Goal: Task Accomplishment & Management: Complete application form

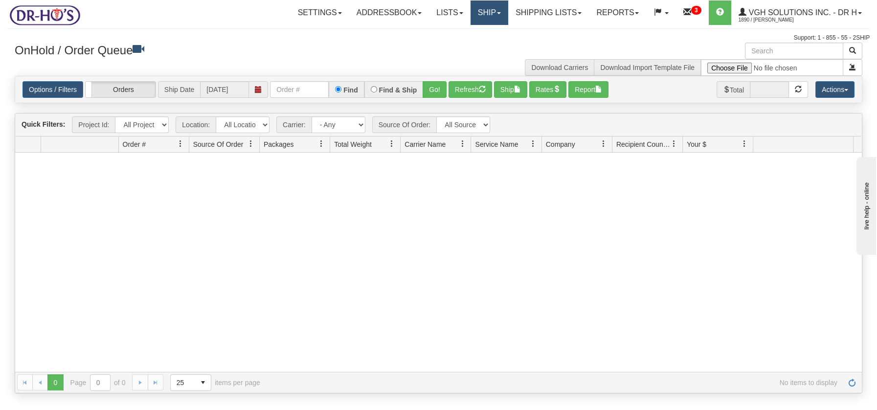
click at [479, 17] on link "Ship" at bounding box center [489, 12] width 38 height 24
click at [452, 36] on span "Ship Screen" at bounding box center [447, 34] width 37 height 8
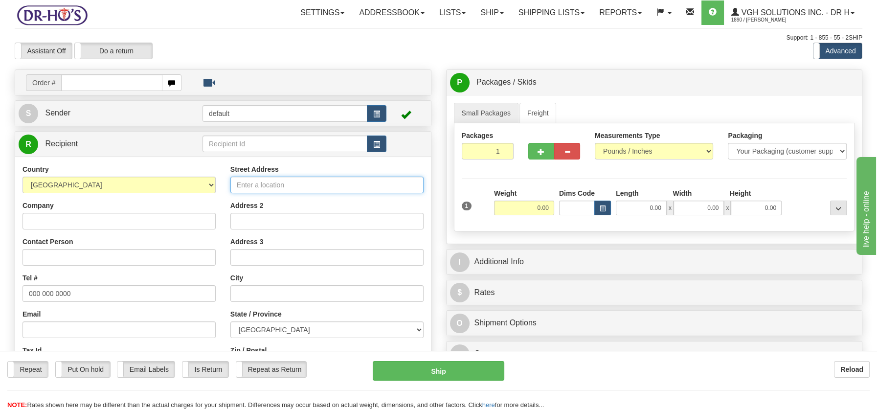
click at [235, 181] on input "Street Address" at bounding box center [326, 185] width 193 height 17
paste input "8 RUE LAPOINTE BOISBRIAND Quebec, J7G1A5"
type input "8 RUE LAPOINTE BOISBRIAND Quebec, J7G1A5"
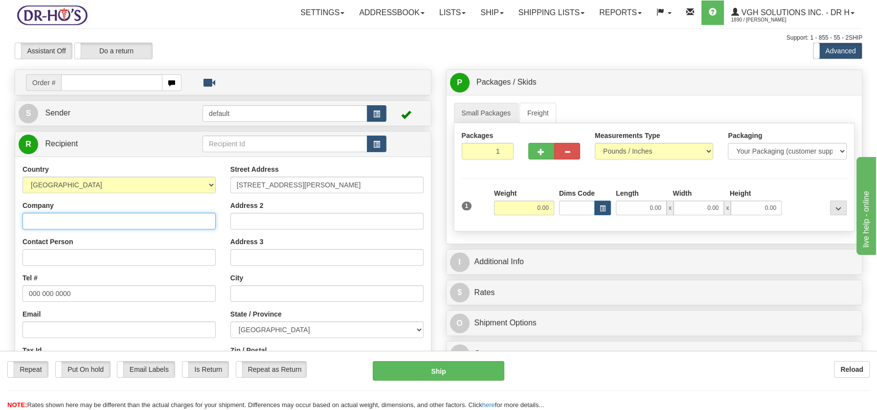
click at [79, 221] on input "Company" at bounding box center [118, 221] width 193 height 17
paste input "SUZANNE MICHAUD"
type input "SUZANNE MICHAUD"
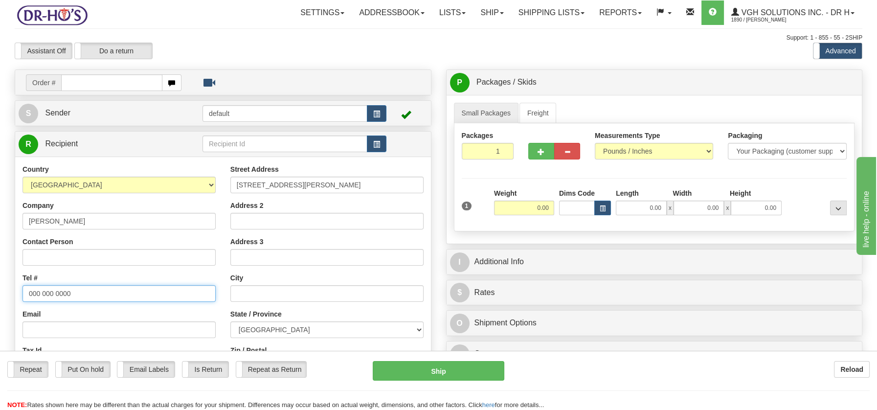
drag, startPoint x: 28, startPoint y: 296, endPoint x: 112, endPoint y: 287, distance: 84.2
click at [112, 287] on input "000 000 0000" at bounding box center [118, 293] width 193 height 17
paste input "4504200132"
type input "4504200132"
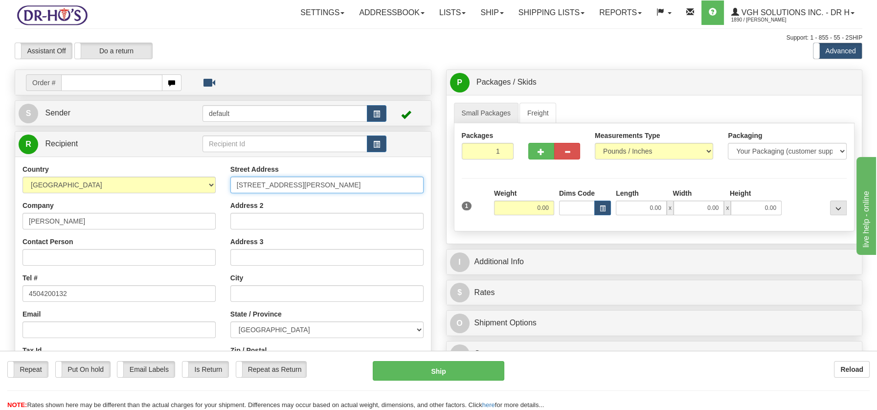
drag, startPoint x: 294, startPoint y: 186, endPoint x: 402, endPoint y: 183, distance: 108.1
click at [402, 183] on input "8 RUE LAPOINTE BOISBRIAND Quebec, J7G1A5" at bounding box center [326, 185] width 193 height 17
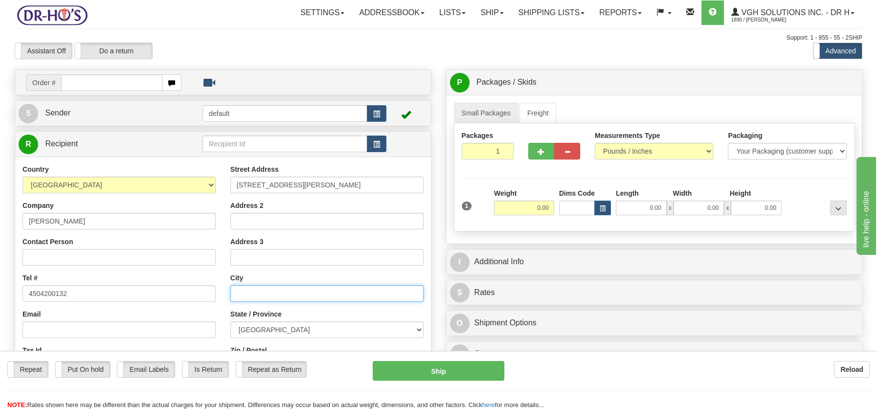
click at [284, 293] on input "text" at bounding box center [326, 293] width 193 height 17
paste input "BOISBRIAND Quebec, J7G1A5"
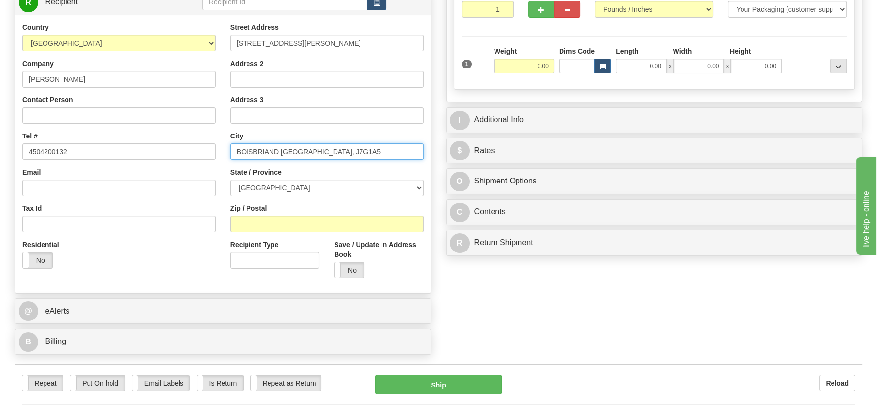
scroll to position [172, 0]
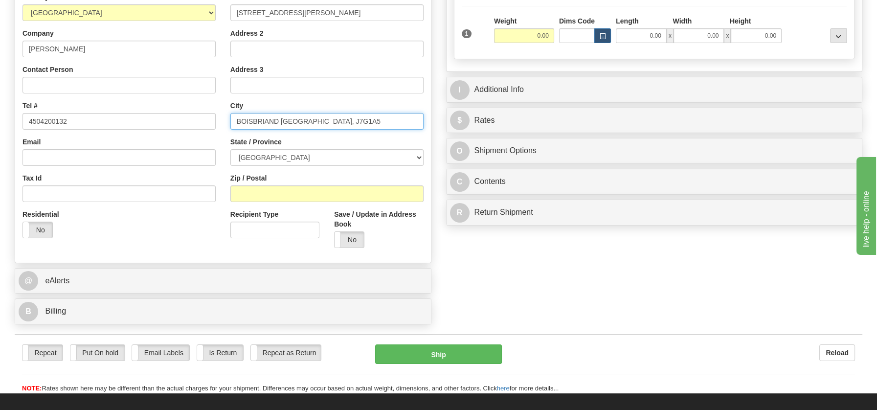
drag, startPoint x: 308, startPoint y: 125, endPoint x: 345, endPoint y: 125, distance: 37.2
click at [345, 125] on input "BOISBRIAND Quebec, J7G1A5" at bounding box center [326, 121] width 193 height 17
type input "BOISBRIAND Quebec, J7G1A5"
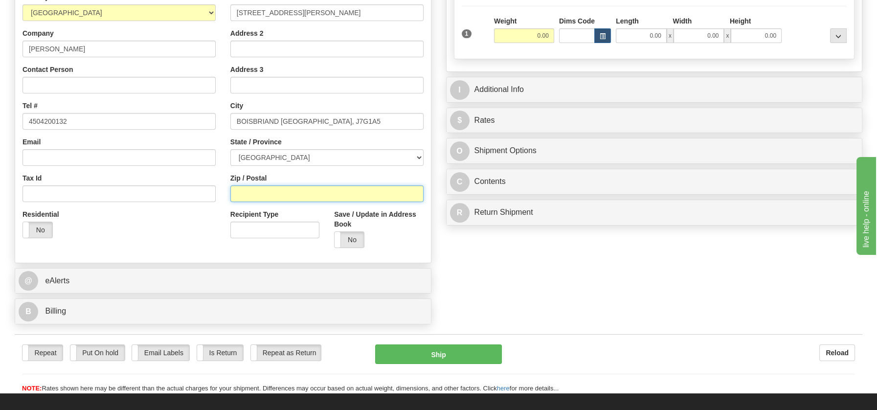
click at [274, 198] on input "Zip / Postal" at bounding box center [326, 193] width 193 height 17
paste input "J7G1A5"
type input "J7G1A5"
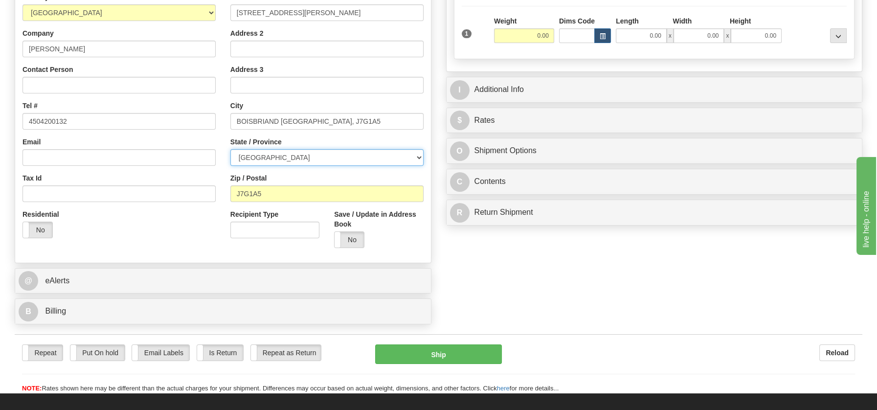
click at [415, 155] on select "[GEOGRAPHIC_DATA] [GEOGRAPHIC_DATA] [GEOGRAPHIC_DATA] [GEOGRAPHIC_DATA] [GEOGRA…" at bounding box center [326, 157] width 193 height 17
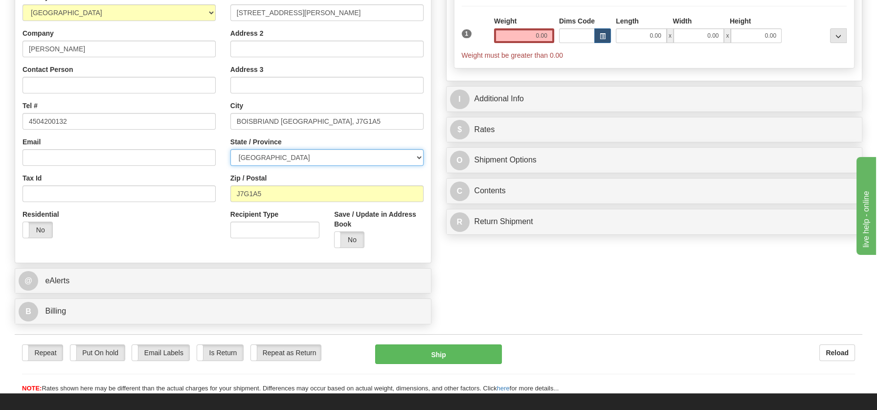
select select "QC"
click at [230, 149] on select "[GEOGRAPHIC_DATA] [GEOGRAPHIC_DATA] [GEOGRAPHIC_DATA] [GEOGRAPHIC_DATA] [GEOGRA…" at bounding box center [326, 157] width 193 height 17
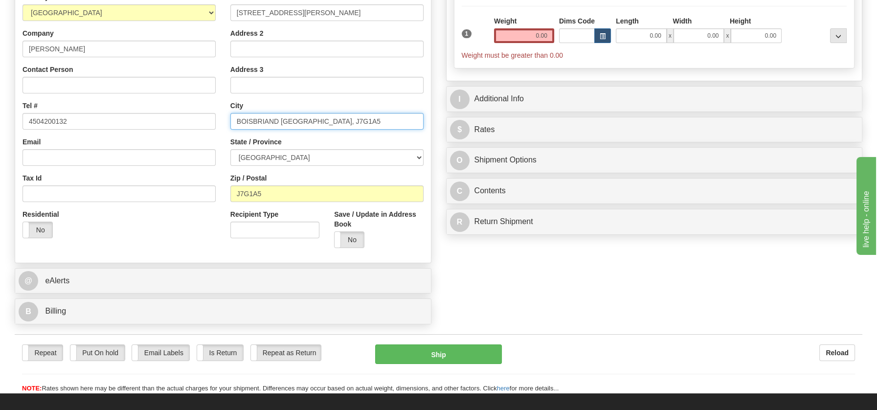
drag, startPoint x: 283, startPoint y: 121, endPoint x: 354, endPoint y: 111, distance: 72.6
click at [354, 111] on div "City BOISBRIAND Quebec, J7G1A5" at bounding box center [326, 115] width 193 height 29
type input "BOISBRIAND"
drag, startPoint x: 527, startPoint y: 33, endPoint x: 576, endPoint y: 37, distance: 49.5
click at [576, 37] on div "1 Weight 0.00 Dims Code 0.00" at bounding box center [654, 38] width 390 height 44
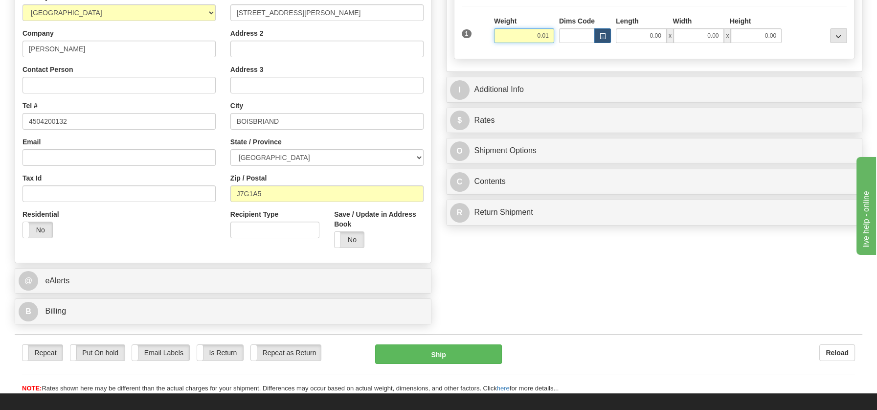
type input "0.01"
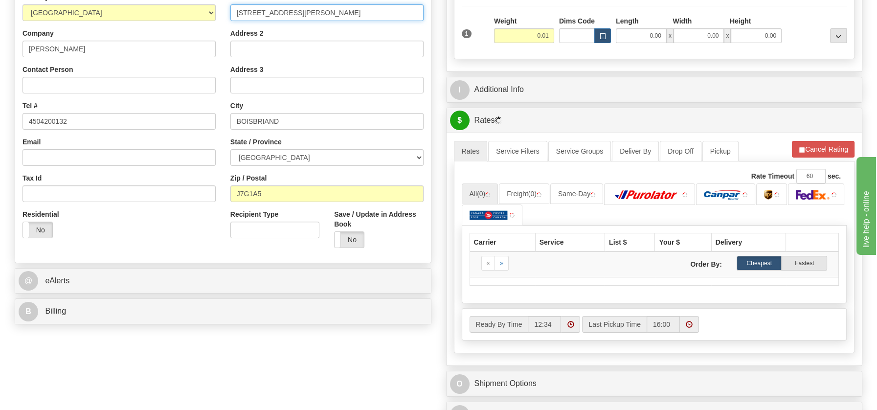
drag, startPoint x: 295, startPoint y: 9, endPoint x: 410, endPoint y: 11, distance: 114.9
click at [410, 11] on input "8 RUE LAPOINTE BOISBRIAND Quebec, J7G1A5" at bounding box center [326, 12] width 193 height 17
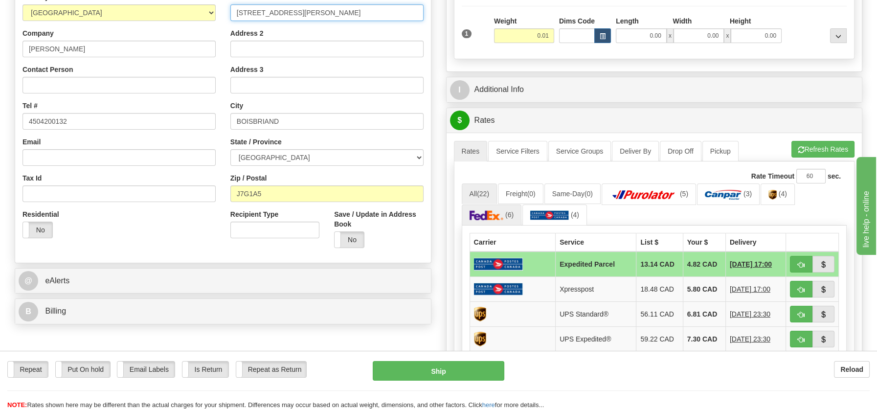
type input "8 RUE LAPOINTE"
click at [507, 211] on span "(6)" at bounding box center [509, 215] width 8 height 8
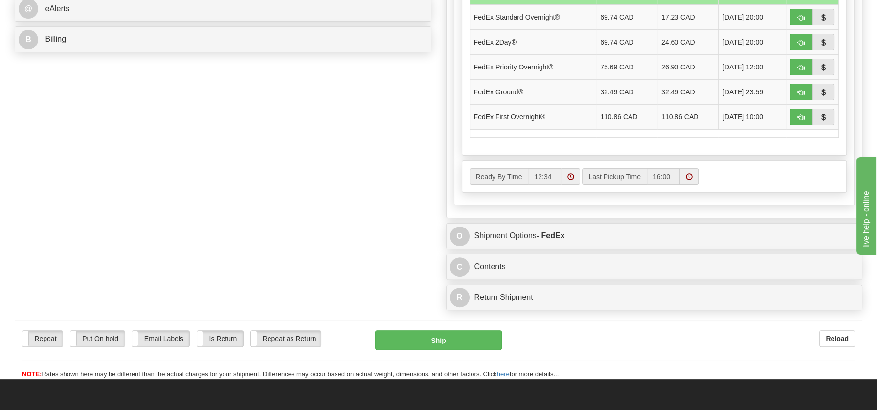
scroll to position [477, 0]
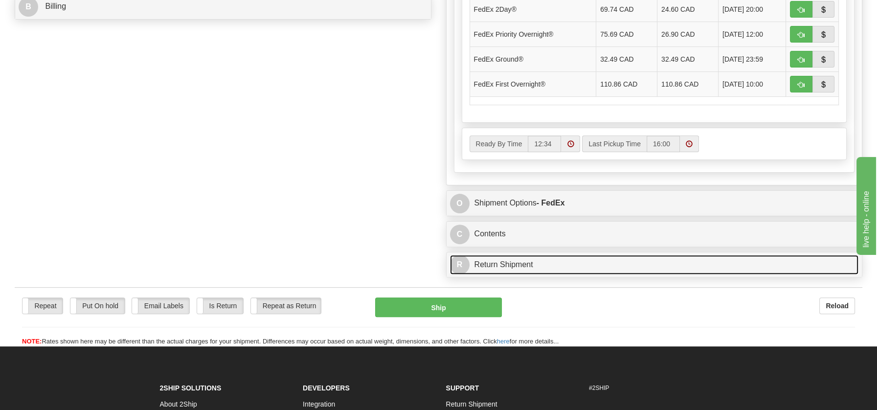
click at [499, 257] on link "R Return Shipment" at bounding box center [654, 265] width 409 height 20
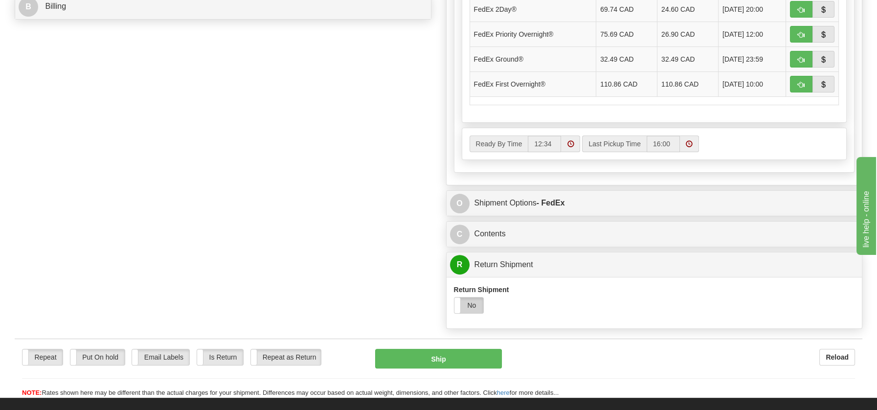
click at [470, 303] on label "No" at bounding box center [468, 305] width 29 height 16
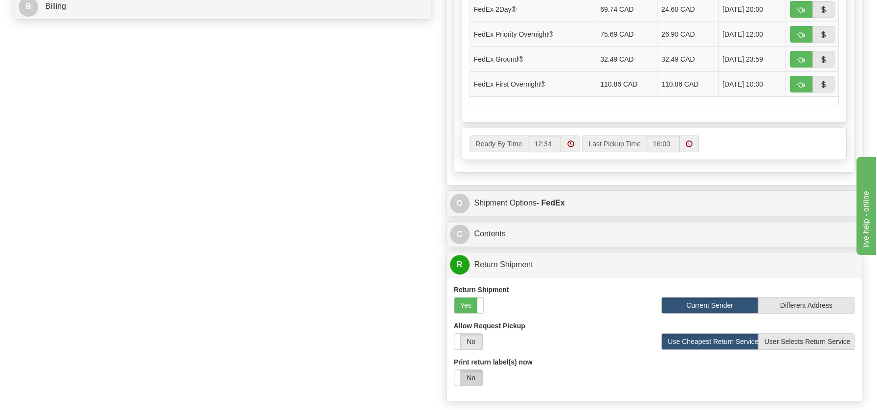
click at [474, 375] on label "No" at bounding box center [468, 378] width 28 height 16
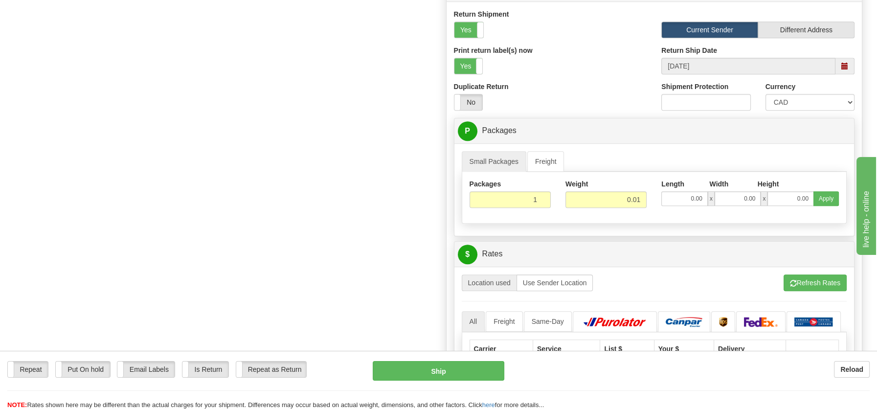
scroll to position [766, 0]
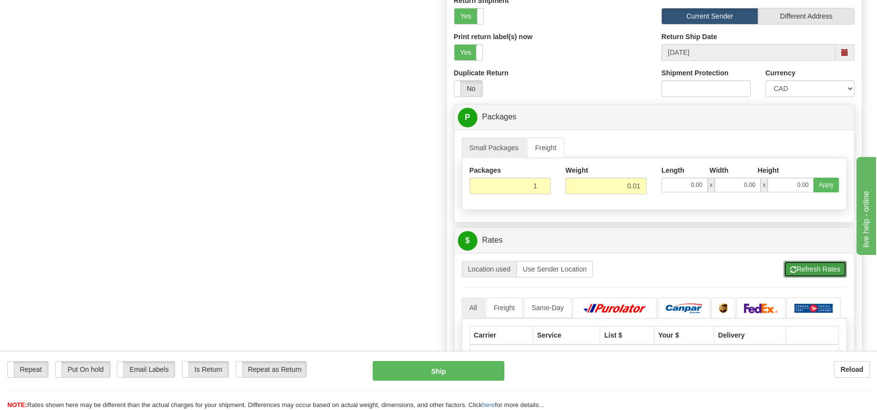
click at [812, 267] on button "Refresh Rates" at bounding box center [814, 269] width 63 height 17
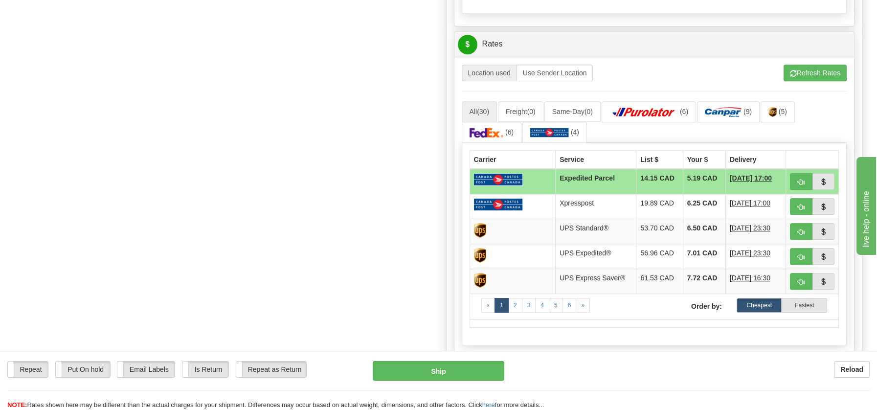
scroll to position [986, 0]
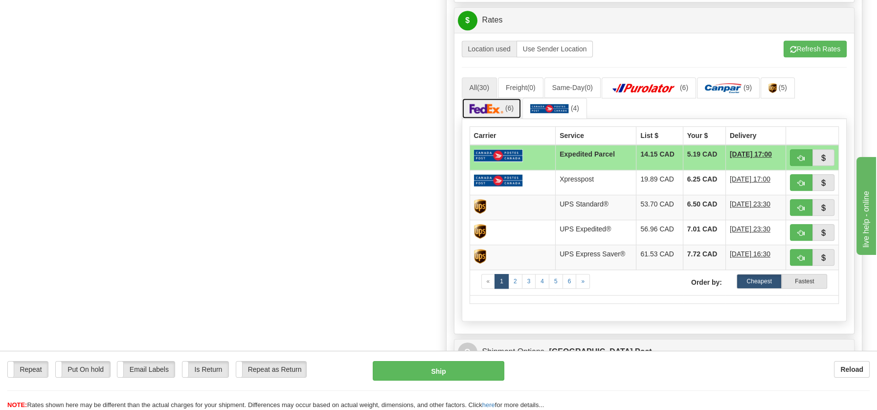
click at [494, 104] on img at bounding box center [486, 109] width 34 height 10
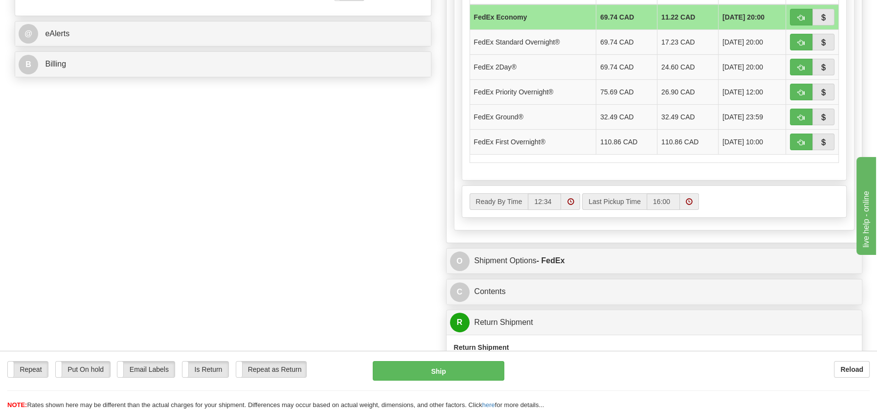
scroll to position [108, 0]
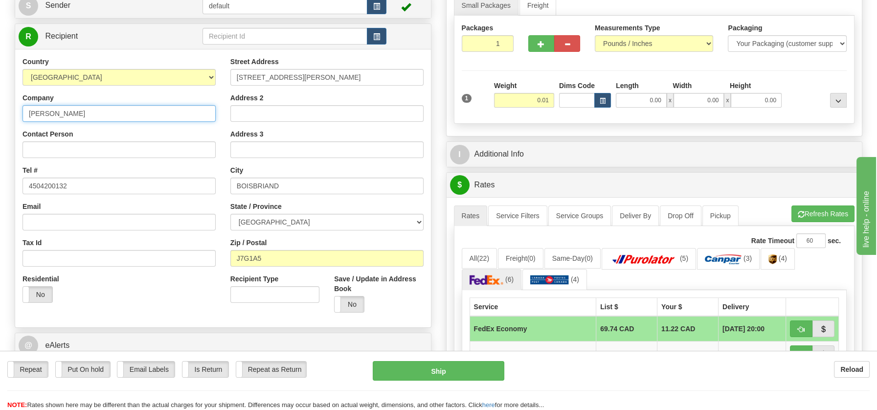
drag, startPoint x: 27, startPoint y: 113, endPoint x: 99, endPoint y: 113, distance: 72.4
click at [99, 113] on input "SUZANNE MICHAUD" at bounding box center [118, 113] width 193 height 17
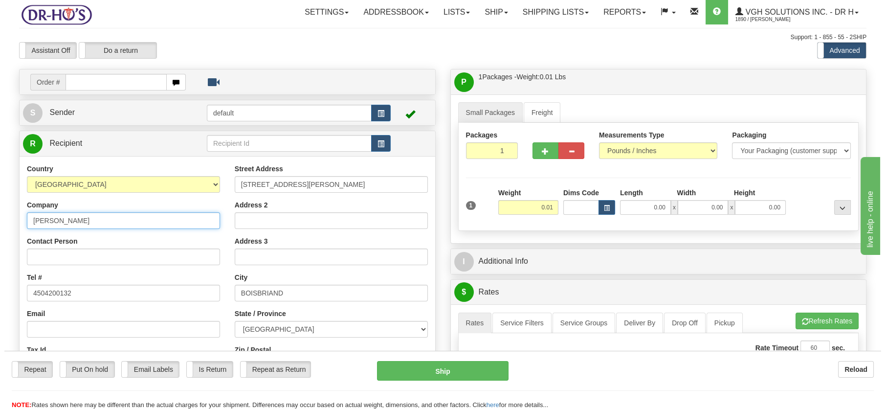
scroll to position [0, 0]
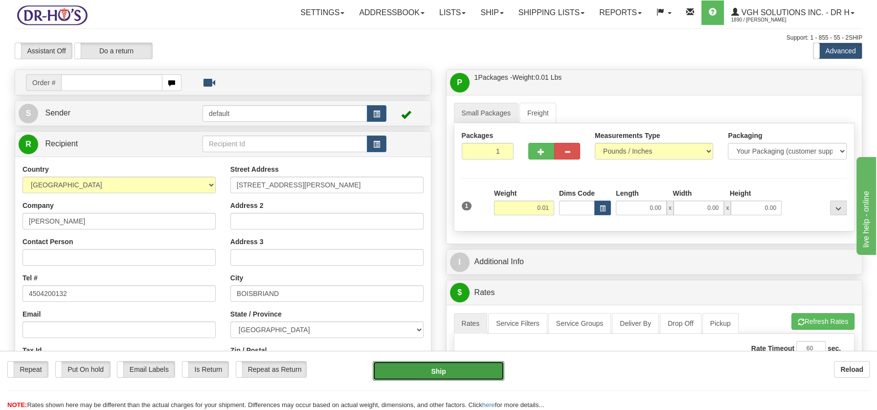
click at [442, 370] on button "Ship" at bounding box center [439, 371] width 132 height 20
type input "20"
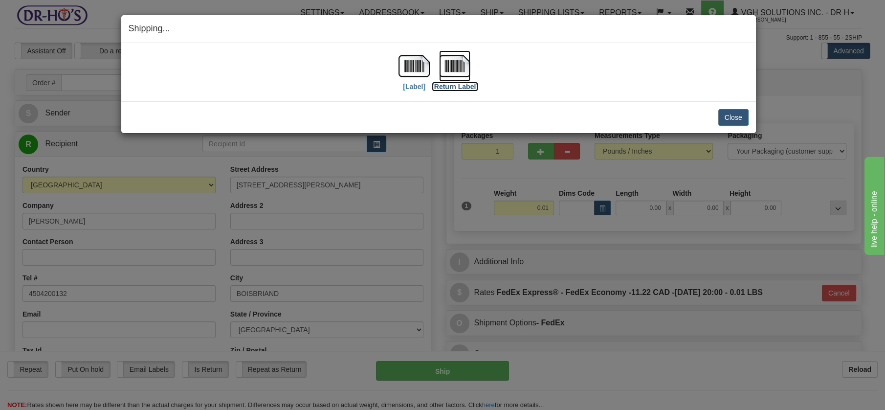
click at [451, 67] on img at bounding box center [454, 65] width 31 height 31
click at [731, 112] on button "Close" at bounding box center [733, 117] width 30 height 17
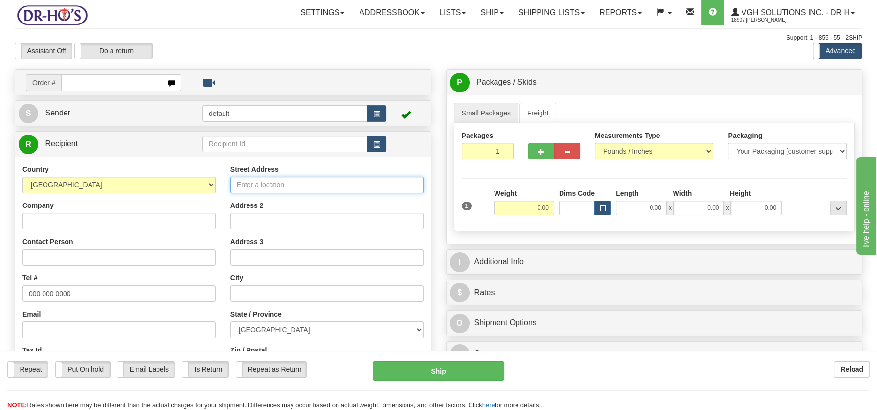
click at [252, 184] on input "Street Address" at bounding box center [326, 185] width 193 height 17
paste input "521 Rue Paul, 6 Longueuil Quebec, J4L1A6 Canada"
type input "521 Rue Paul, 6 Longueuil Quebec, J4L1A6 Canada"
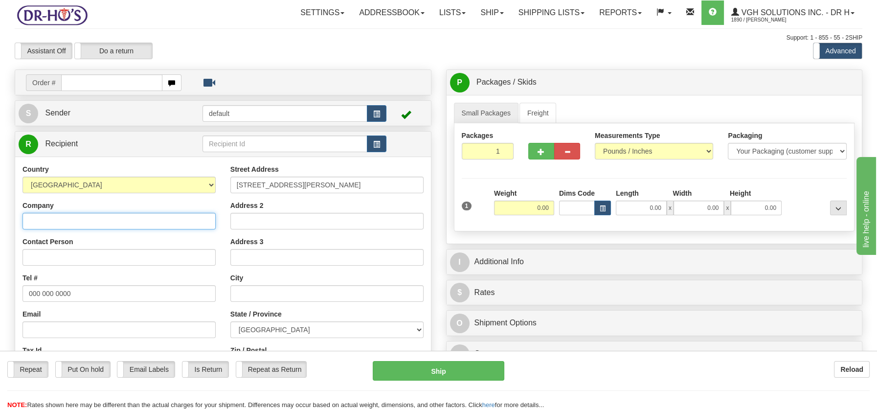
click at [47, 215] on input "Company" at bounding box center [118, 221] width 193 height 17
paste input "Beatrice Zamor"
type input "Beatrice Zamor"
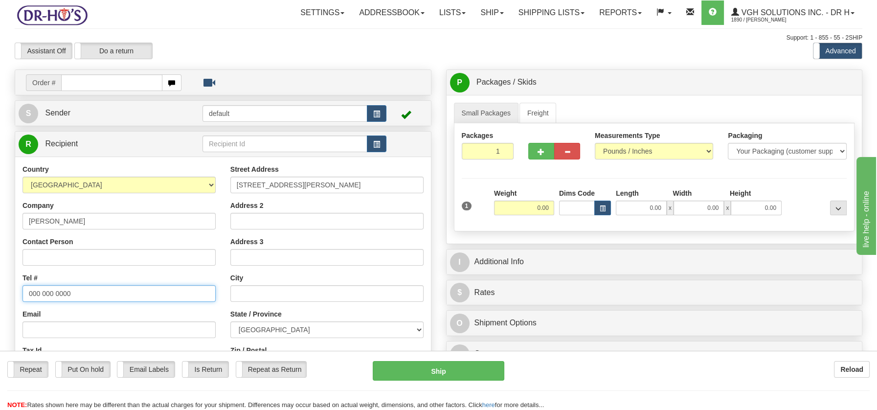
drag, startPoint x: 26, startPoint y: 289, endPoint x: 94, endPoint y: 289, distance: 68.0
click at [94, 289] on input "000 000 0000" at bounding box center [118, 293] width 193 height 17
paste input "514962656"
type input "5149626560"
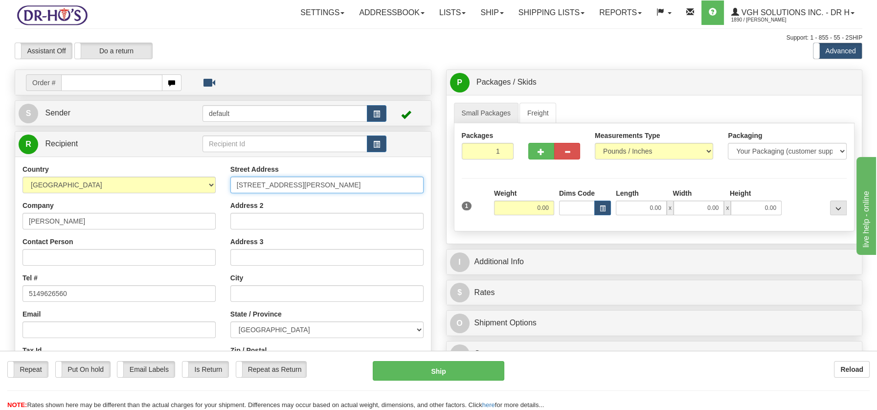
click at [284, 186] on input "521 Rue Paul, 6 Longueuil Quebec, J4L1A6 Canada" at bounding box center [326, 185] width 193 height 17
drag, startPoint x: 292, startPoint y: 186, endPoint x: 407, endPoint y: 185, distance: 114.4
click at [407, 185] on input "521 Rue Paul, #6 Longueuil Quebec, J4L1A6 Canada" at bounding box center [326, 185] width 193 height 17
type input "521 Rue Paul, #6 Longueuil Quebec, J4L1A6 Canada"
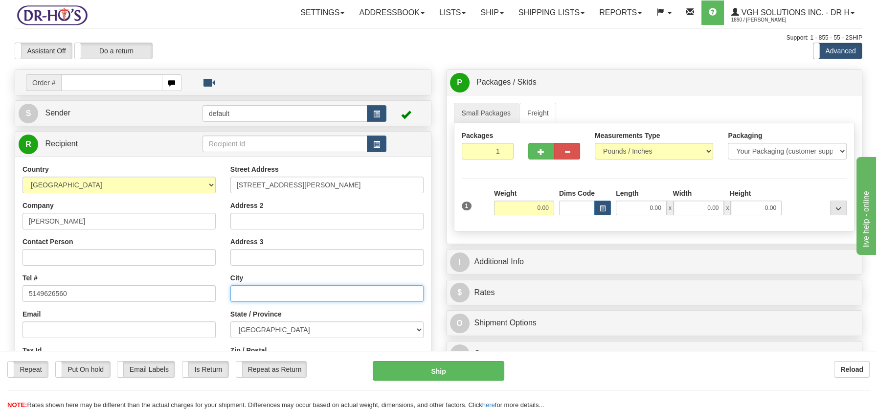
click at [257, 297] on input "text" at bounding box center [326, 293] width 193 height 17
paste input "Longueuil Quebec, J4L1A6 Canada"
drag, startPoint x: 296, startPoint y: 294, endPoint x: 370, endPoint y: 295, distance: 74.3
click at [370, 295] on input "Longueuil Quebec, J4L1A6 Canada" at bounding box center [326, 293] width 193 height 17
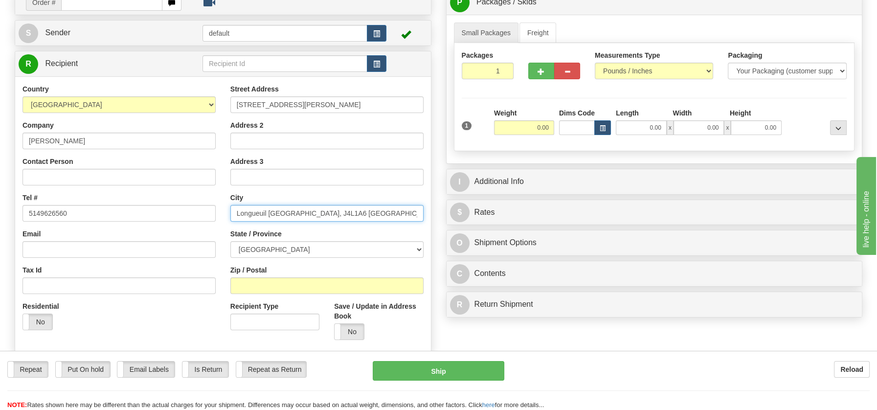
scroll to position [84, 0]
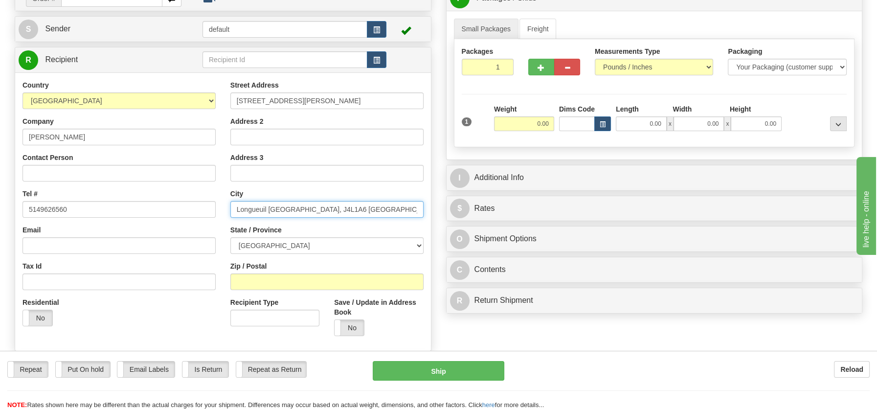
type input "Longueuil Quebec, J4L1A6 Canada"
click at [263, 279] on input "Zip / Postal" at bounding box center [326, 281] width 193 height 17
paste input "J4L1A6 Canada"
drag, startPoint x: 263, startPoint y: 281, endPoint x: 292, endPoint y: 281, distance: 29.8
click at [292, 281] on input "J4L1A6 Canada" at bounding box center [326, 281] width 193 height 17
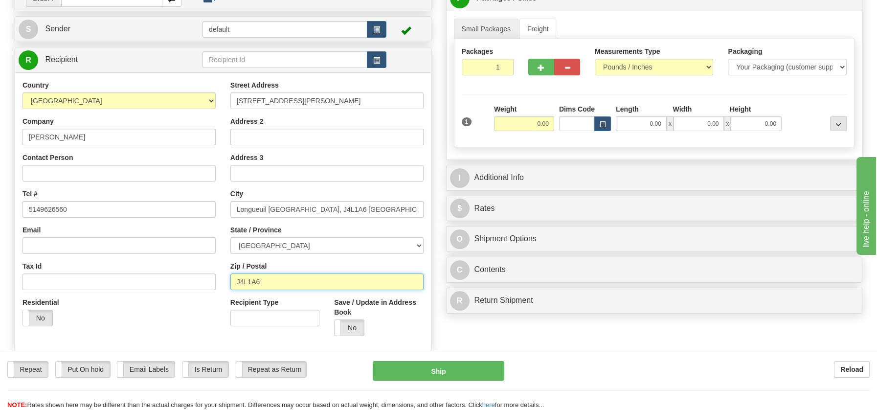
type input "J4L1A6"
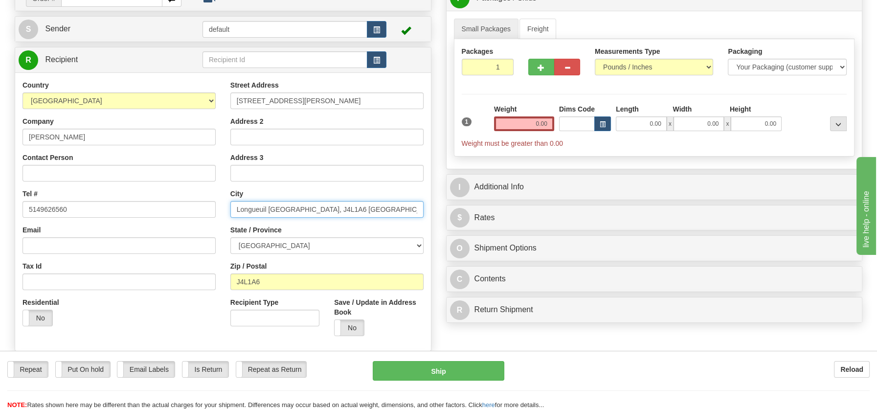
drag, startPoint x: 268, startPoint y: 209, endPoint x: 368, endPoint y: 205, distance: 99.8
click at [368, 205] on input "Longueuil Quebec, J4L1A6 Canada" at bounding box center [326, 209] width 193 height 17
type input "Longueuil"
click at [419, 243] on select "[GEOGRAPHIC_DATA] [GEOGRAPHIC_DATA] [GEOGRAPHIC_DATA] [GEOGRAPHIC_DATA] [GEOGRA…" at bounding box center [326, 245] width 193 height 17
select select "QC"
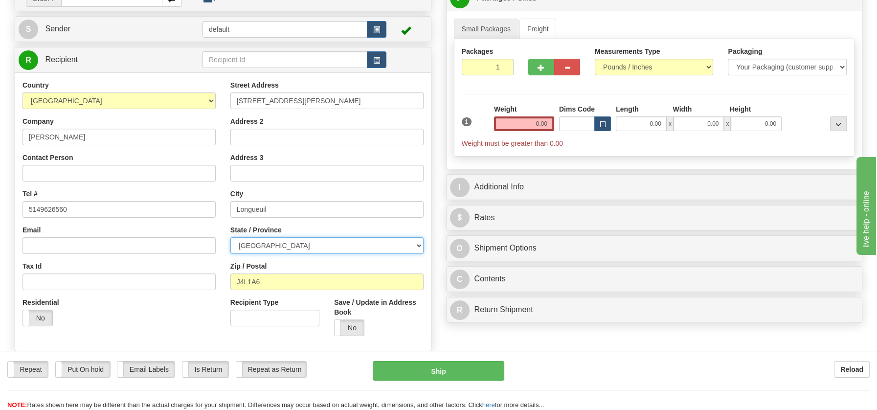
click at [230, 237] on select "[GEOGRAPHIC_DATA] [GEOGRAPHIC_DATA] [GEOGRAPHIC_DATA] [GEOGRAPHIC_DATA] [GEOGRA…" at bounding box center [326, 245] width 193 height 17
drag, startPoint x: 292, startPoint y: 99, endPoint x: 405, endPoint y: 111, distance: 113.6
click at [405, 111] on div "Street Address 521 Rue Paul, #6 Longueuil Quebec, J4L1A6 Canada Address 2 Addre…" at bounding box center [327, 211] width 208 height 263
type input "521 Rue Paul, #6"
drag, startPoint x: 531, startPoint y: 121, endPoint x: 579, endPoint y: 128, distance: 48.3
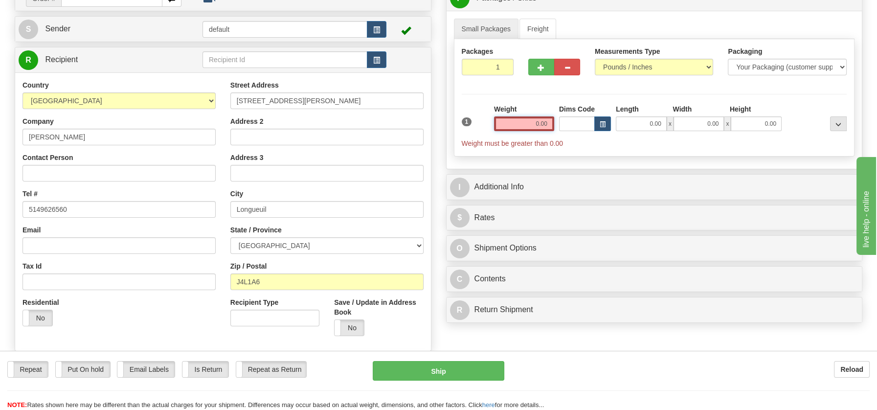
click at [579, 128] on div "1 Weight 0.00 Dims Code 0.00" at bounding box center [654, 126] width 390 height 44
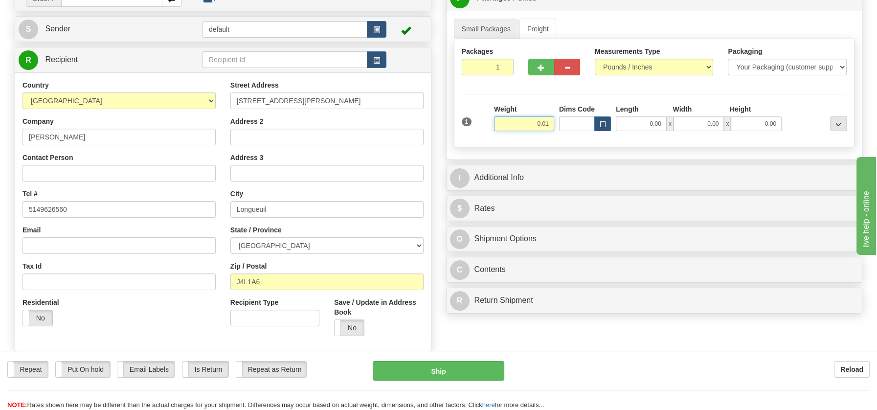
type input "0.01"
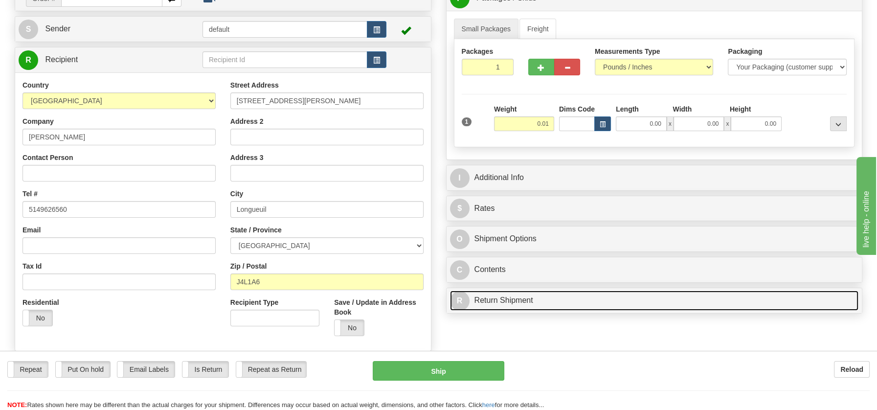
click at [524, 296] on div "P Packages / Skids 1 Packages - Weight: 0.00 Lbs 1 Skids - Weight: NaN Lbs Ship…" at bounding box center [654, 151] width 431 height 333
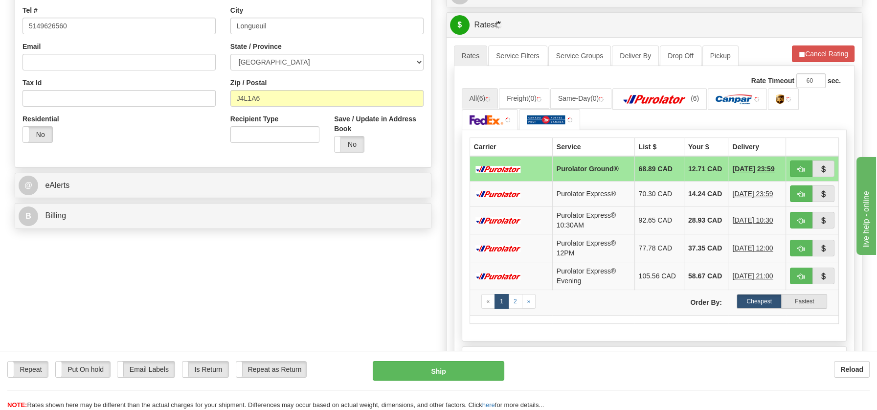
scroll to position [269, 0]
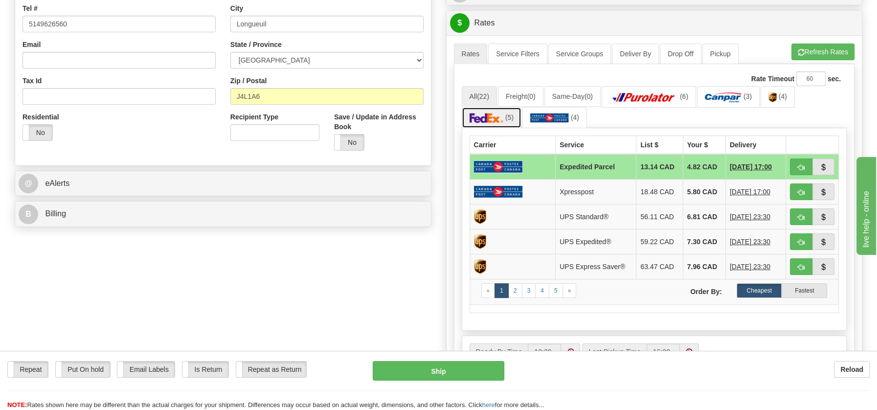
click at [498, 113] on img at bounding box center [486, 118] width 34 height 10
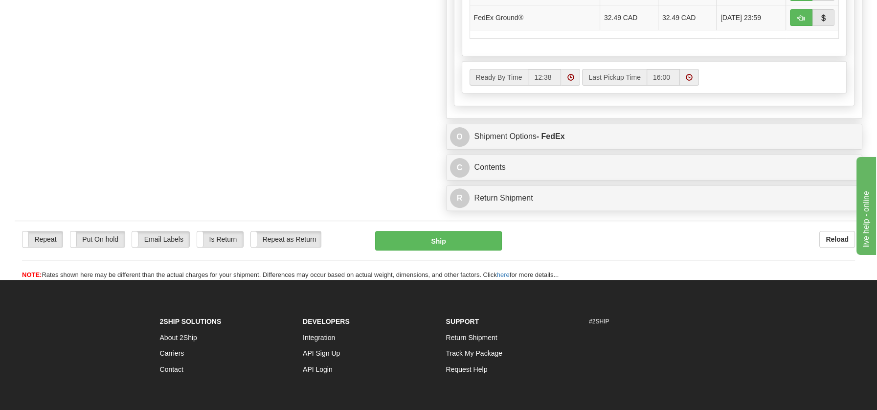
scroll to position [584, 0]
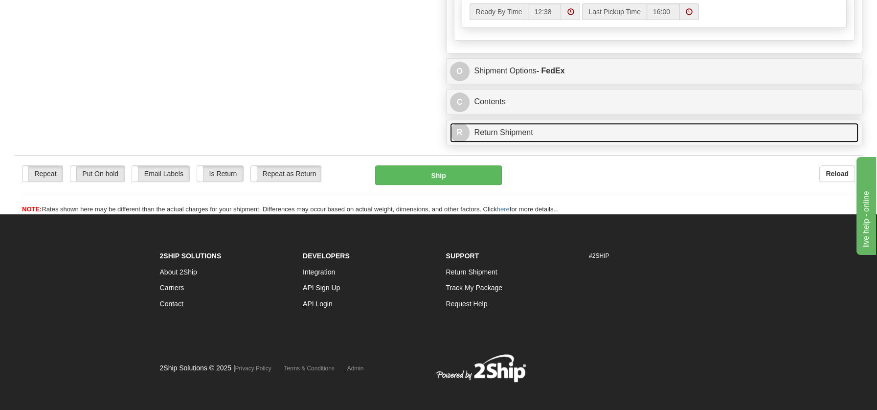
click at [499, 129] on link "R Return Shipment" at bounding box center [654, 133] width 409 height 20
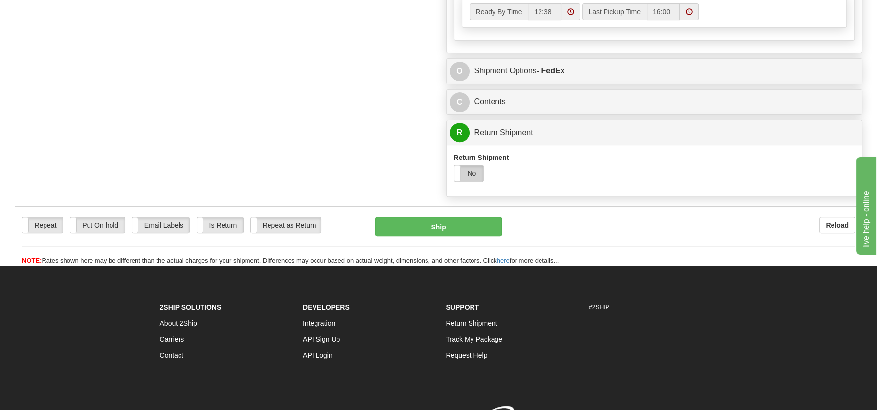
click at [475, 168] on label "No" at bounding box center [468, 173] width 29 height 16
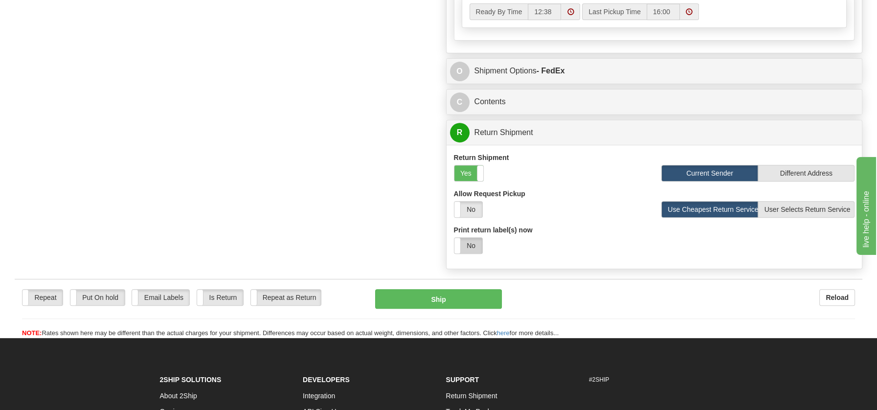
click at [469, 242] on label "No" at bounding box center [468, 246] width 28 height 16
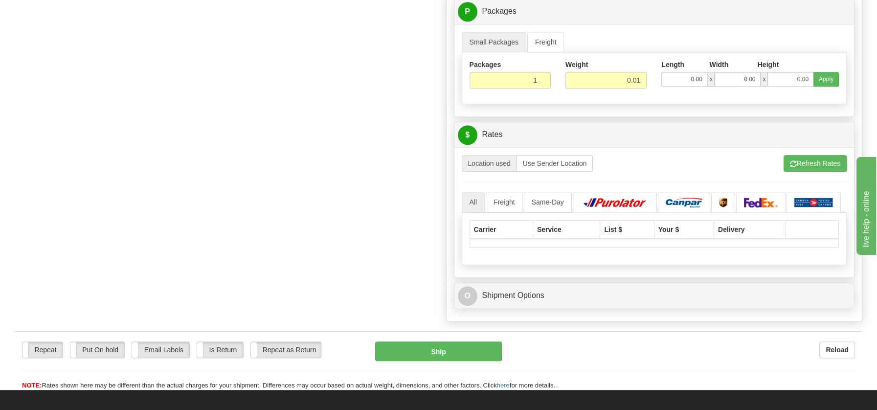
scroll to position [870, 0]
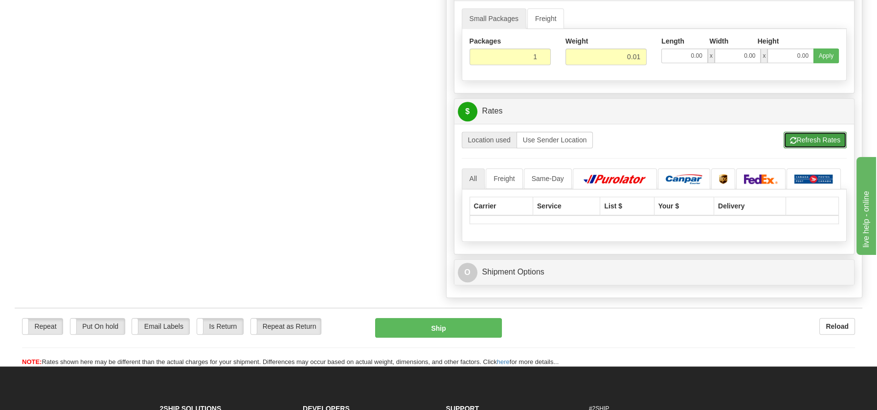
click at [802, 133] on button "Refresh Rates" at bounding box center [814, 140] width 63 height 17
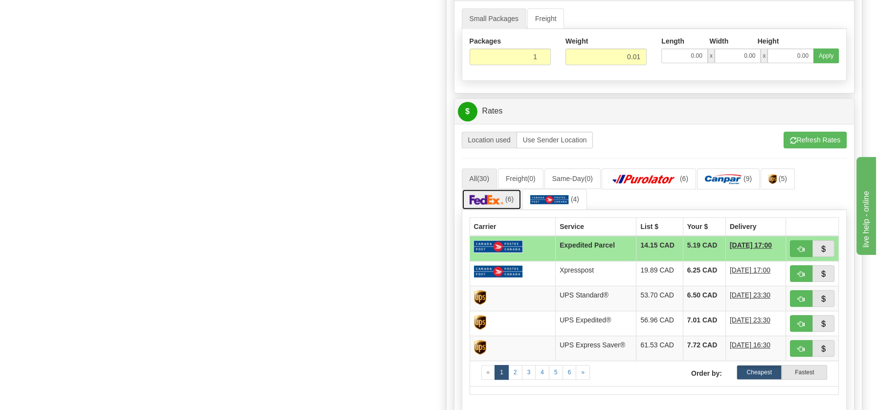
click at [498, 195] on img at bounding box center [486, 200] width 34 height 10
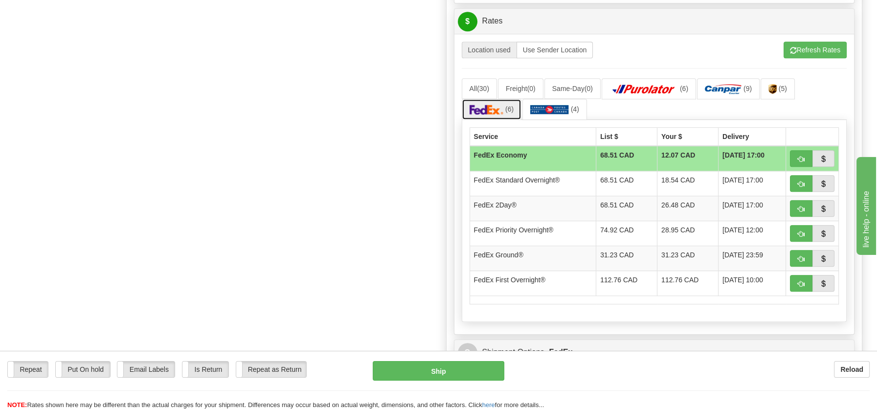
scroll to position [969, 0]
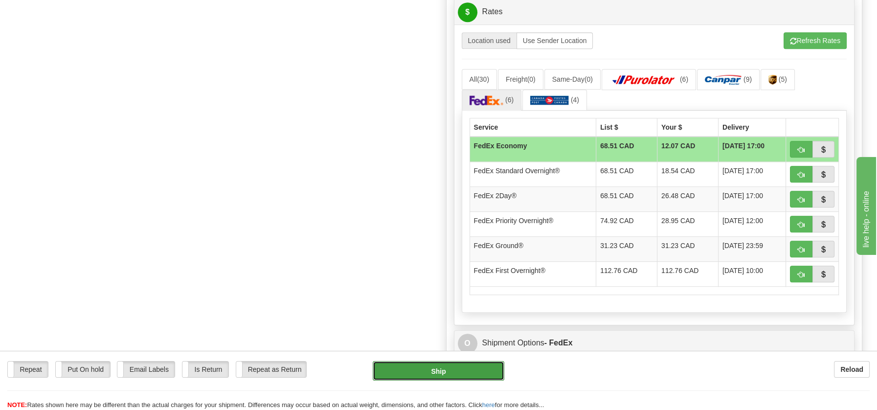
click at [442, 375] on button "Ship" at bounding box center [439, 371] width 132 height 20
type input "20"
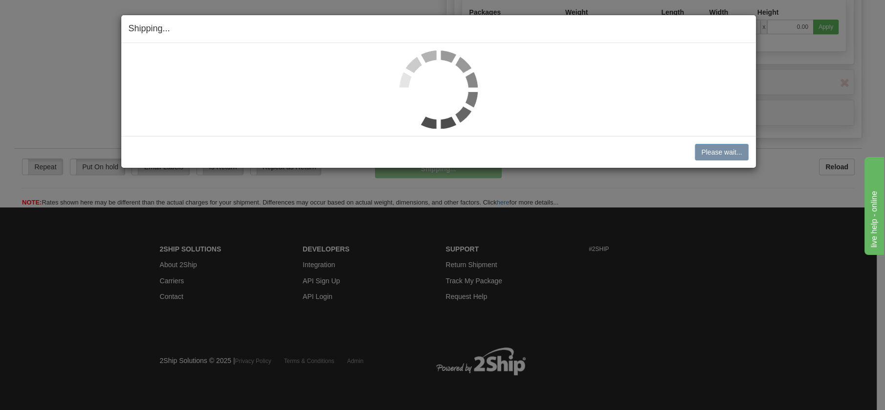
scroll to position [563, 0]
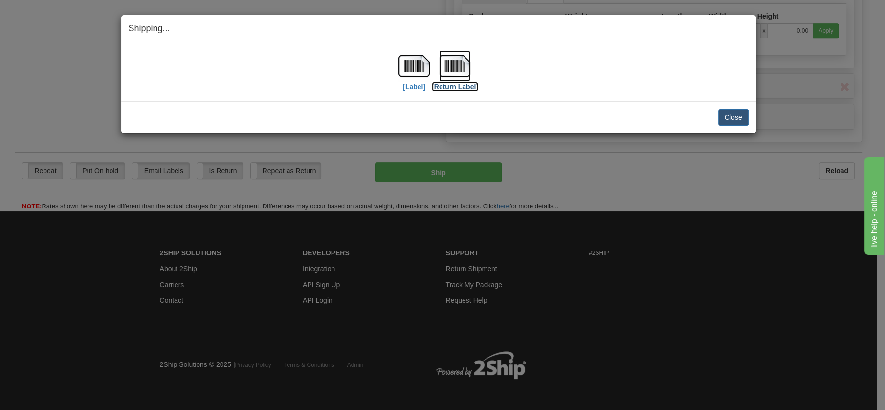
click at [454, 58] on img at bounding box center [454, 65] width 31 height 31
drag, startPoint x: 726, startPoint y: 115, endPoint x: 703, endPoint y: 117, distance: 23.1
click at [726, 115] on button "Close" at bounding box center [733, 117] width 30 height 17
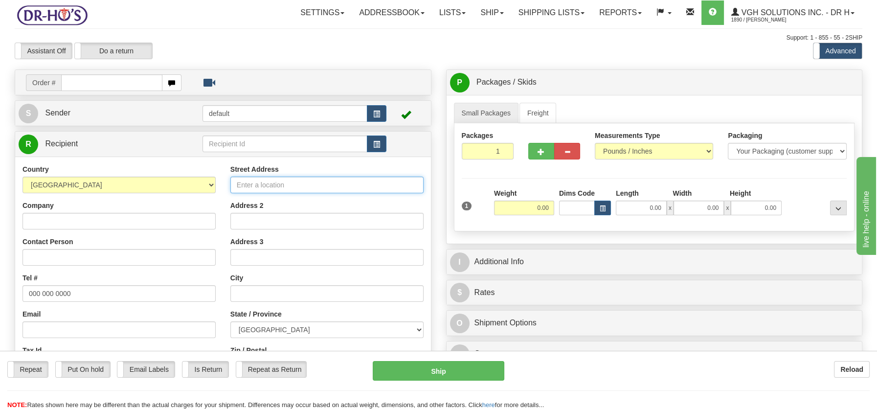
click at [272, 183] on input "Street Address" at bounding box center [326, 185] width 193 height 17
paste input "[STREET_ADDRESS][PERSON_NAME][PERSON_NAME]"
type input "123 Range Road Sandy Hill Ontario, K1N8J7"
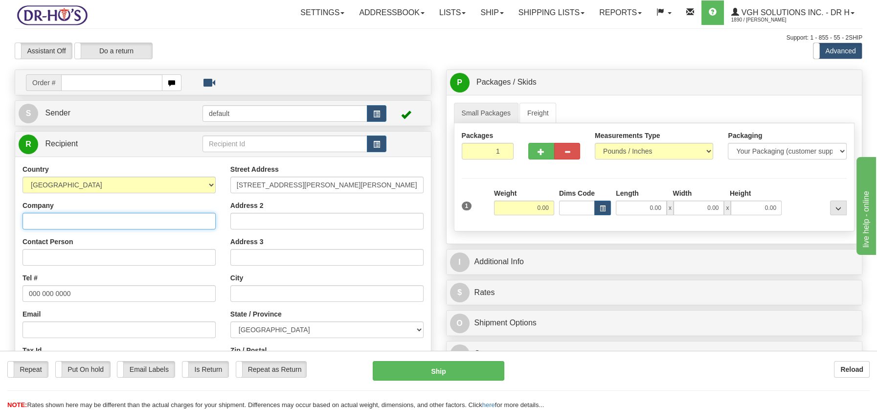
click at [65, 220] on input "Company" at bounding box center [118, 221] width 193 height 17
paste input "Mélissa Lieutenant-Gosselin"
type input "Mélissa Lieutenant-Gosselin"
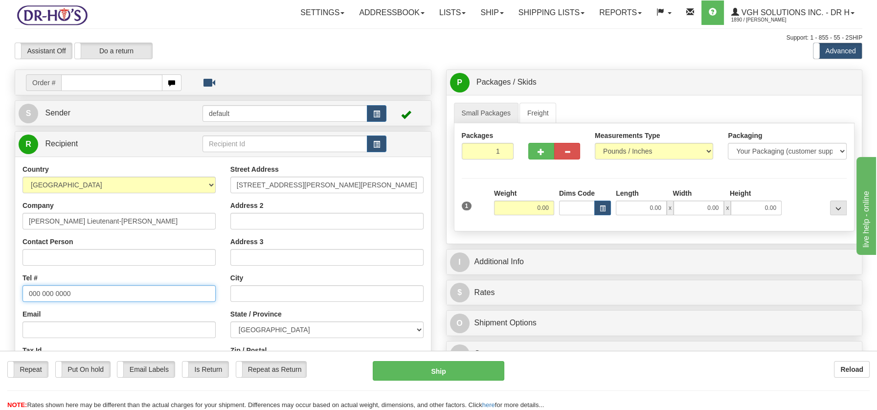
drag, startPoint x: 26, startPoint y: 289, endPoint x: 120, endPoint y: 288, distance: 93.4
click at [120, 288] on input "000 000 0000" at bounding box center [118, 293] width 193 height 17
paste input "8736821018"
type input "8736821018"
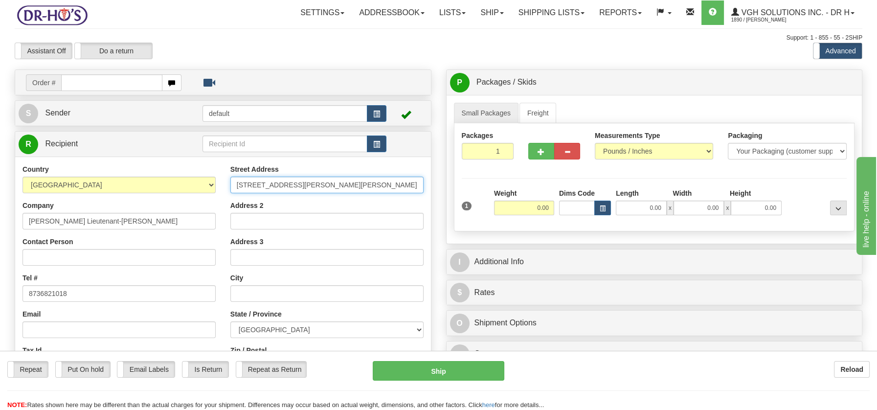
drag, startPoint x: 290, startPoint y: 182, endPoint x: 403, endPoint y: 186, distance: 112.5
click at [403, 186] on input "123 Range Road Sandy Hill Ontario, K1N8J7" at bounding box center [326, 185] width 193 height 17
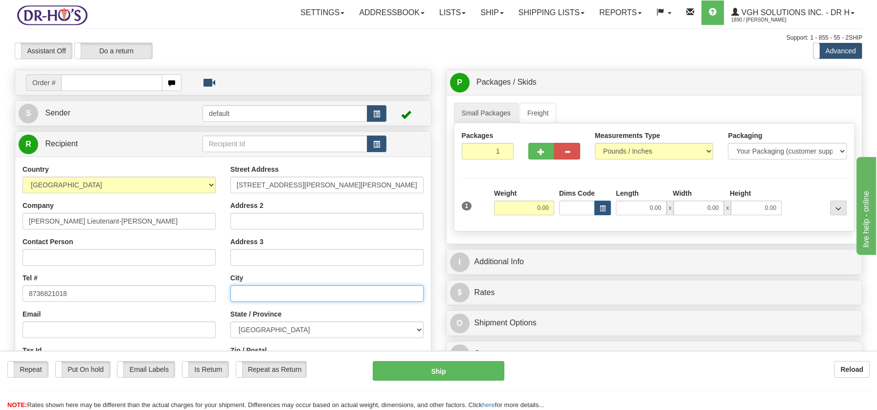
click at [275, 287] on input "text" at bounding box center [326, 293] width 193 height 17
paste input "Sandy Hill Ontario, K1N8J7"
drag, startPoint x: 295, startPoint y: 291, endPoint x: 329, endPoint y: 289, distance: 33.8
click at [329, 289] on input "Sandy Hill Ontario, K1N8J7" at bounding box center [326, 293] width 193 height 17
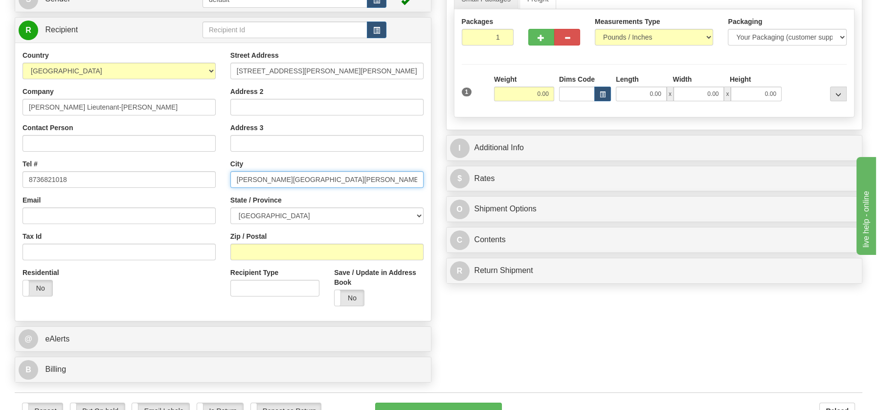
scroll to position [210, 0]
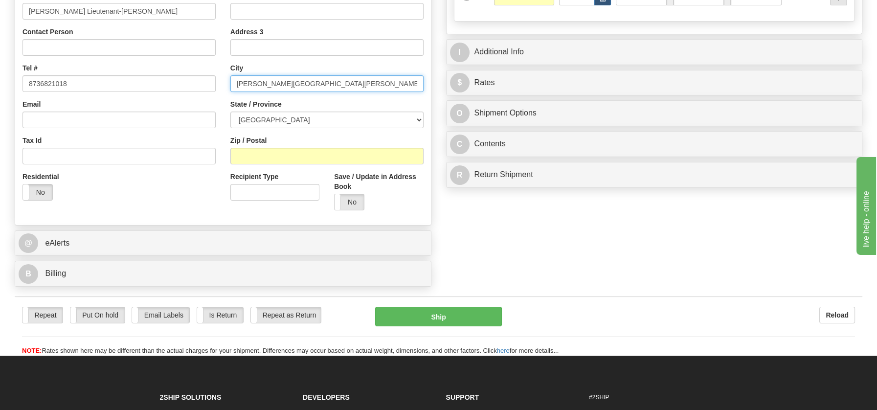
type input "Sandy Hill Ontario, K1N8J7"
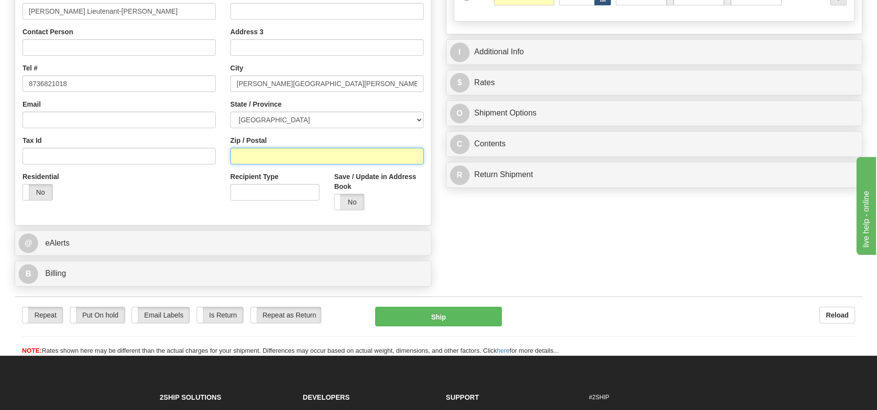
click at [238, 152] on input "Zip / Postal" at bounding box center [326, 156] width 193 height 17
paste input "K1N8J7"
type input "K1N8J7"
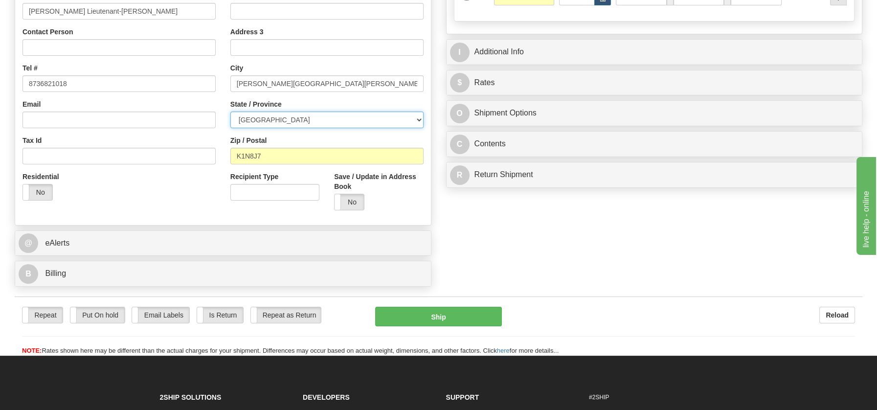
drag, startPoint x: 412, startPoint y: 120, endPoint x: 391, endPoint y: 118, distance: 21.1
click at [412, 120] on select "[GEOGRAPHIC_DATA] [GEOGRAPHIC_DATA] [GEOGRAPHIC_DATA] [GEOGRAPHIC_DATA] [GEOGRA…" at bounding box center [326, 119] width 193 height 17
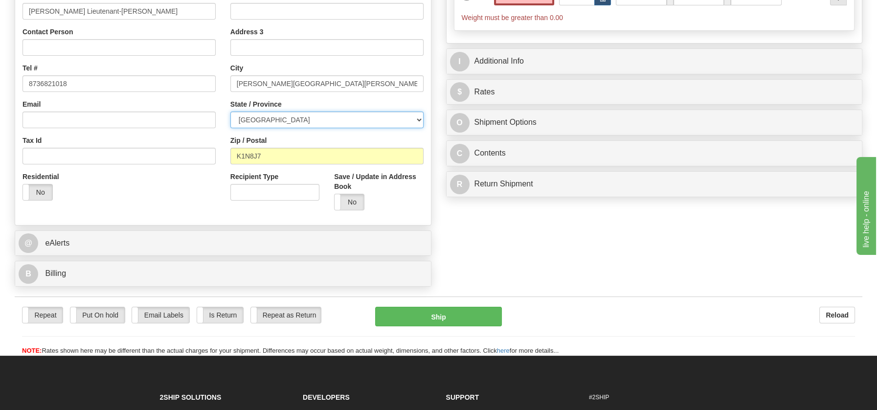
select select "QC"
click at [230, 111] on select "[GEOGRAPHIC_DATA] [GEOGRAPHIC_DATA] [GEOGRAPHIC_DATA] [GEOGRAPHIC_DATA] [GEOGRA…" at bounding box center [326, 119] width 193 height 17
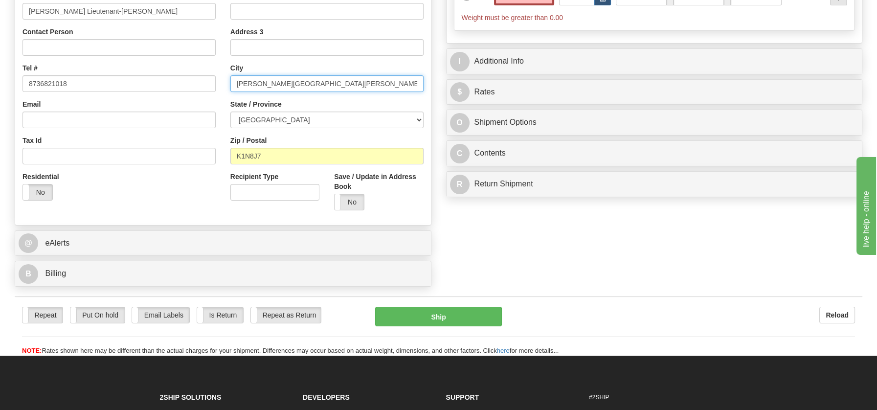
drag, startPoint x: 270, startPoint y: 83, endPoint x: 354, endPoint y: 83, distance: 83.6
click at [354, 83] on input "Sandy Hill Ontario, K1N8J7" at bounding box center [326, 83] width 193 height 17
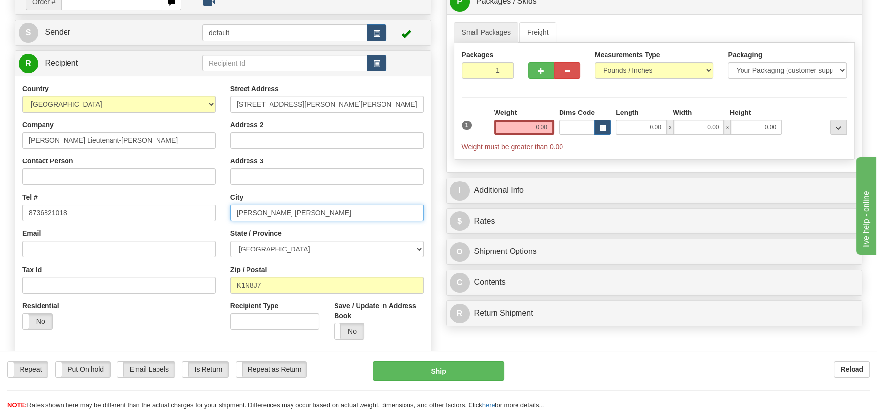
scroll to position [79, 0]
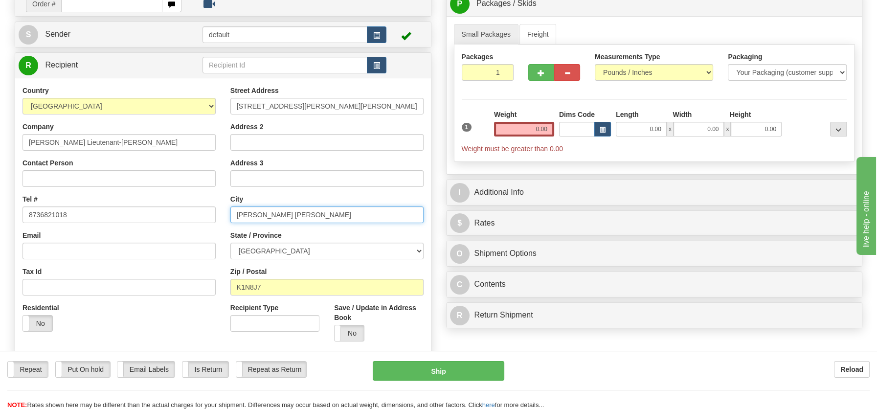
type input "Sandy Hill"
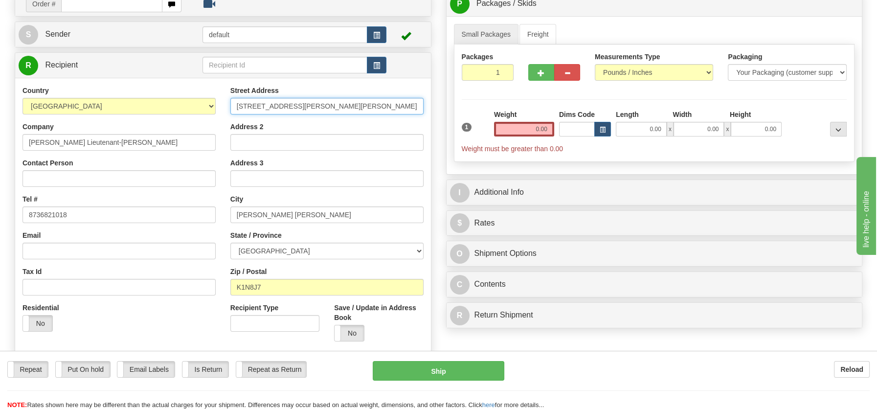
drag, startPoint x: 291, startPoint y: 106, endPoint x: 394, endPoint y: 100, distance: 102.8
click at [394, 100] on input "123 Range Road Sandy Hill Ontario, K1N8J7" at bounding box center [326, 106] width 193 height 17
type input "123 Range Road"
drag, startPoint x: 529, startPoint y: 129, endPoint x: 570, endPoint y: 128, distance: 40.6
click at [570, 128] on div "1 Weight 0.00 Dims Code 0.00" at bounding box center [654, 132] width 390 height 44
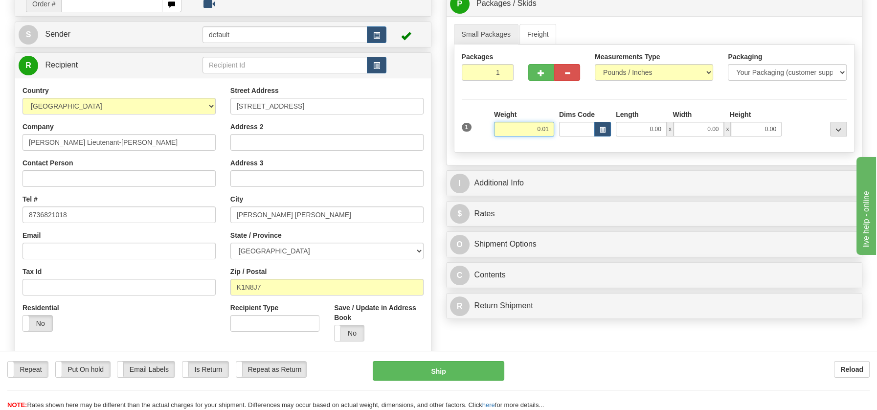
type input "0.01"
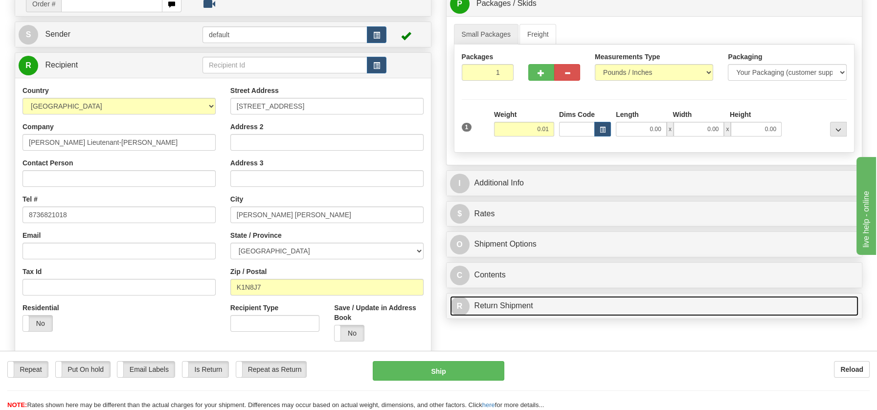
click at [515, 300] on div "P Packages / Skids 1 Packages - Weight: 0.00 Lbs 1 Skids - Weight: NaN Lbs Ship…" at bounding box center [654, 157] width 431 height 333
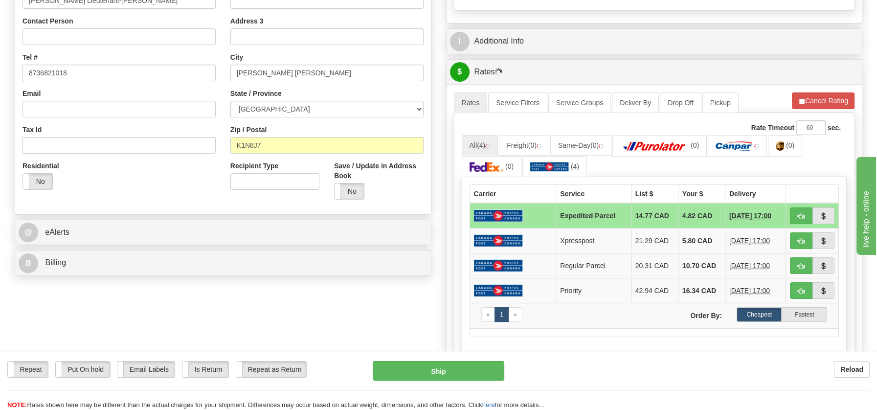
scroll to position [222, 0]
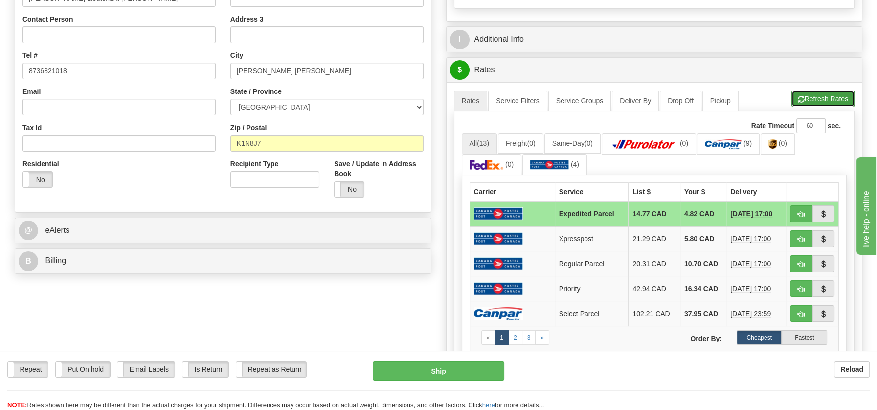
click at [818, 99] on button "Refresh Rates" at bounding box center [822, 98] width 63 height 17
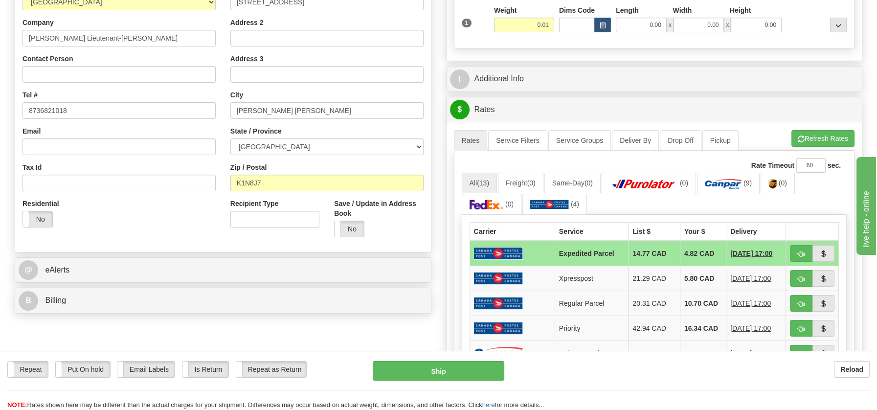
scroll to position [184, 0]
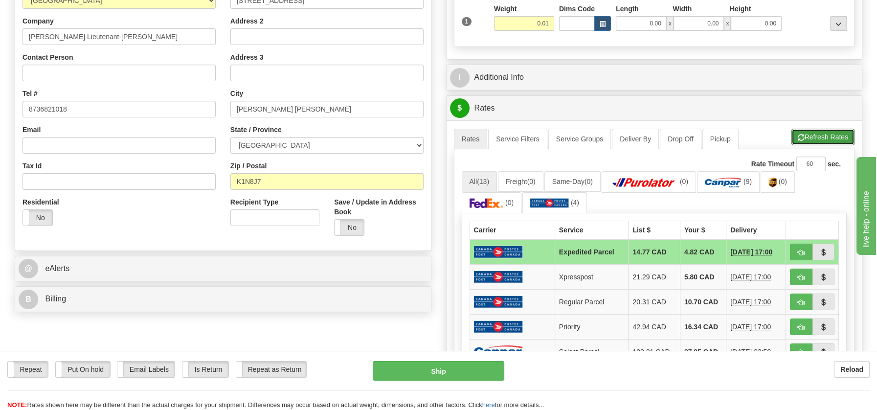
click at [810, 132] on button "Refresh Rates" at bounding box center [822, 137] width 63 height 17
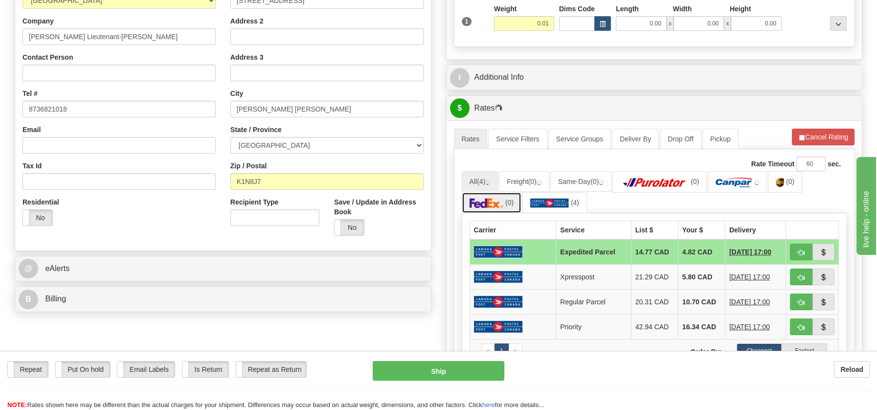
click at [507, 204] on link "(0)" at bounding box center [492, 202] width 60 height 21
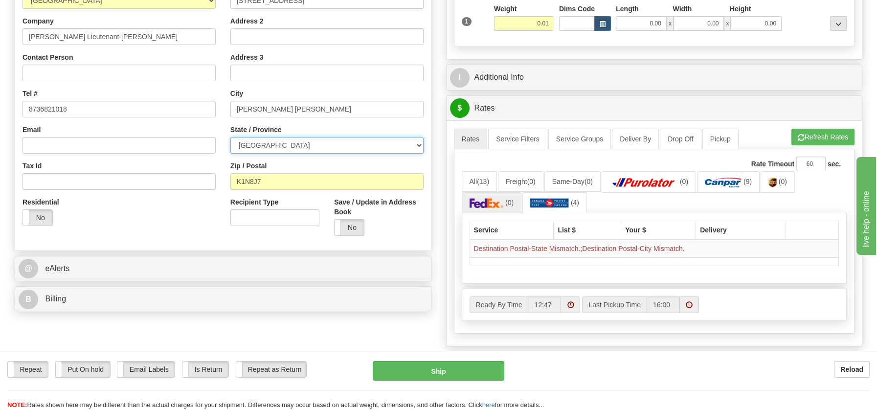
drag, startPoint x: 419, startPoint y: 143, endPoint x: 410, endPoint y: 143, distance: 8.8
click at [419, 142] on select "[GEOGRAPHIC_DATA] [GEOGRAPHIC_DATA] [GEOGRAPHIC_DATA] [GEOGRAPHIC_DATA] [GEOGRA…" at bounding box center [326, 145] width 193 height 17
select select "ON"
click at [230, 137] on select "[GEOGRAPHIC_DATA] [GEOGRAPHIC_DATA] [GEOGRAPHIC_DATA] [GEOGRAPHIC_DATA] [GEOGRA…" at bounding box center [326, 145] width 193 height 17
click at [825, 135] on button "Refresh Rates" at bounding box center [822, 137] width 63 height 17
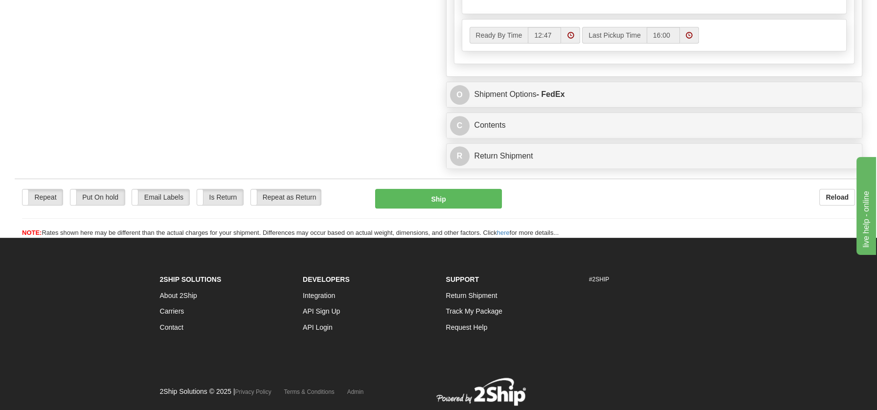
scroll to position [594, 0]
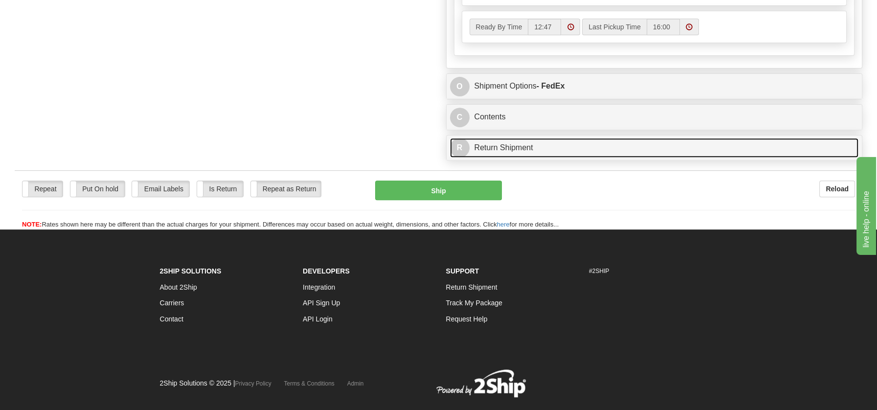
click at [507, 143] on link "R Return Shipment" at bounding box center [654, 148] width 409 height 20
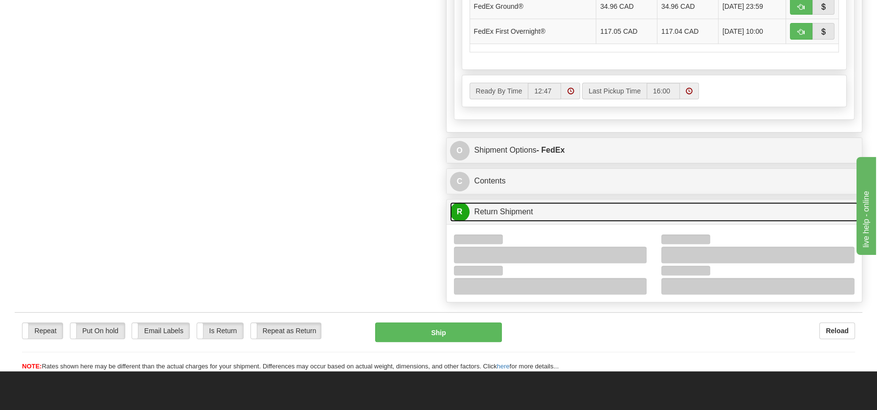
scroll to position [532, 0]
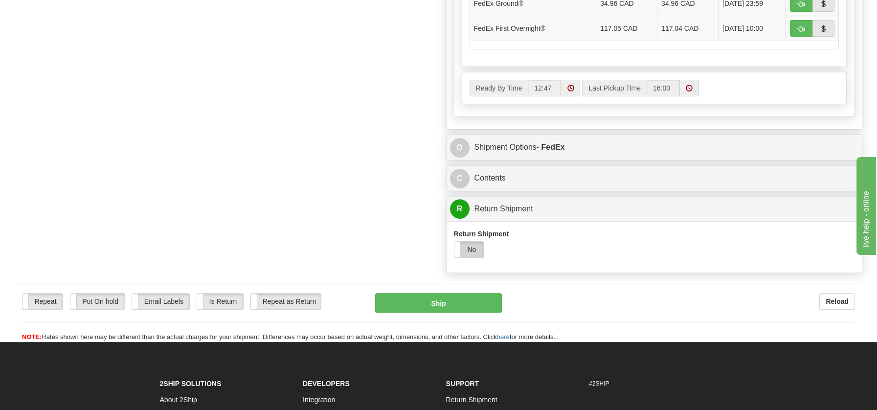
click at [473, 242] on label "No" at bounding box center [468, 250] width 29 height 16
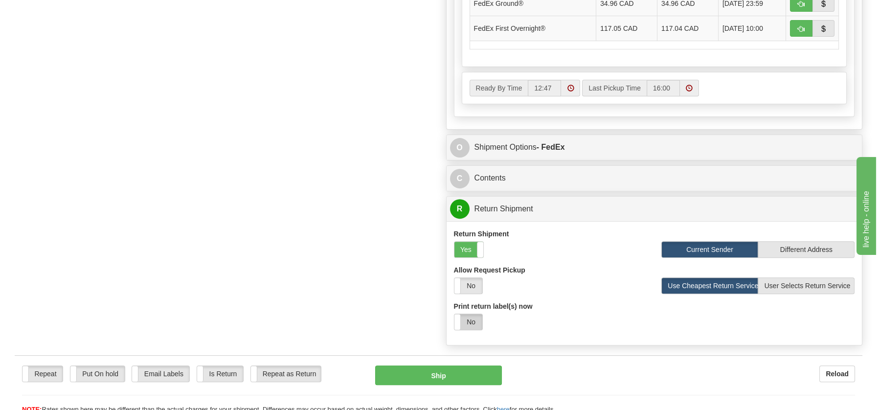
click at [465, 314] on label "No" at bounding box center [468, 322] width 28 height 16
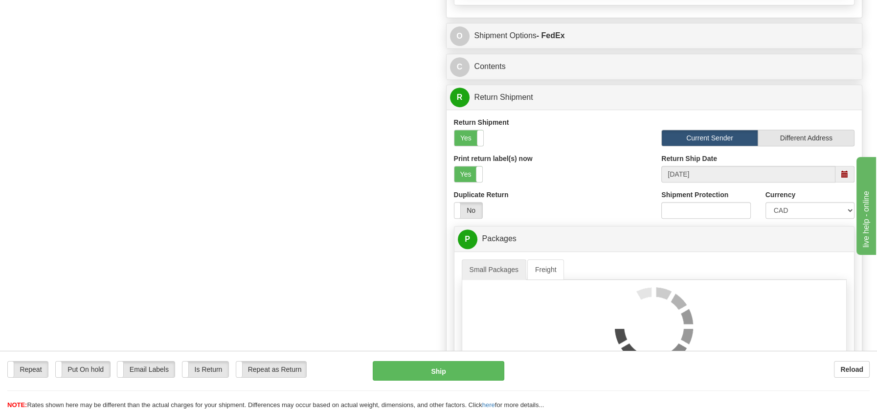
scroll to position [759, 0]
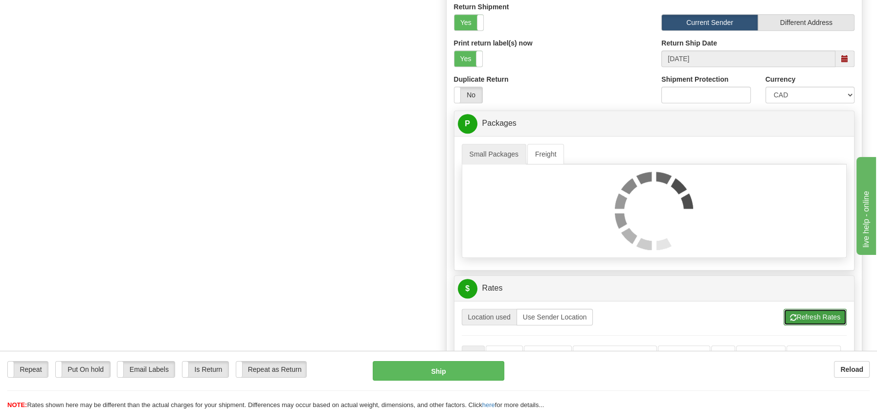
click at [830, 312] on button "Refresh Rates" at bounding box center [814, 317] width 63 height 17
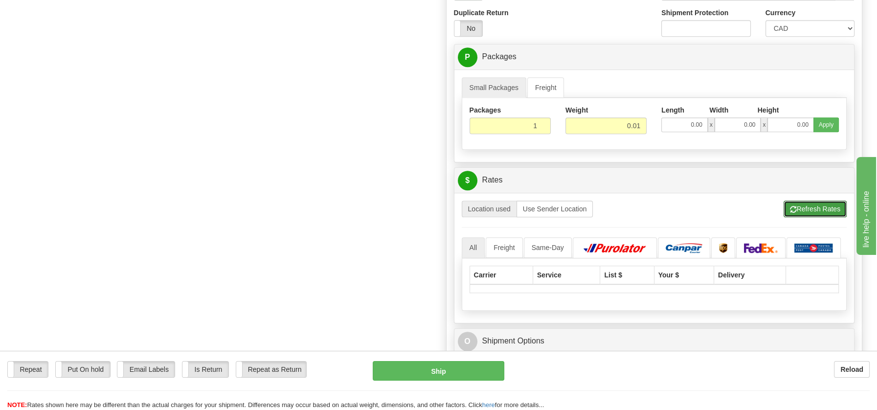
scroll to position [858, 0]
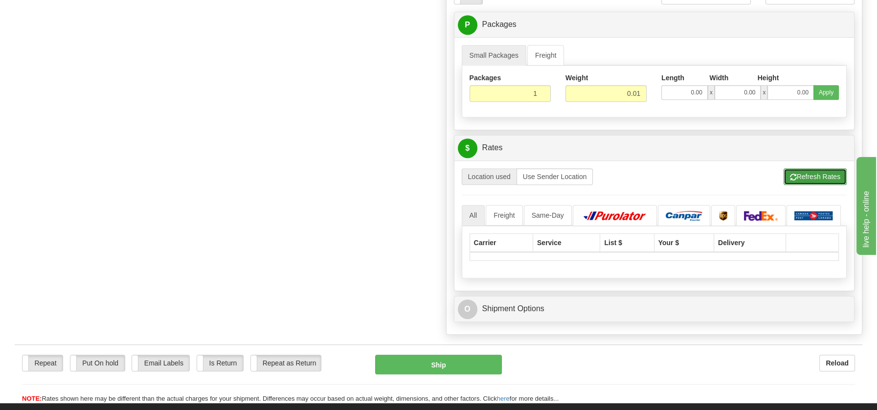
click at [822, 168] on button "Refresh Rates" at bounding box center [814, 176] width 63 height 17
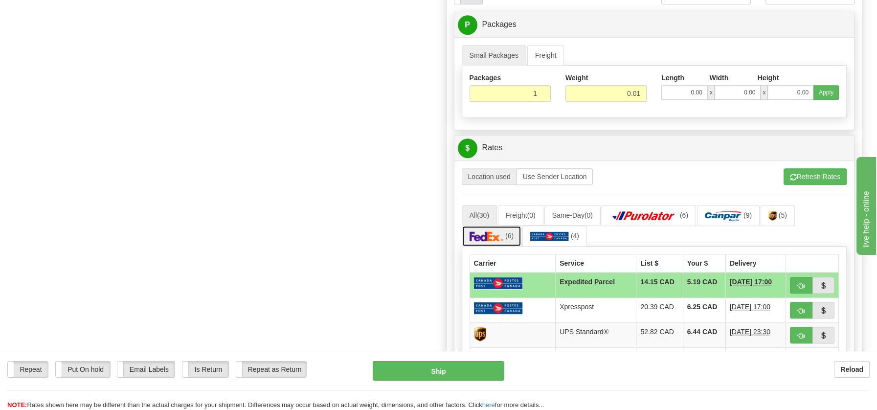
click at [485, 231] on img at bounding box center [486, 236] width 34 height 10
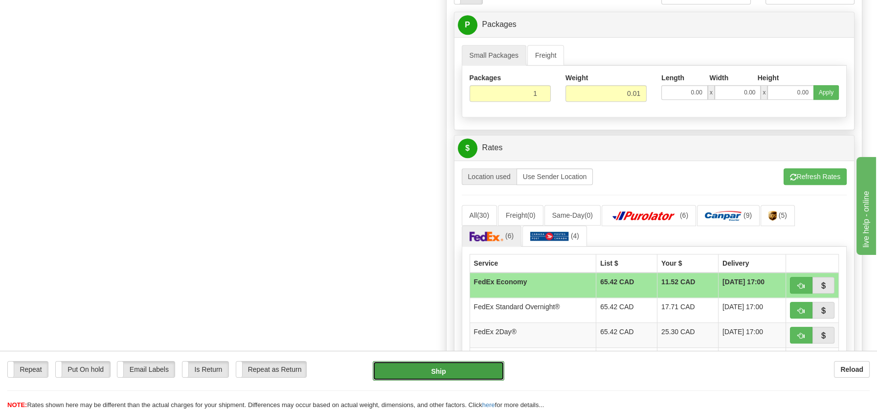
click at [443, 366] on button "Ship" at bounding box center [439, 371] width 132 height 20
type input "20"
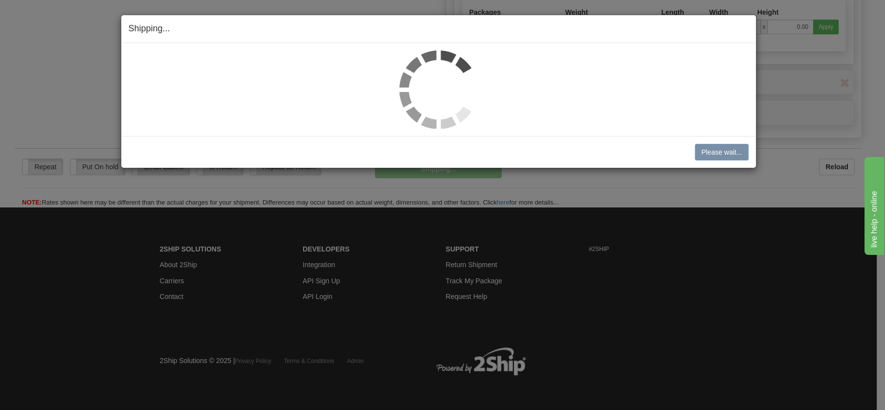
scroll to position [503, 0]
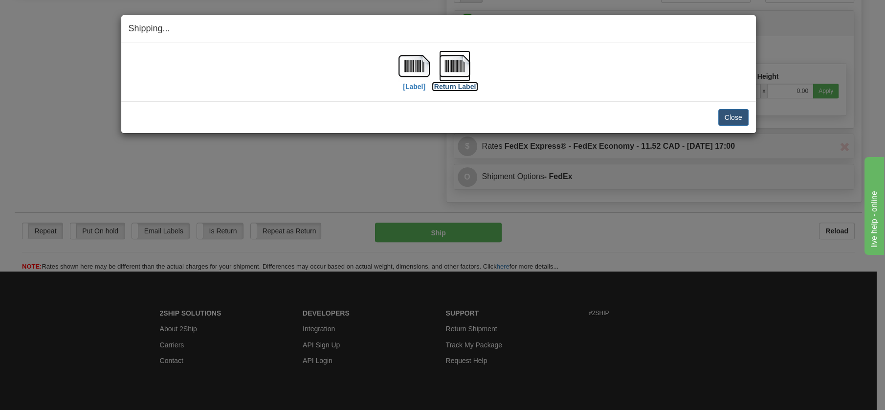
click at [460, 67] on img at bounding box center [454, 65] width 31 height 31
click at [731, 111] on button "Close" at bounding box center [733, 117] width 30 height 17
click at [741, 118] on button "Close" at bounding box center [733, 117] width 30 height 17
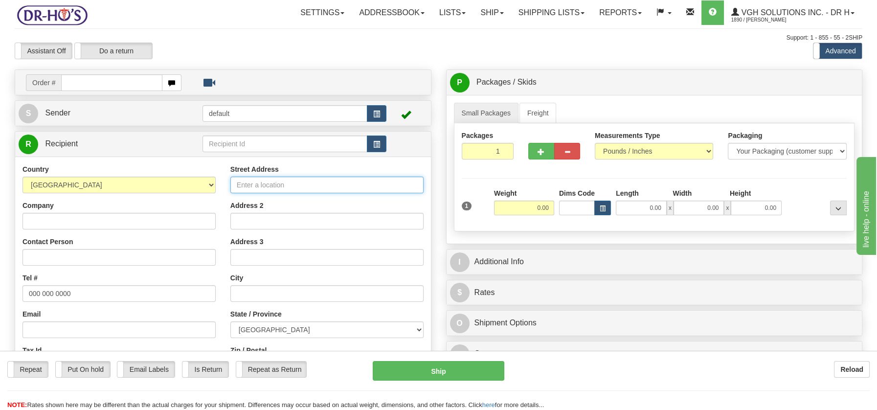
click at [244, 178] on input "Street Address" at bounding box center [326, 185] width 193 height 17
paste input "[STREET_ADDRESS][US_STATE]"
type input "[STREET_ADDRESS][US_STATE]"
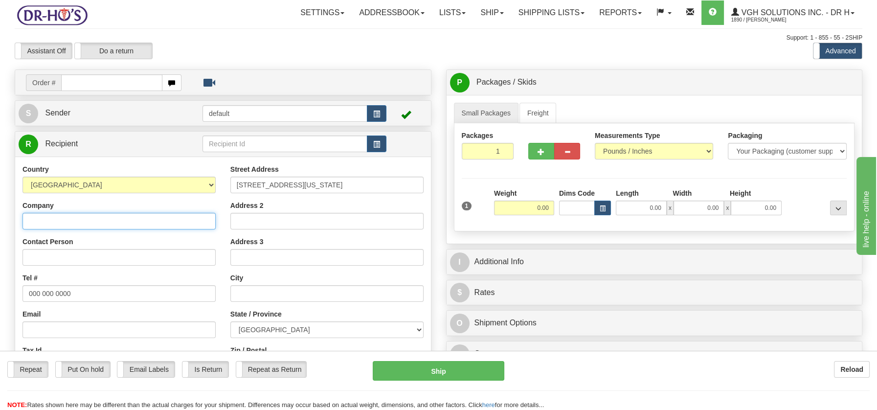
click at [51, 218] on input "Company" at bounding box center [118, 221] width 193 height 17
paste input "[PERSON_NAME]"
type input "[PERSON_NAME]"
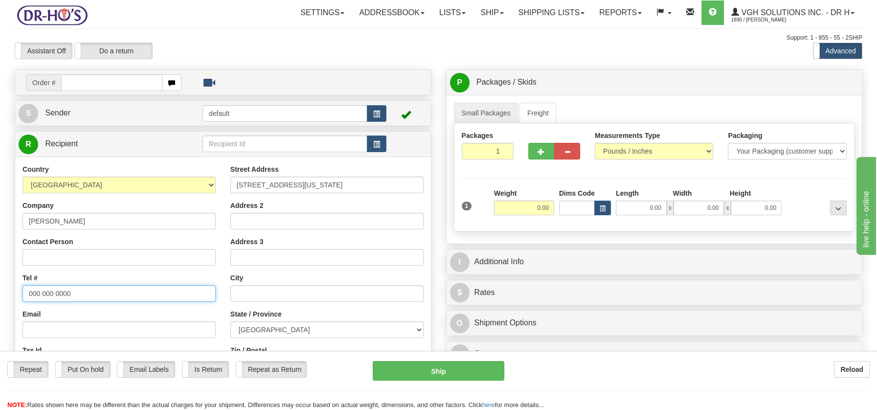
drag, startPoint x: 28, startPoint y: 287, endPoint x: 85, endPoint y: 292, distance: 56.5
click at [85, 292] on input "000 000 0000" at bounding box center [118, 293] width 193 height 17
paste input "6138509875"
type input "6138509875"
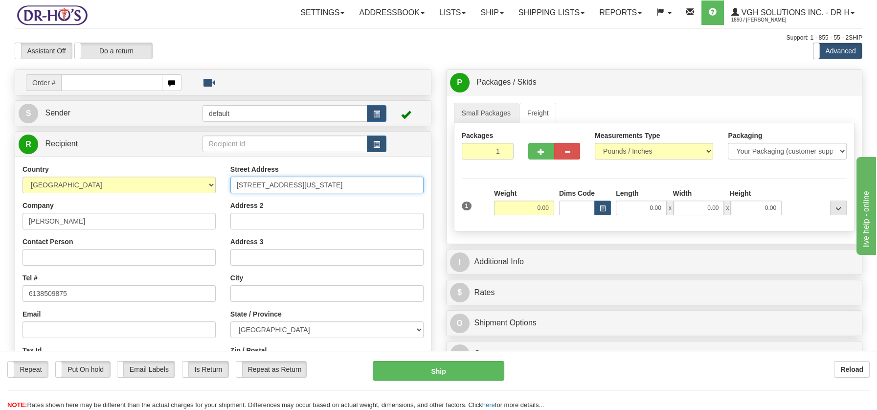
drag, startPoint x: 310, startPoint y: 184, endPoint x: 417, endPoint y: 185, distance: 107.1
click at [424, 186] on div "Street Address [STREET_ADDRESS][US_STATE] Address 2 Address 3 City State / Prov…" at bounding box center [327, 295] width 208 height 263
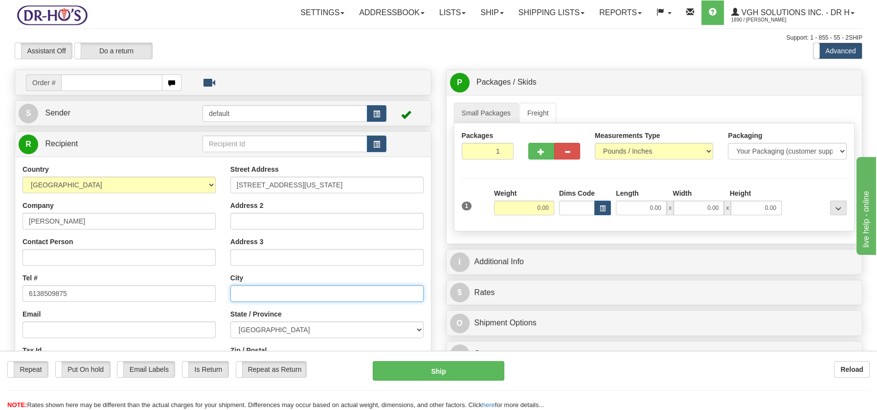
click at [241, 287] on input "text" at bounding box center [326, 293] width 193 height 17
paste input "[GEOGRAPHIC_DATA] [GEOGRAPHIC_DATA]"
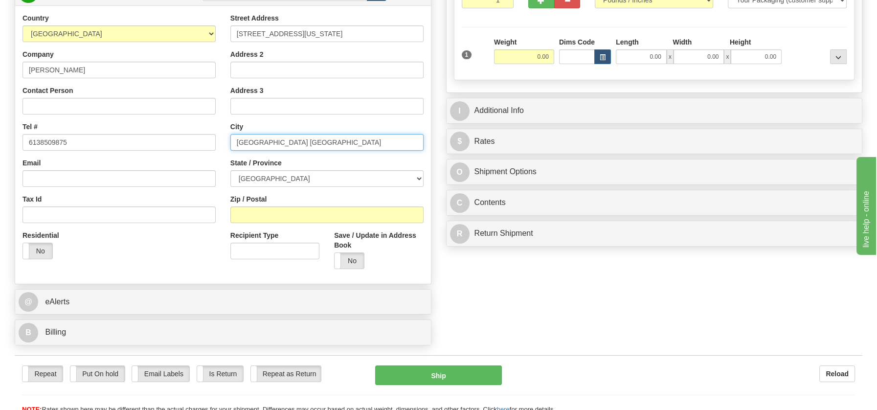
scroll to position [161, 0]
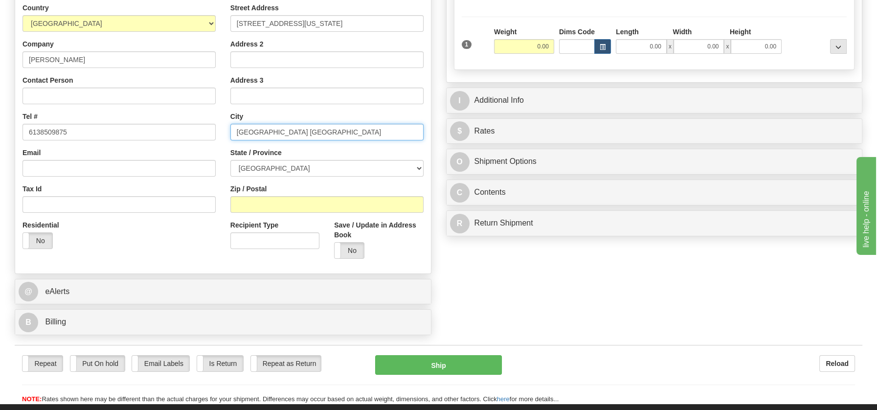
drag, startPoint x: 286, startPoint y: 128, endPoint x: 369, endPoint y: 133, distance: 82.8
click at [369, 133] on input "[GEOGRAPHIC_DATA] [GEOGRAPHIC_DATA]" at bounding box center [326, 132] width 193 height 17
type input "[GEOGRAPHIC_DATA] [GEOGRAPHIC_DATA]"
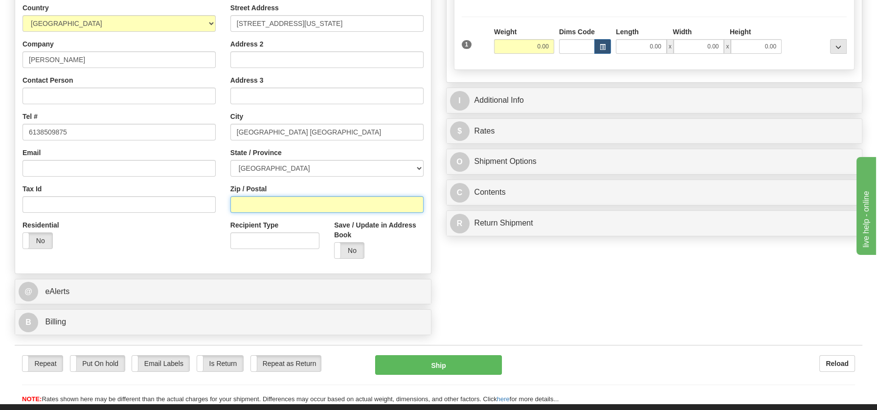
click at [270, 204] on input "Zip / Postal" at bounding box center [326, 204] width 193 height 17
paste input "K1L6S7 [GEOGRAPHIC_DATA]"
drag, startPoint x: 263, startPoint y: 200, endPoint x: 332, endPoint y: 213, distance: 70.6
click at [332, 213] on div "Street Address [STREET_ADDRESS][US_STATE] Address 2 Address 3 City [GEOGRAPHIC_…" at bounding box center [327, 134] width 208 height 263
type input "K1L6S7"
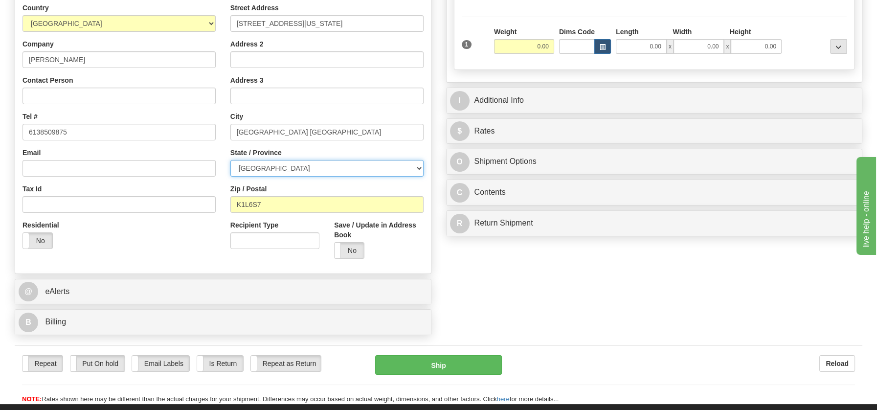
click at [419, 168] on select "[GEOGRAPHIC_DATA] [GEOGRAPHIC_DATA] [GEOGRAPHIC_DATA] [GEOGRAPHIC_DATA] [GEOGRA…" at bounding box center [326, 168] width 193 height 17
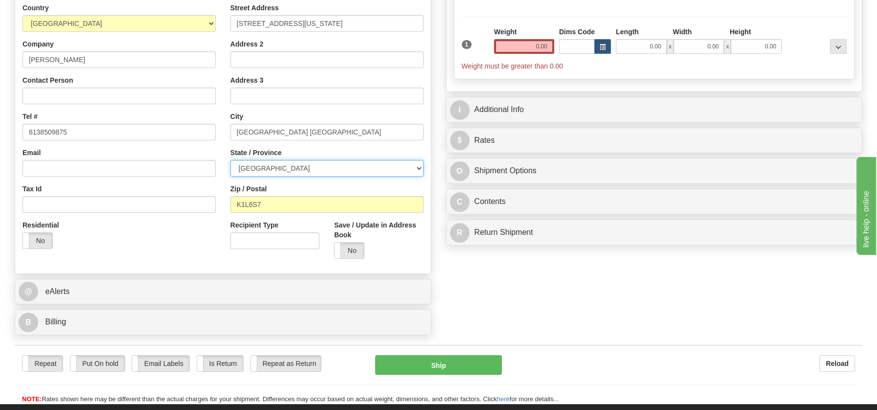
select select "ON"
click at [230, 160] on select "[GEOGRAPHIC_DATA] [GEOGRAPHIC_DATA] [GEOGRAPHIC_DATA] [GEOGRAPHIC_DATA] [GEOGRA…" at bounding box center [326, 168] width 193 height 17
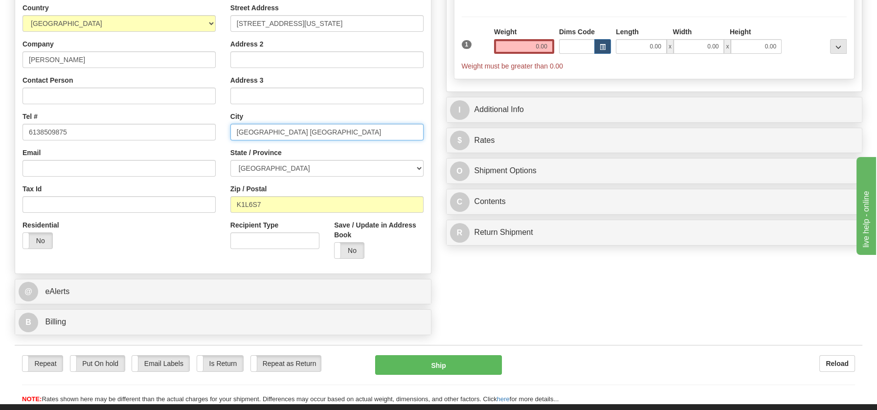
drag, startPoint x: 260, startPoint y: 130, endPoint x: 357, endPoint y: 132, distance: 97.8
click at [357, 132] on input "[GEOGRAPHIC_DATA] [GEOGRAPHIC_DATA]" at bounding box center [326, 132] width 193 height 17
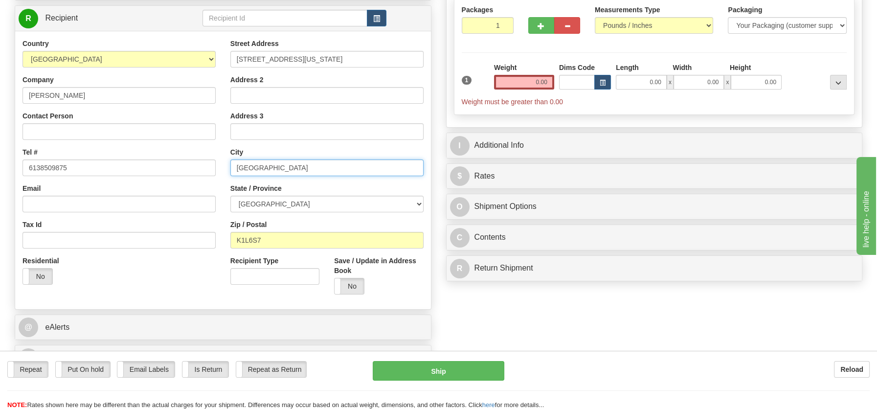
scroll to position [110, 0]
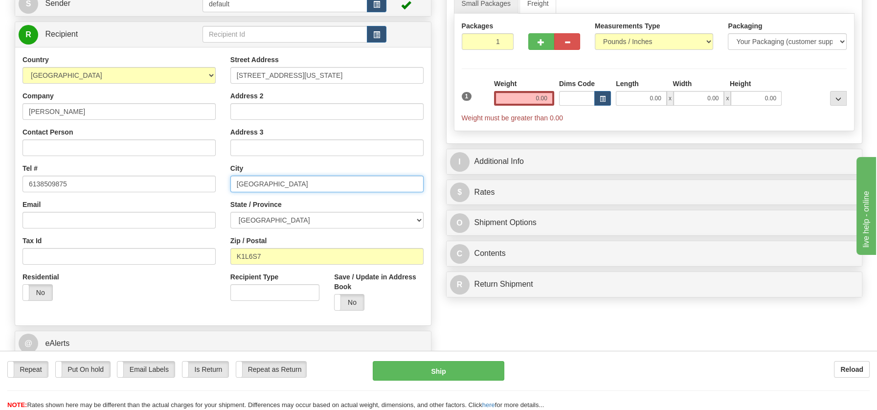
type input "[GEOGRAPHIC_DATA]"
drag, startPoint x: 332, startPoint y: 73, endPoint x: 384, endPoint y: 75, distance: 52.4
click at [384, 75] on input "[STREET_ADDRESS][US_STATE]" at bounding box center [326, 75] width 193 height 17
drag, startPoint x: 310, startPoint y: 74, endPoint x: 410, endPoint y: 78, distance: 100.3
click at [410, 78] on input "[STREET_ADDRESS][US_STATE]" at bounding box center [326, 75] width 193 height 17
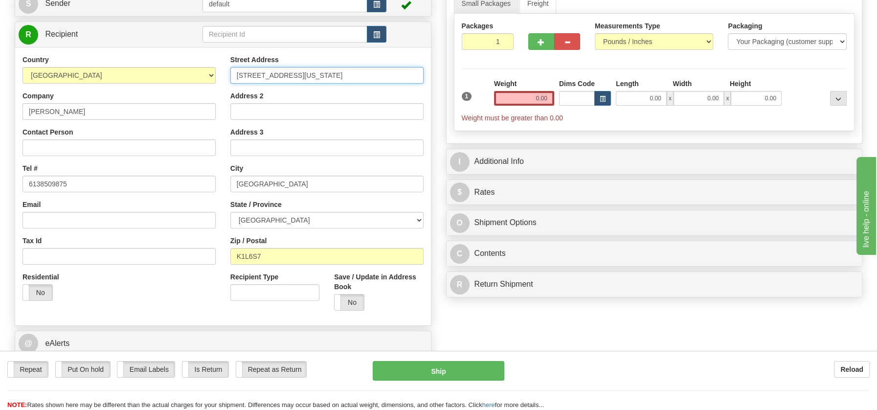
type input "[STREET_ADDRESS][US_STATE]"
drag, startPoint x: 526, startPoint y: 99, endPoint x: 563, endPoint y: 101, distance: 37.2
click at [563, 101] on div "1 Weight 0.00 Dims Code 0.00" at bounding box center [654, 101] width 390 height 44
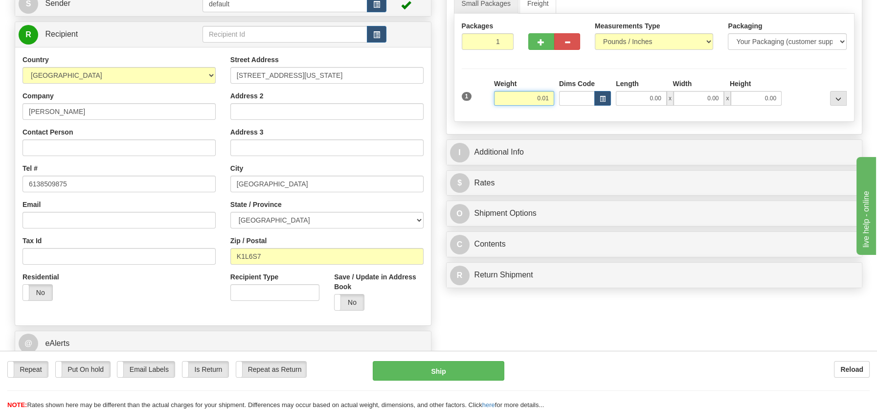
type input "0.01"
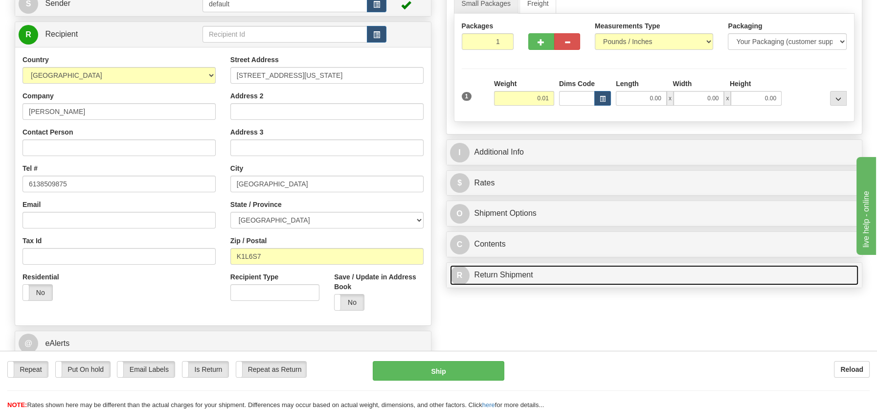
click at [486, 274] on link "R Return Shipment" at bounding box center [654, 275] width 409 height 20
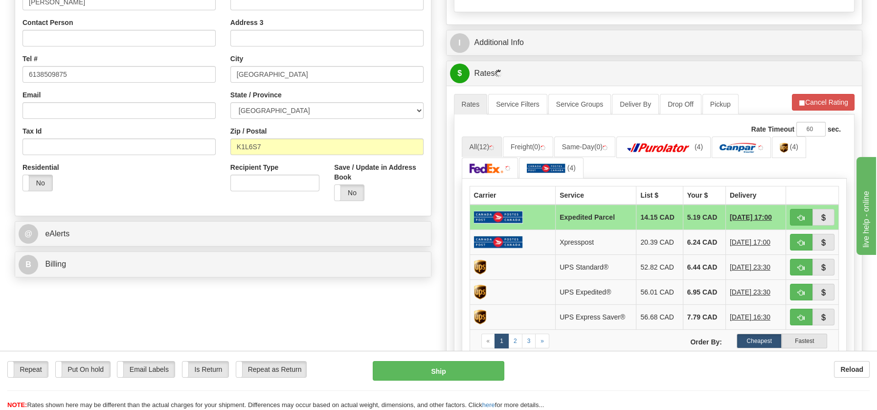
scroll to position [226, 0]
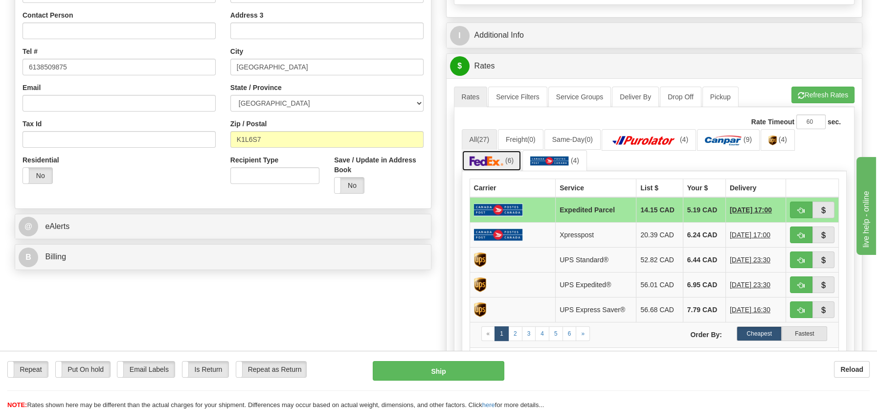
click at [495, 156] on img at bounding box center [486, 161] width 34 height 10
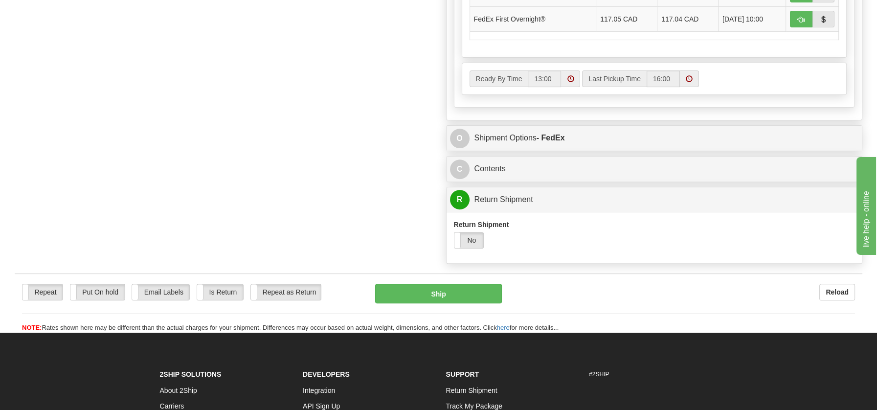
scroll to position [548, 0]
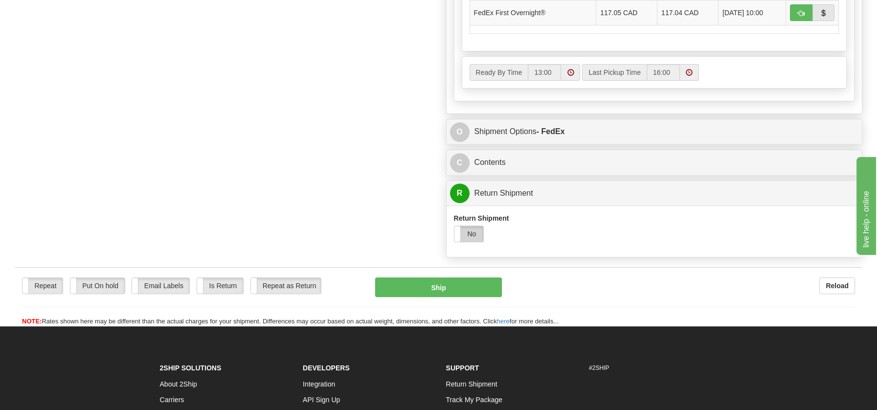
click at [469, 230] on label "No" at bounding box center [468, 234] width 29 height 16
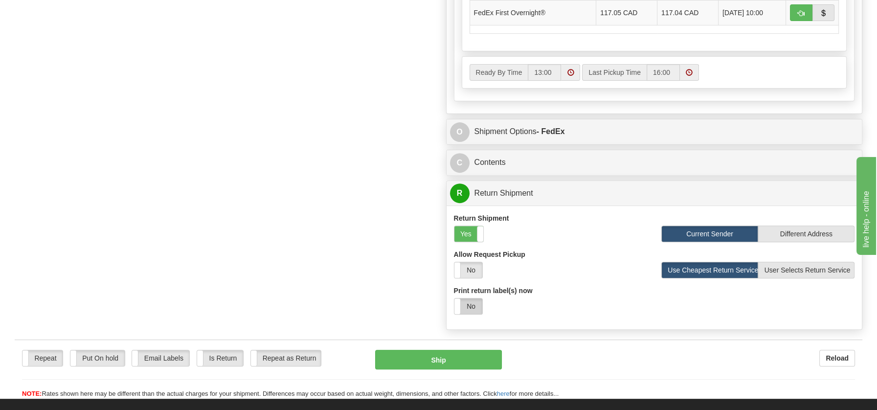
click at [473, 304] on label "No" at bounding box center [468, 306] width 28 height 16
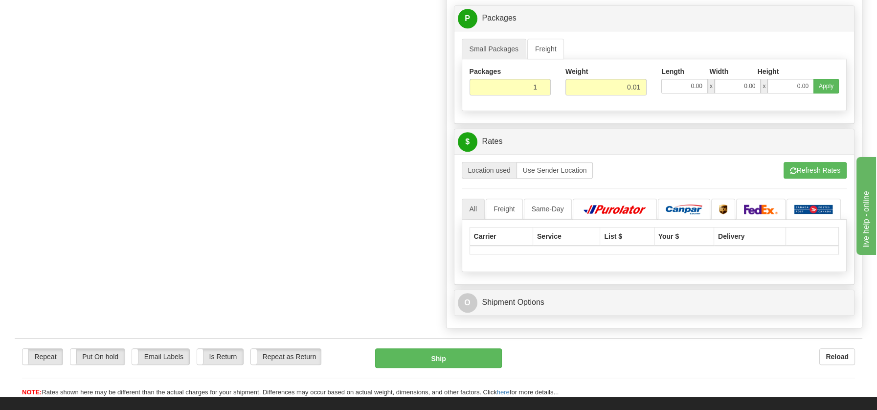
scroll to position [871, 0]
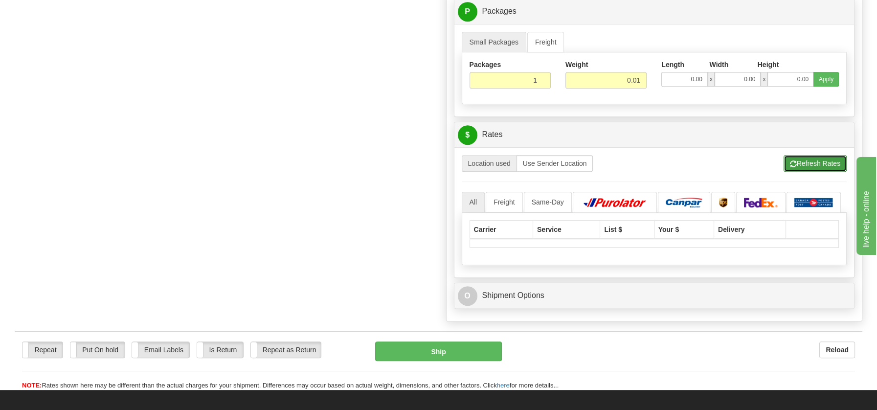
click at [836, 156] on button "Refresh Rates" at bounding box center [814, 163] width 63 height 17
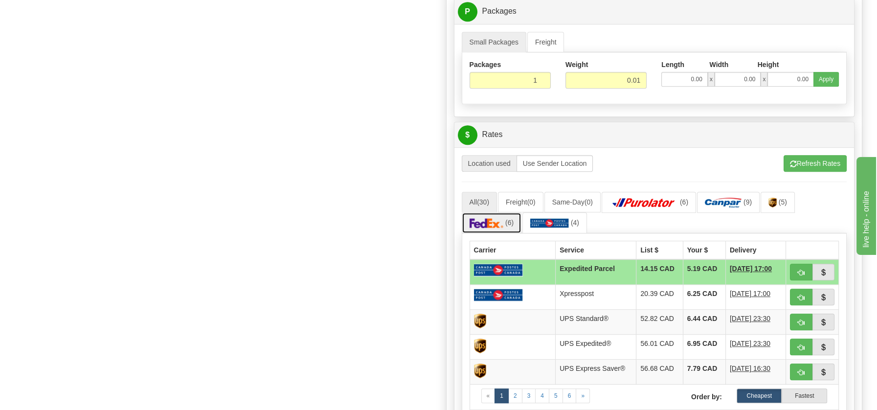
click at [498, 222] on img at bounding box center [486, 223] width 34 height 10
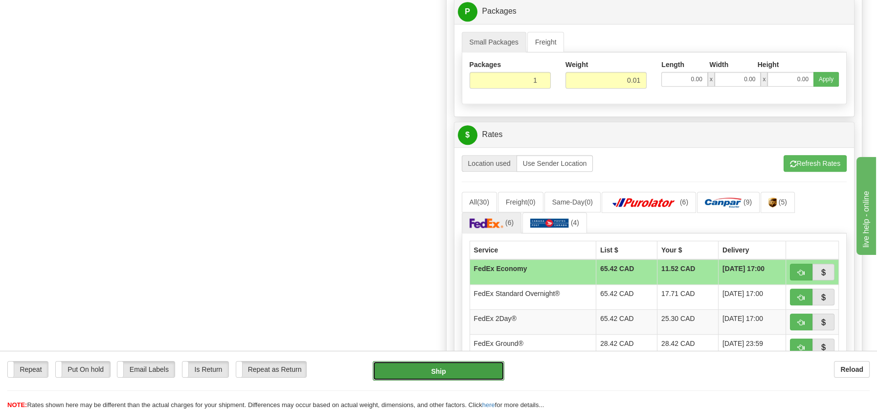
click at [449, 376] on button "Ship" at bounding box center [439, 371] width 132 height 20
type input "20"
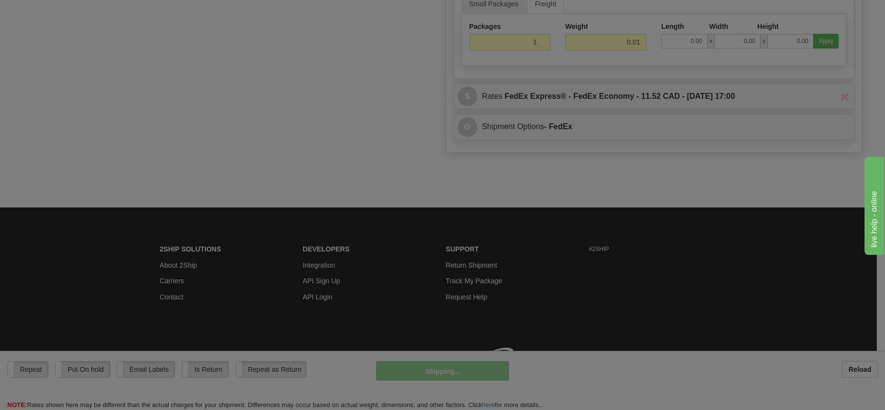
scroll to position [517, 0]
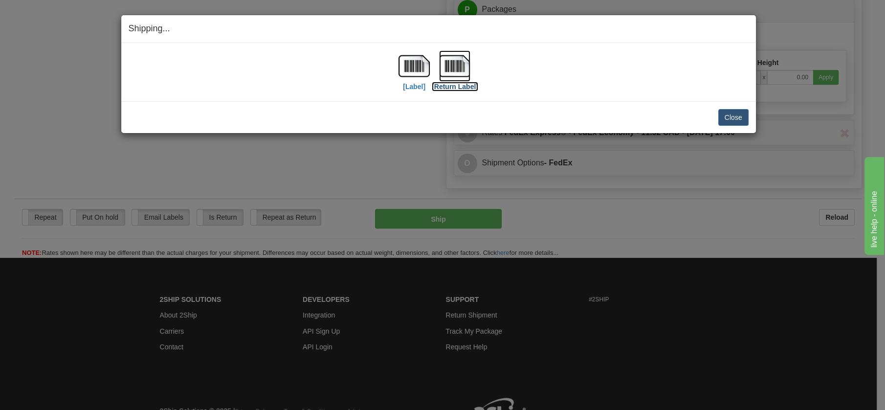
click at [460, 72] on img at bounding box center [454, 65] width 31 height 31
click at [738, 118] on button "Close" at bounding box center [733, 117] width 30 height 17
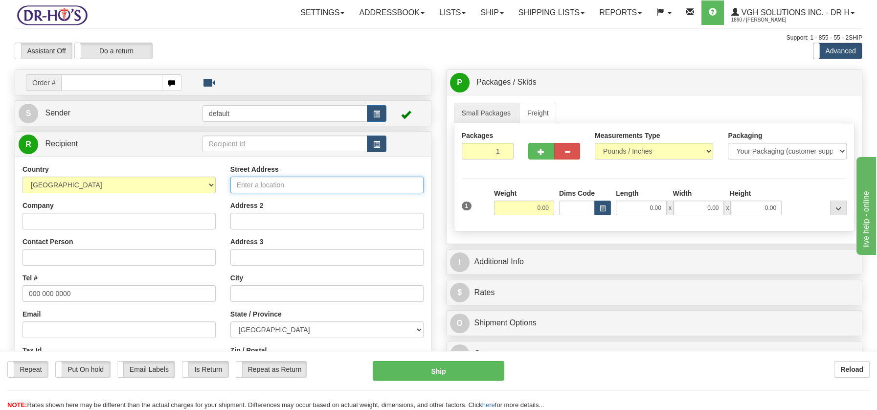
click at [253, 184] on input "Street Address" at bounding box center [326, 185] width 193 height 17
paste input "33 Washington Avenue Ottawa Ontario, K1L6S7"
type input "33 Washington Avenue Ottawa Ontario, K1L6S7"
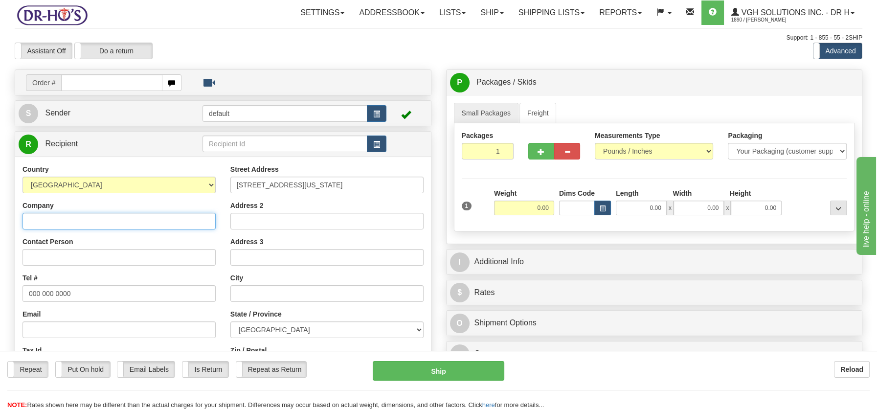
click at [39, 217] on input "Company" at bounding box center [118, 221] width 193 height 17
paste input "Marie Terrien"
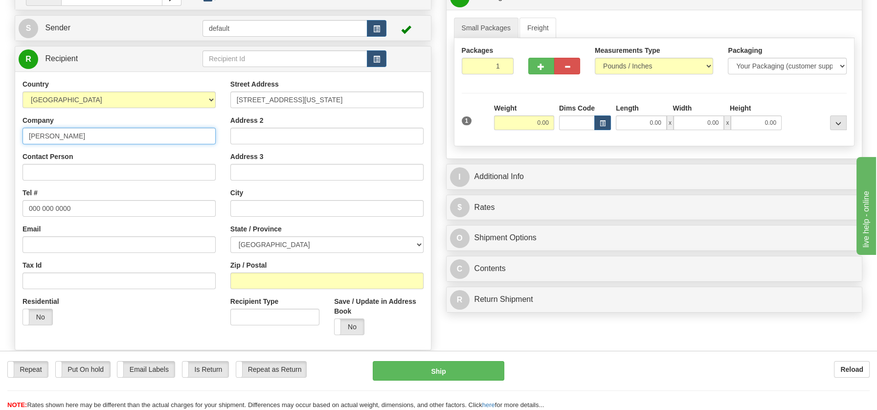
scroll to position [111, 0]
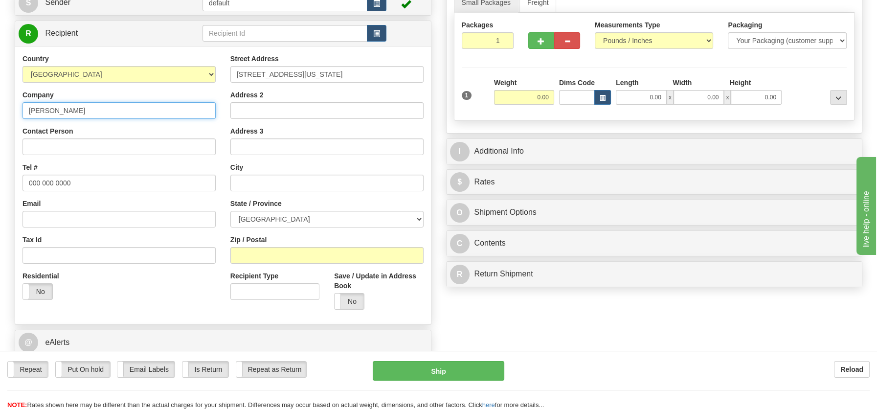
type input "Marie Terrien"
drag, startPoint x: 28, startPoint y: 184, endPoint x: 85, endPoint y: 184, distance: 56.7
click at [85, 184] on input "000 000 0000" at bounding box center [118, 183] width 193 height 17
paste input "6138509875"
type input "6138509875"
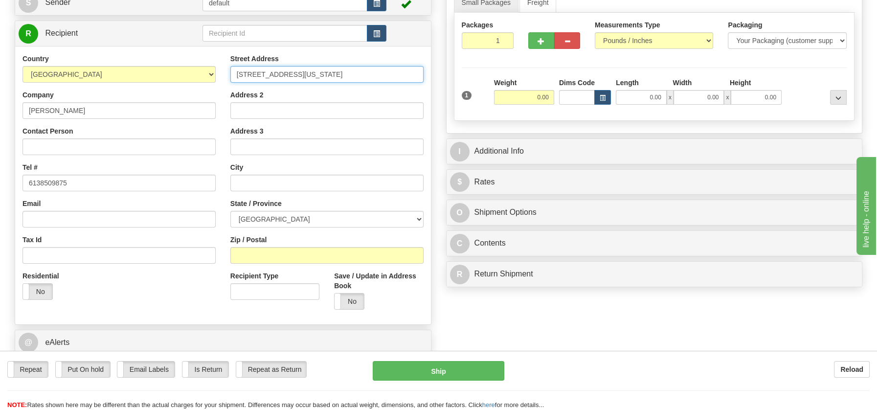
drag, startPoint x: 236, startPoint y: 73, endPoint x: 409, endPoint y: 69, distance: 172.6
click at [409, 69] on input "33 Washington Avenue Ottawa Ontario, K1L6S7" at bounding box center [326, 74] width 193 height 17
paste input "959 RUE SAINTE-AGNES CHICOUTIMI Quebec, G7G3V8"
type input "959 RUE SAINTE-AGNES CHICOUTIMI Quebec, G7G3V8"
drag, startPoint x: 25, startPoint y: 111, endPoint x: 91, endPoint y: 112, distance: 66.0
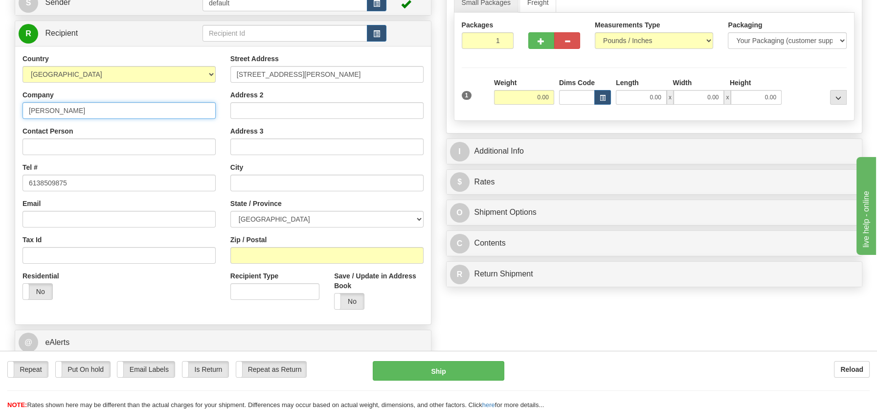
click at [91, 112] on input "Marie Terrien" at bounding box center [118, 110] width 193 height 17
paste input "Philippe Slamand"
type input "Philippe Slamand"
drag, startPoint x: 24, startPoint y: 183, endPoint x: 105, endPoint y: 182, distance: 80.7
click at [105, 182] on input "6138509875" at bounding box center [118, 183] width 193 height 17
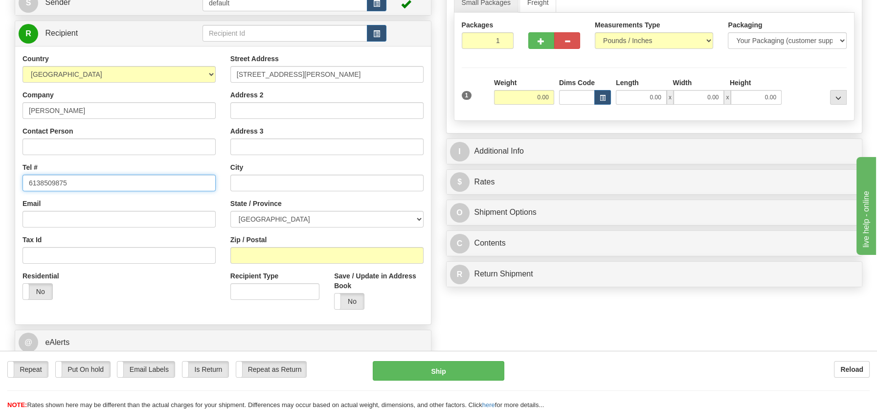
paste input "4182905919"
type input "4182905919"
drag, startPoint x: 319, startPoint y: 74, endPoint x: 418, endPoint y: 72, distance: 98.3
click at [429, 68] on div "Street Address 959 RUE SAINTE-AGNES CHICOUTIMI Quebec, G7G3V8 Address 2 Address…" at bounding box center [327, 185] width 208 height 263
click at [263, 186] on input "text" at bounding box center [326, 183] width 193 height 17
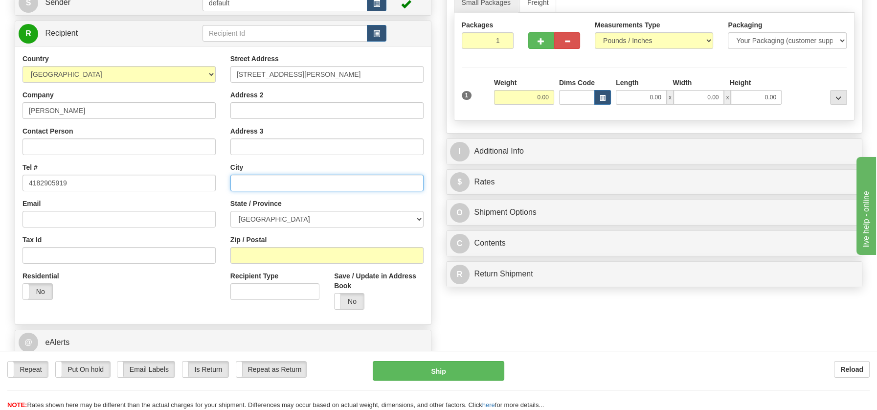
paste input "CHICOUTIMI Quebec, G7G3V8"
drag, startPoint x: 308, startPoint y: 178, endPoint x: 347, endPoint y: 180, distance: 39.1
click at [347, 180] on input "CHICOUTIMI Quebec, G7G3V8" at bounding box center [326, 183] width 193 height 17
type input "CHICOUTIMI Quebec, G7G3V8"
click at [261, 251] on input "Zip / Postal" at bounding box center [326, 255] width 193 height 17
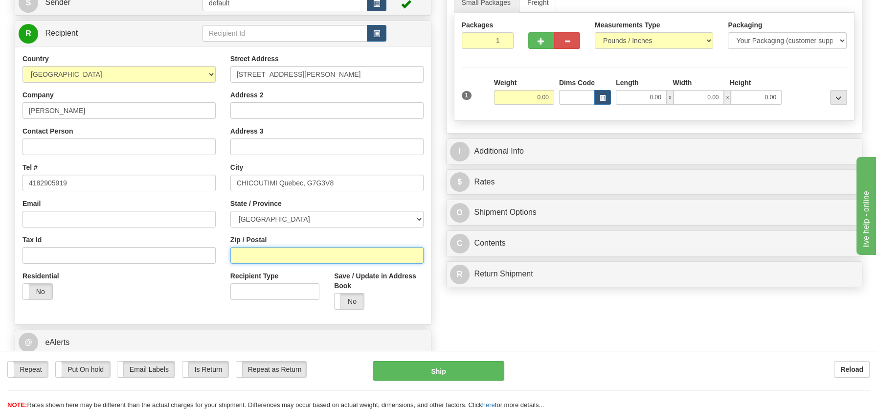
paste input "G7G3V8"
type input "G7G3V8"
drag, startPoint x: 416, startPoint y: 217, endPoint x: 378, endPoint y: 223, distance: 38.1
click at [416, 217] on select "ALBERTA BRITISH COLUMBIA MANITOBA NEW BRUNSWICK NEWFOUNDLAND NOVA SCOTIA NUNAVU…" at bounding box center [326, 219] width 193 height 17
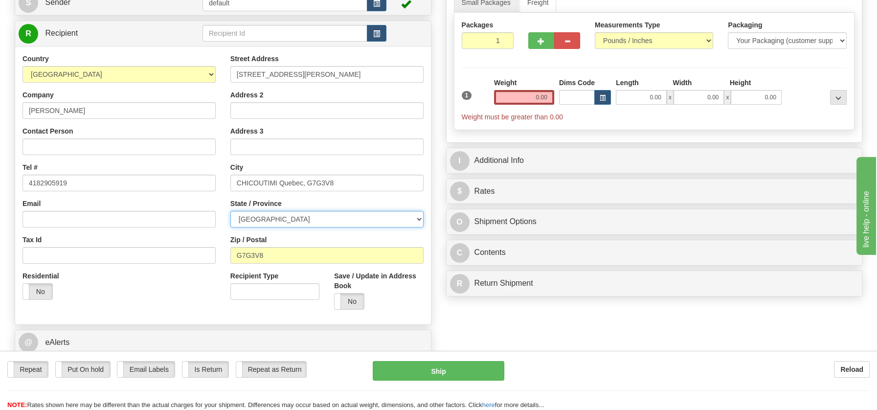
select select "QC"
click at [230, 211] on select "ALBERTA BRITISH COLUMBIA MANITOBA NEW BRUNSWICK NEWFOUNDLAND NOVA SCOTIA NUNAVU…" at bounding box center [326, 219] width 193 height 17
drag, startPoint x: 279, startPoint y: 183, endPoint x: 389, endPoint y: 184, distance: 109.5
click at [389, 184] on input "CHICOUTIMI Quebec, G7G3V8" at bounding box center [326, 183] width 193 height 17
type input "CHICOUTIMI"
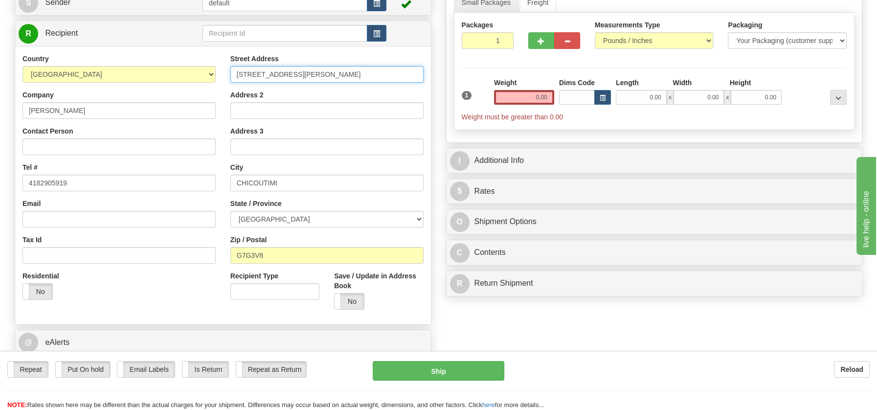
drag, startPoint x: 321, startPoint y: 72, endPoint x: 437, endPoint y: 67, distance: 116.5
click at [437, 67] on div "Create a label for the return Create Pickup Without Label Order # S Sender defa…" at bounding box center [222, 175] width 431 height 432
type input "959 RUE SAINTE-AGNES"
click at [542, 93] on input "0.00" at bounding box center [524, 97] width 60 height 15
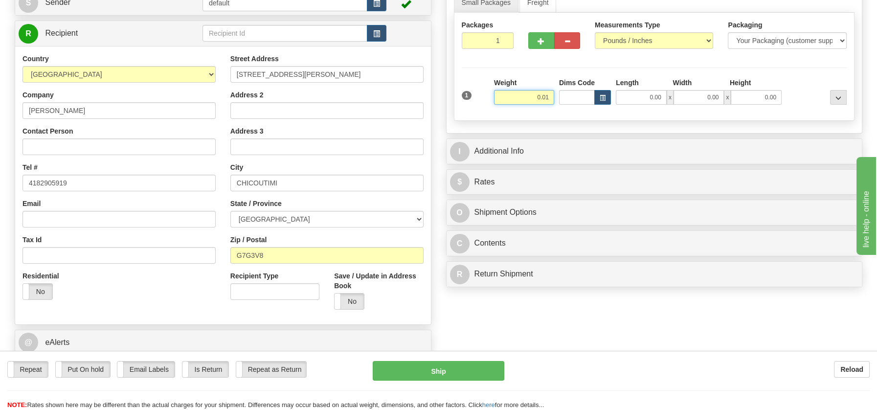
type input "0.01"
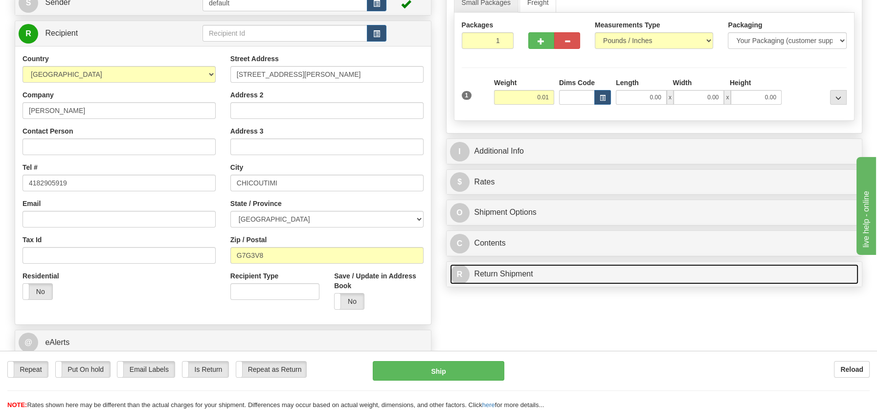
click at [504, 274] on div "P Packages / Skids 1 Packages - Weight: 0.00 Lbs 1 Skids - Weight: NaN Lbs Ship…" at bounding box center [654, 125] width 431 height 333
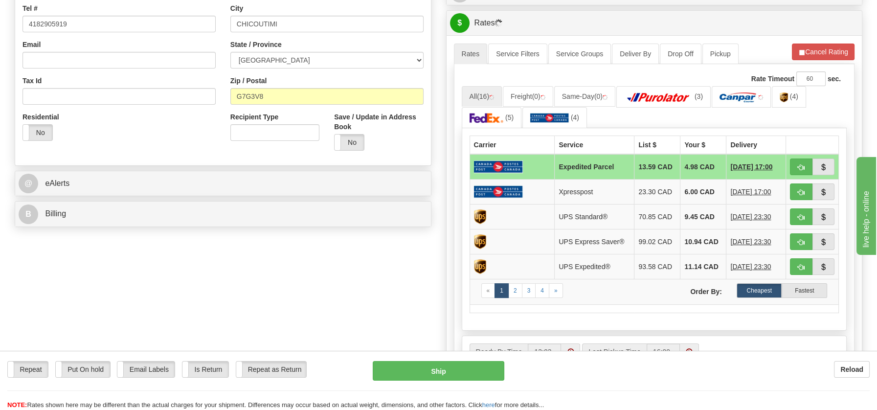
scroll to position [278, 0]
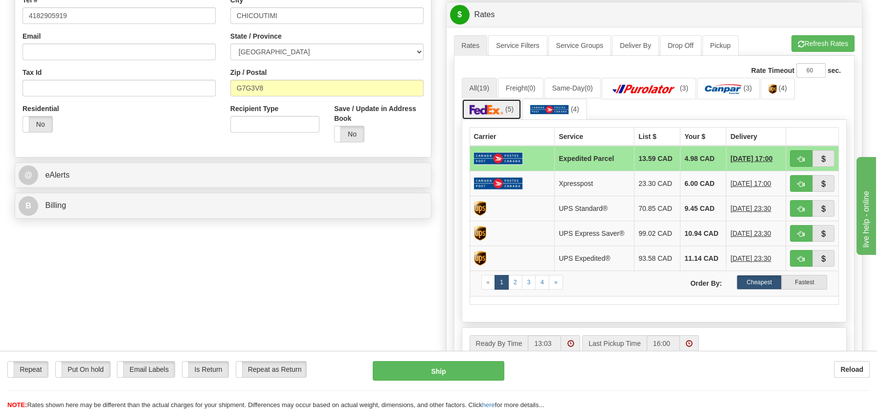
click at [481, 105] on img at bounding box center [486, 110] width 34 height 10
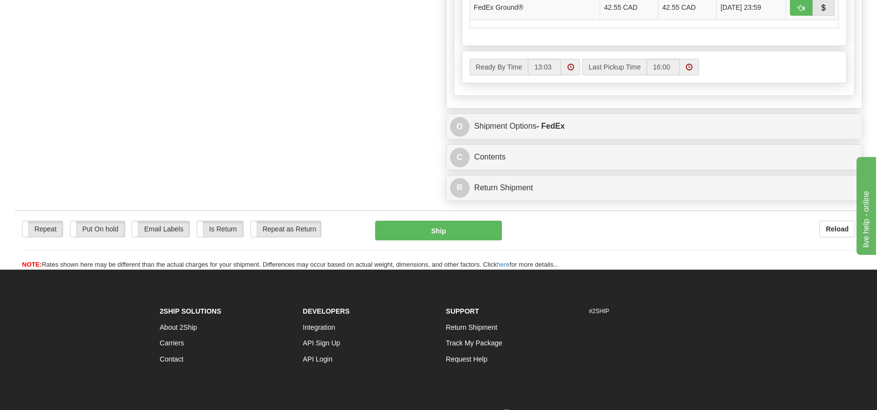
scroll to position [537, 0]
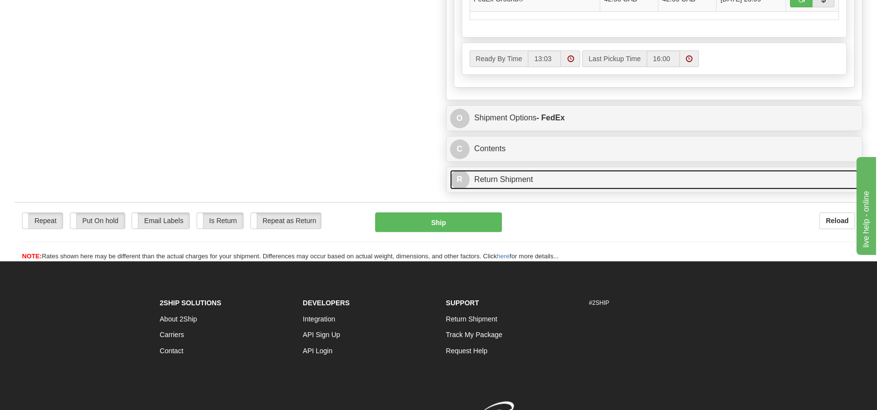
click at [490, 180] on link "R Return Shipment" at bounding box center [654, 180] width 409 height 20
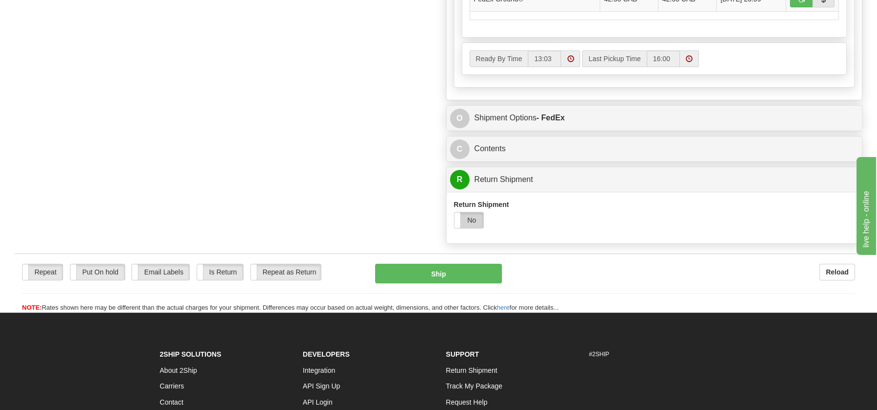
click at [473, 217] on label "No" at bounding box center [468, 220] width 29 height 16
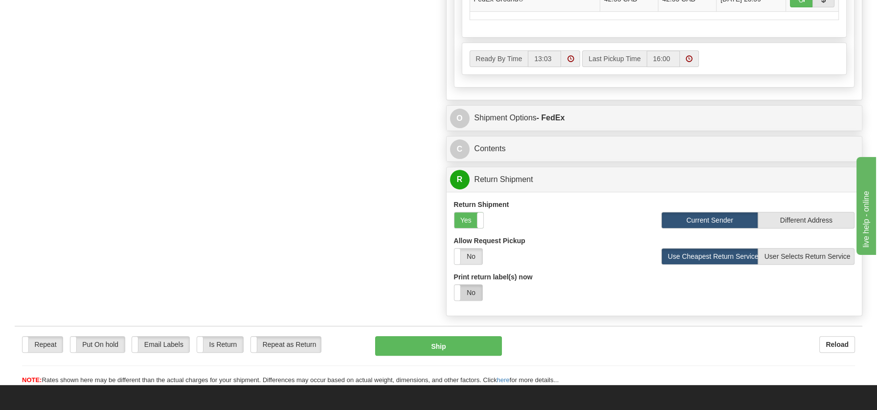
click at [462, 291] on label "No" at bounding box center [468, 293] width 28 height 16
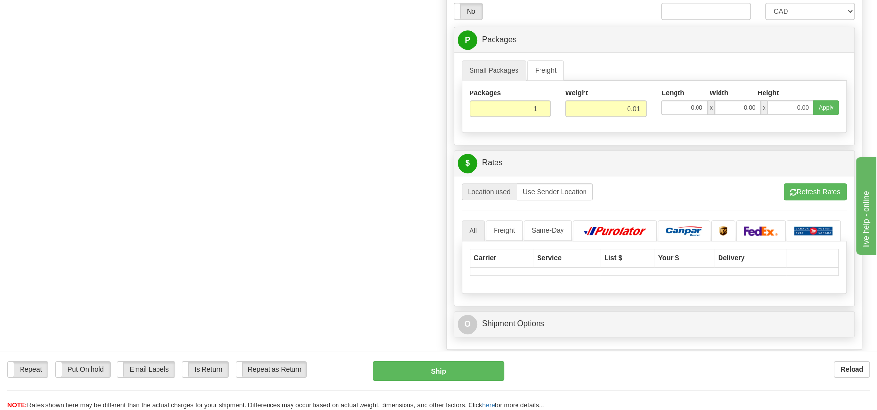
scroll to position [824, 0]
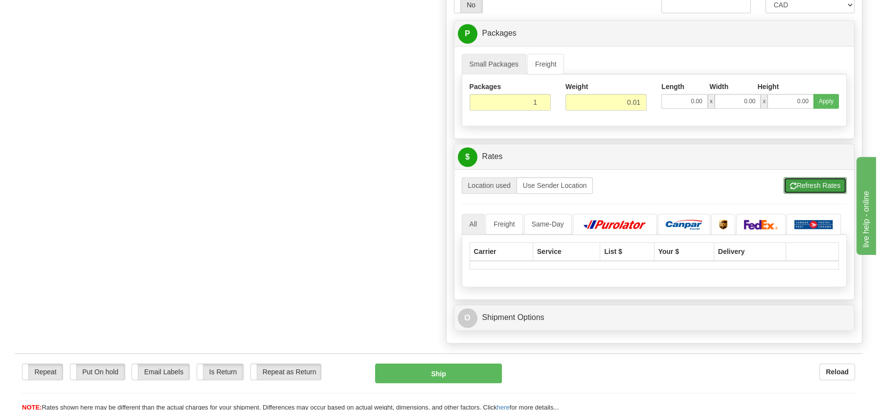
click at [798, 177] on button "Refresh Rates" at bounding box center [814, 185] width 63 height 17
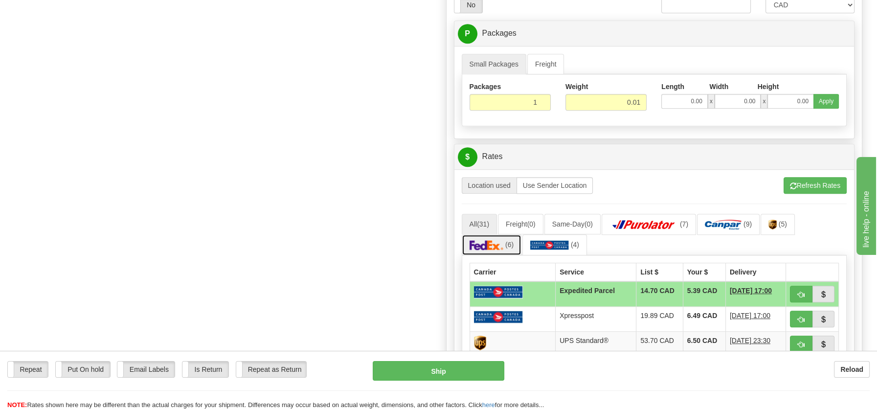
click at [498, 240] on img at bounding box center [486, 245] width 34 height 10
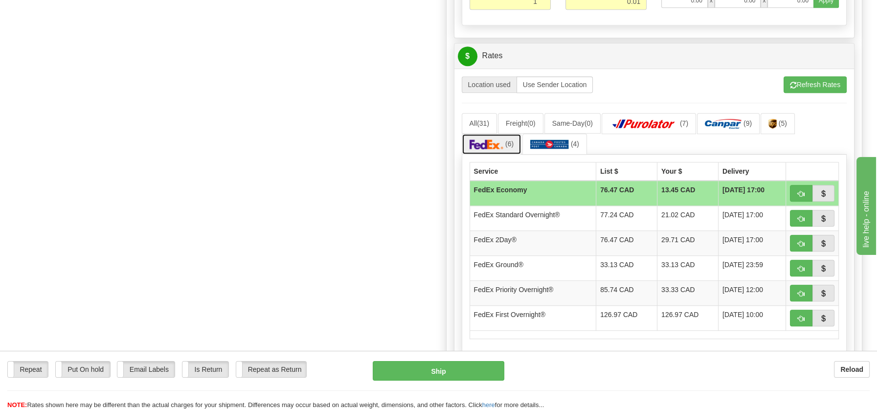
scroll to position [930, 0]
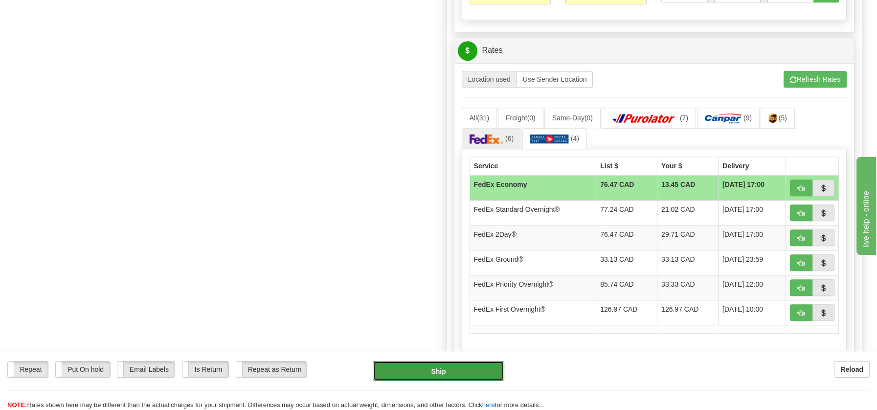
click at [437, 371] on button "Ship" at bounding box center [439, 371] width 132 height 20
type input "20"
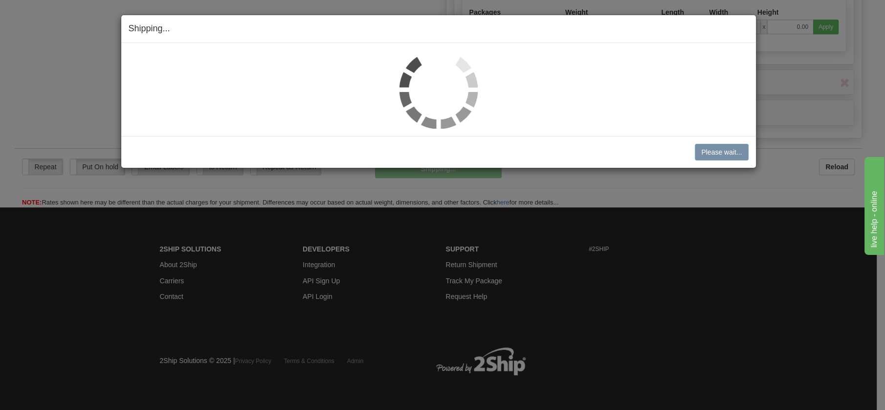
scroll to position [563, 0]
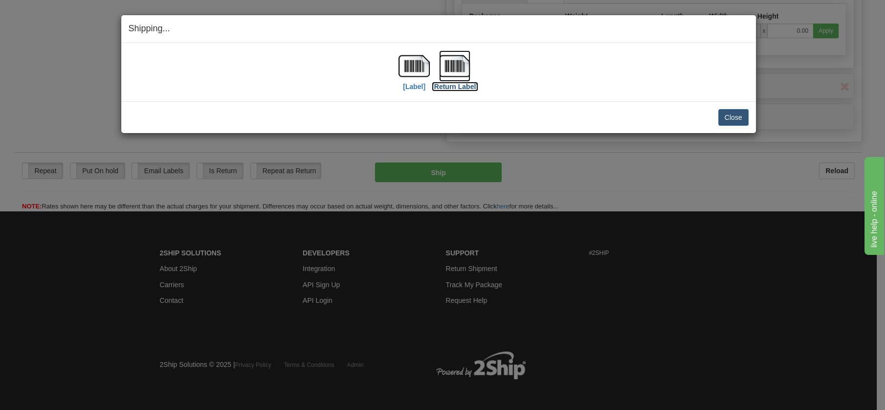
click at [454, 59] on img at bounding box center [454, 65] width 31 height 31
click at [733, 117] on button "Close" at bounding box center [733, 117] width 30 height 17
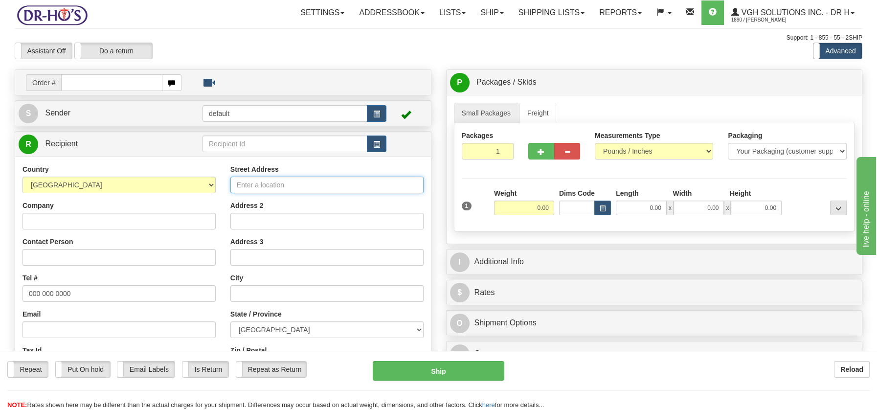
click at [239, 183] on input "Street Address" at bounding box center [326, 185] width 193 height 17
paste input "Somcan [STREET_ADDRESS][PERSON_NAME]"
type input "Somcan [STREET_ADDRESS][PERSON_NAME]"
drag, startPoint x: 364, startPoint y: 183, endPoint x: 438, endPoint y: 187, distance: 74.0
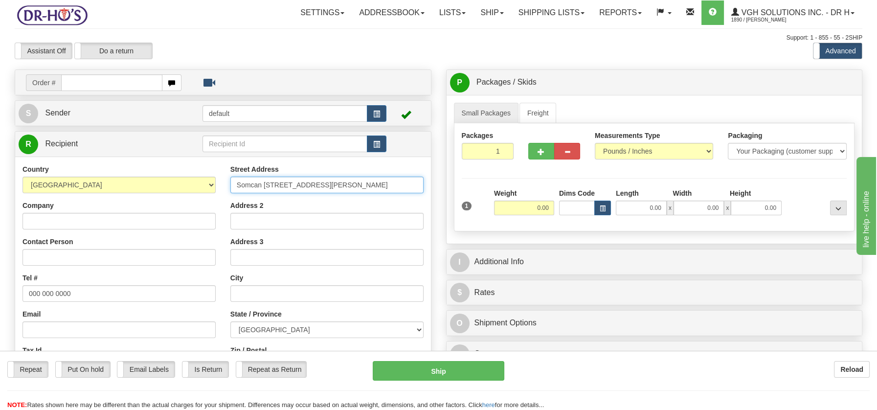
click at [438, 187] on div "Create a label for the return Create Pickup Without Label Order # S Sender defa…" at bounding box center [222, 285] width 431 height 432
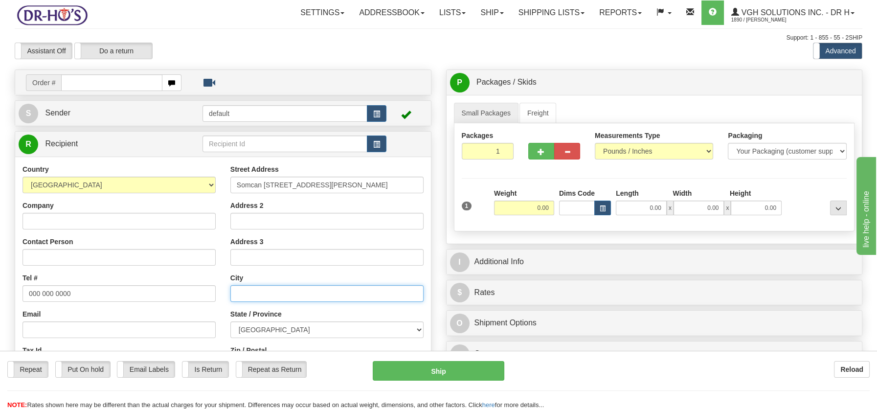
click at [272, 289] on input "text" at bounding box center [326, 293] width 193 height 17
paste input "[PERSON_NAME], [GEOGRAPHIC_DATA] L1W3J9"
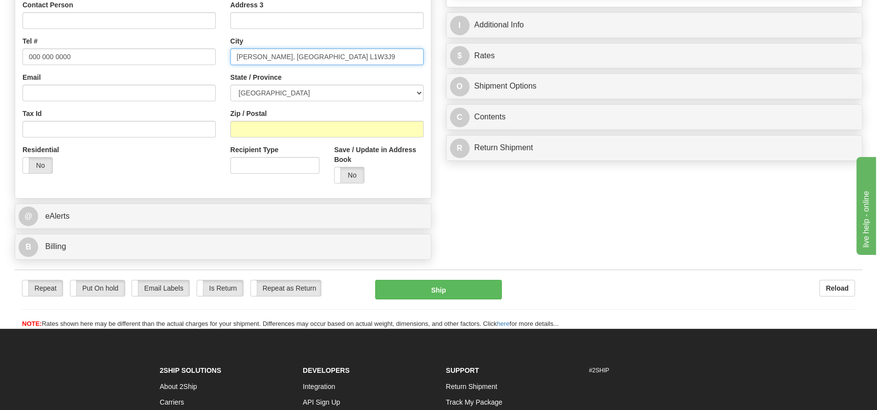
scroll to position [239, 0]
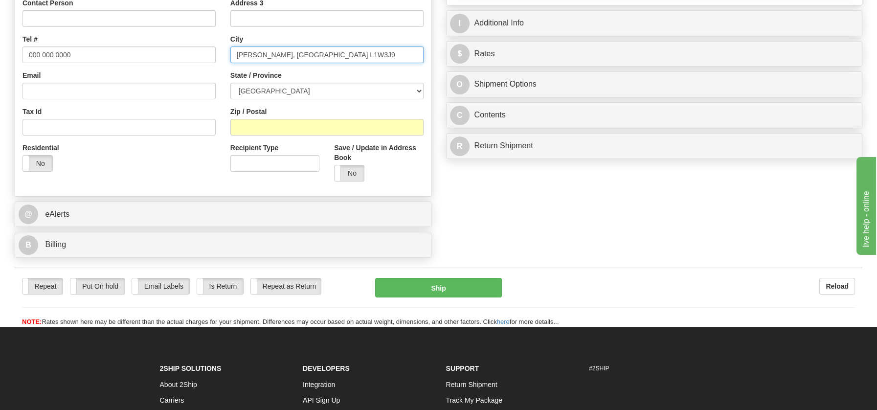
drag, startPoint x: 292, startPoint y: 52, endPoint x: 336, endPoint y: 53, distance: 43.5
click at [336, 53] on input "Pickering, Ontario L1W3J9" at bounding box center [326, 54] width 193 height 17
type input "Pickering, Ontario L1W3J9"
click at [262, 124] on input "Zip / Postal" at bounding box center [326, 127] width 193 height 17
paste input "L1W3J9"
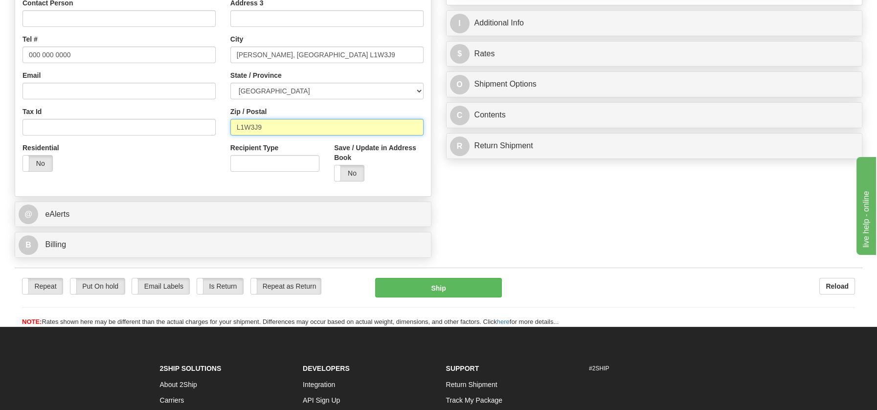
type input "L1W3J9"
click at [418, 88] on select "ALBERTA BRITISH COLUMBIA MANITOBA NEW BRUNSWICK NEWFOUNDLAND NOVA SCOTIA NUNAVU…" at bounding box center [326, 91] width 193 height 17
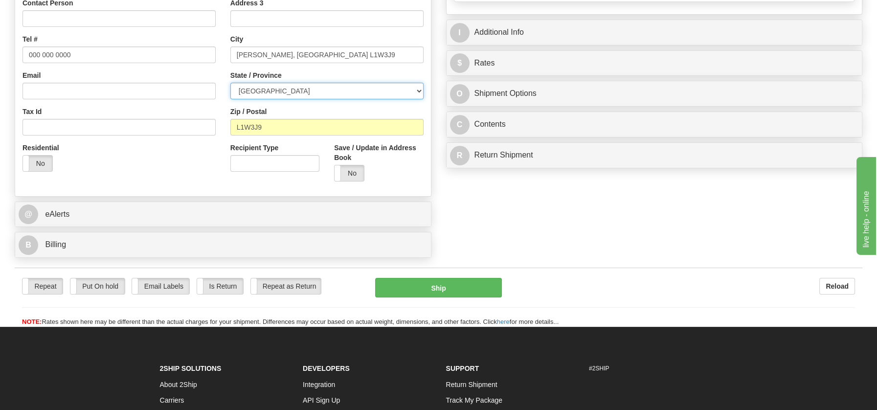
select select "ON"
click at [230, 83] on select "ALBERTA BRITISH COLUMBIA MANITOBA NEW BRUNSWICK NEWFOUNDLAND NOVA SCOTIA NUNAVU…" at bounding box center [326, 91] width 193 height 17
drag, startPoint x: 268, startPoint y: 51, endPoint x: 371, endPoint y: 58, distance: 102.4
click at [371, 58] on input "Pickering, Ontario L1W3J9" at bounding box center [326, 54] width 193 height 17
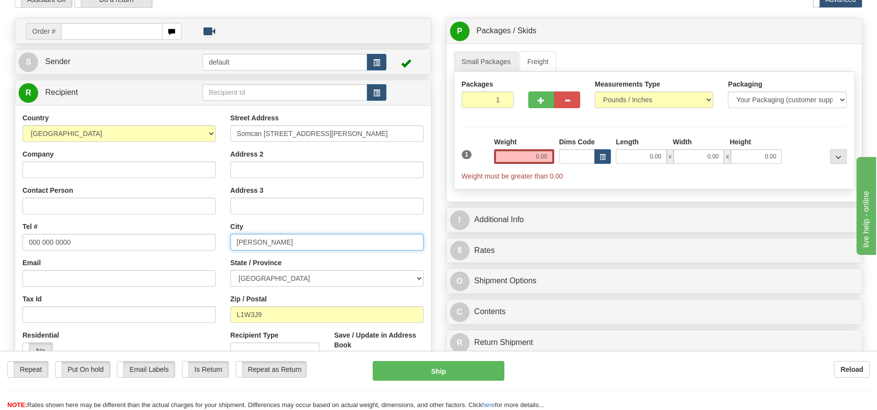
scroll to position [49, 0]
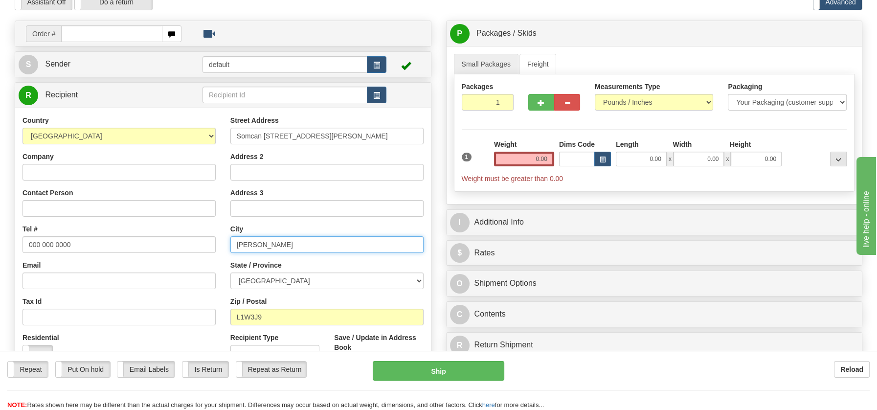
type input "Pickering"
drag, startPoint x: 363, startPoint y: 133, endPoint x: 438, endPoint y: 129, distance: 75.4
click at [438, 21] on div "Create a label for the return Create Pickup Without Label Order # S" at bounding box center [438, 21] width 862 height 0
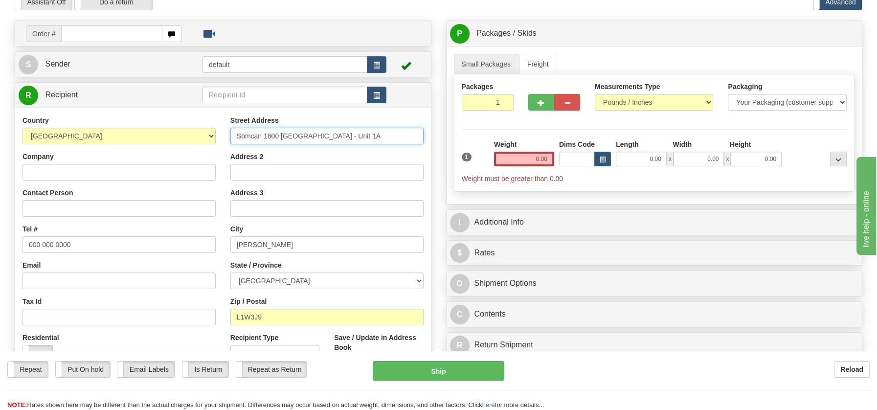
drag, startPoint x: 261, startPoint y: 136, endPoint x: 234, endPoint y: 133, distance: 26.6
click at [234, 133] on input "Somcan 1800 Ironstone Manor - Unit 1A" at bounding box center [326, 136] width 193 height 17
type input "Somcan 1800 Ironstone Manor - Unit 1A"
click at [110, 172] on input "Company" at bounding box center [118, 172] width 193 height 17
paste input "Somcan"
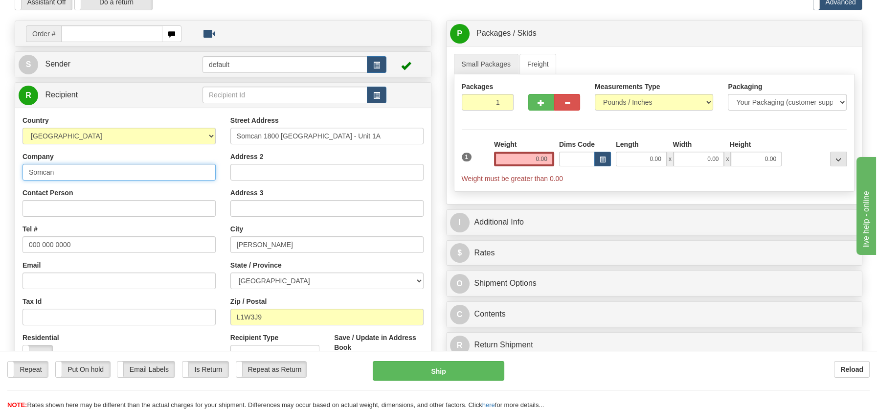
type input "Somcan"
drag, startPoint x: 92, startPoint y: 247, endPoint x: 9, endPoint y: 239, distance: 83.0
click at [9, 239] on div "Create a label for the return Create Pickup Without Label Order # S Sender defa…" at bounding box center [222, 237] width 431 height 432
paste input "905.831.7706 ext. 134"
type input "905.831.7706 ext. 134"
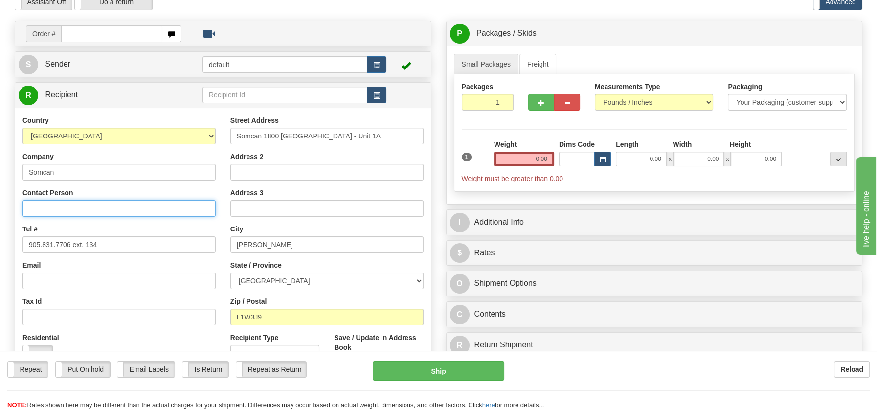
click at [53, 210] on input "Contact Person" at bounding box center [118, 208] width 193 height 17
paste input "Amanda Davis"
type input "Atten: Amanda Davis"
drag, startPoint x: 519, startPoint y: 159, endPoint x: 561, endPoint y: 158, distance: 42.1
click at [561, 158] on div "1 Weight 0.00 Dims Code 0.00" at bounding box center [654, 161] width 390 height 44
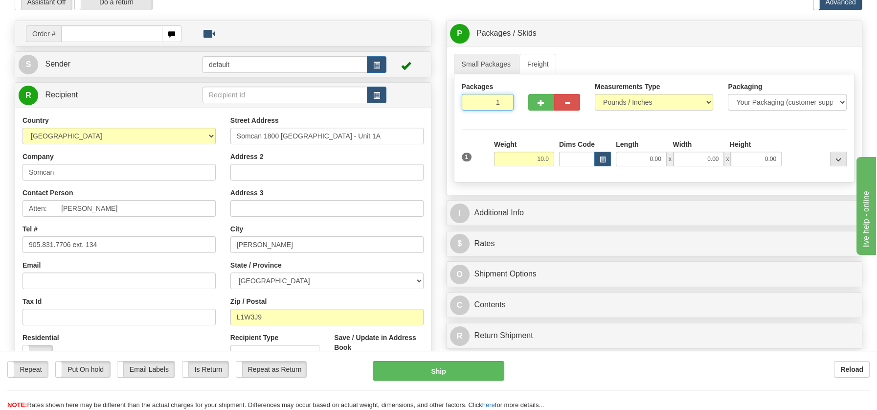
click at [438, 21] on div "Create a label for the return Create Pickup Without Label Order # S" at bounding box center [438, 21] width 862 height 0
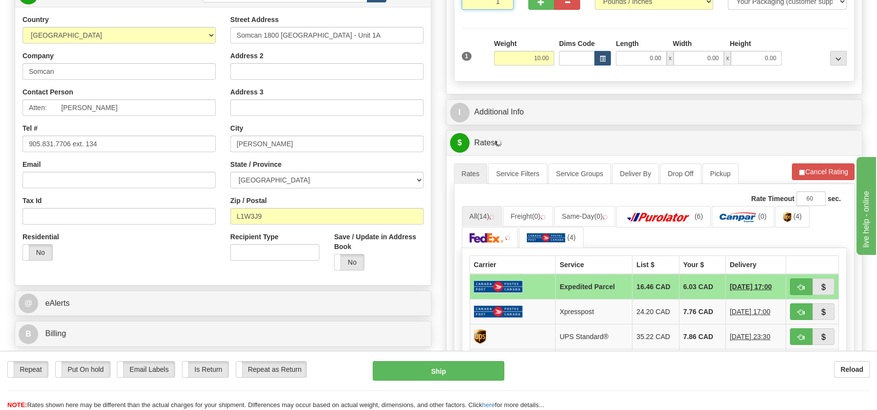
scroll to position [131, 0]
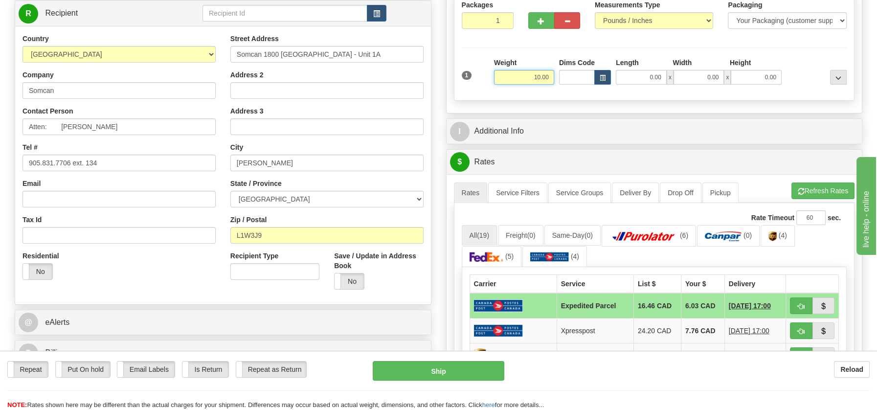
drag, startPoint x: 522, startPoint y: 72, endPoint x: 568, endPoint y: 73, distance: 46.0
click at [568, 73] on div "1 Weight 10.00 Dims Code x x" at bounding box center [654, 75] width 390 height 35
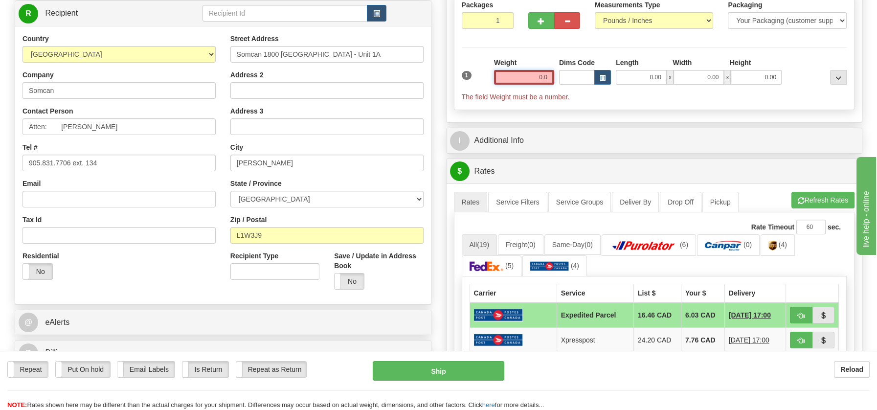
type input "0.00"
click at [533, 76] on input "0.00" at bounding box center [524, 77] width 60 height 15
type input "10.00"
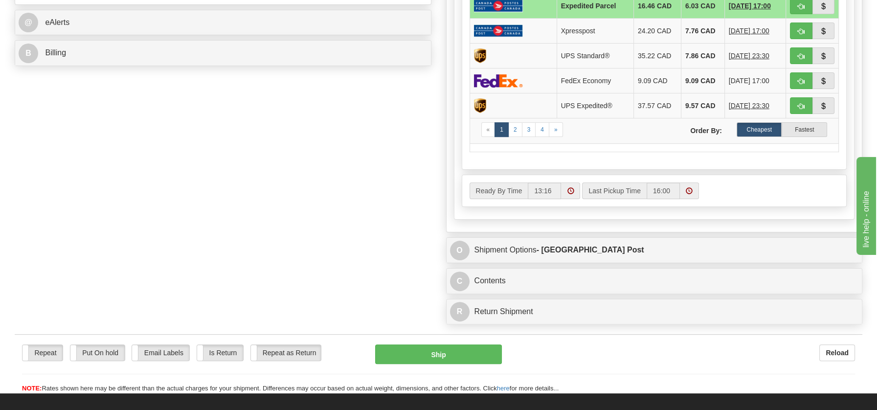
scroll to position [436, 0]
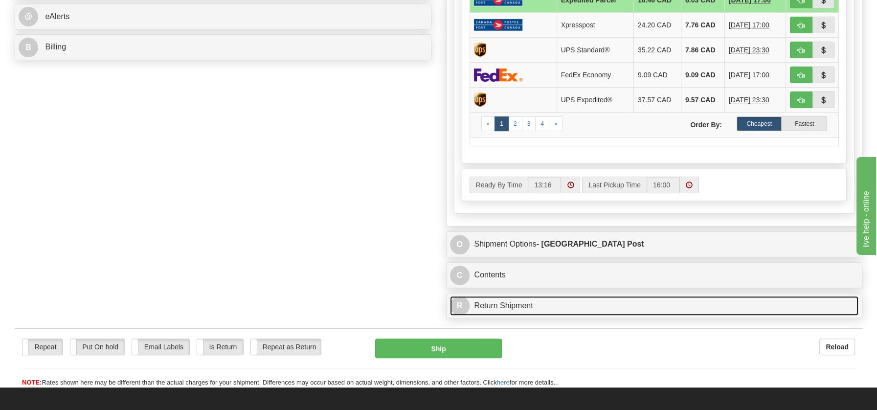
click at [517, 298] on link "R Return Shipment" at bounding box center [654, 306] width 409 height 20
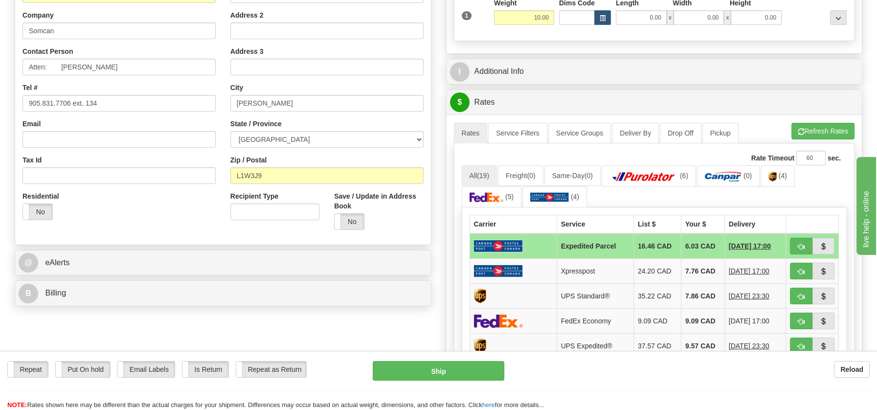
scroll to position [199, 0]
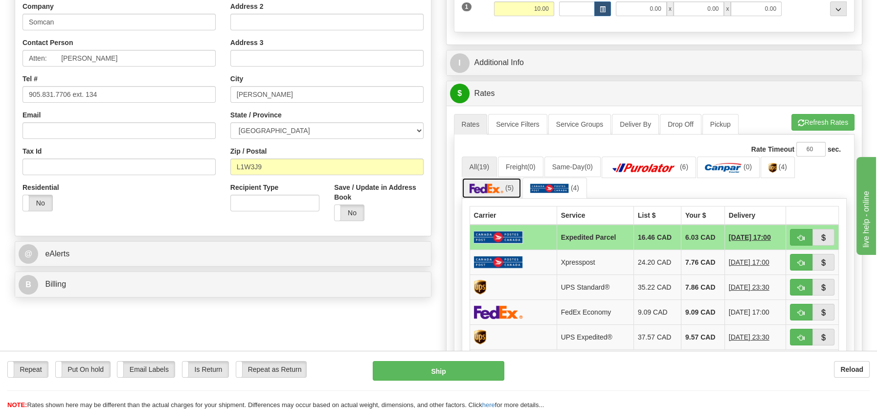
click at [498, 177] on link "(5)" at bounding box center [492, 187] width 60 height 21
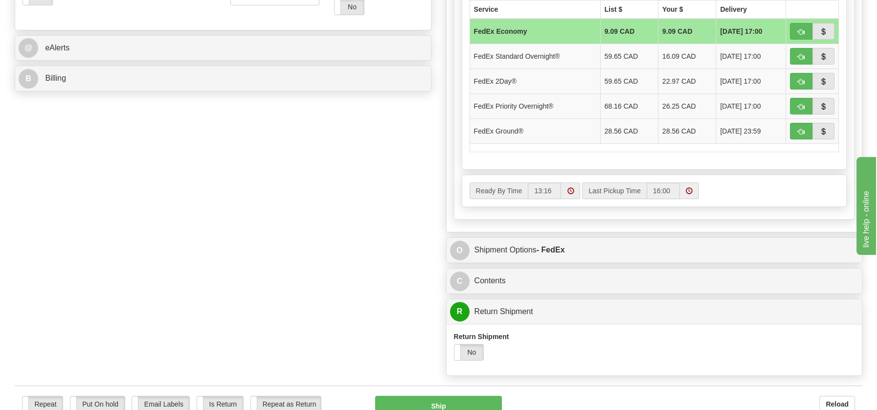
scroll to position [502, 0]
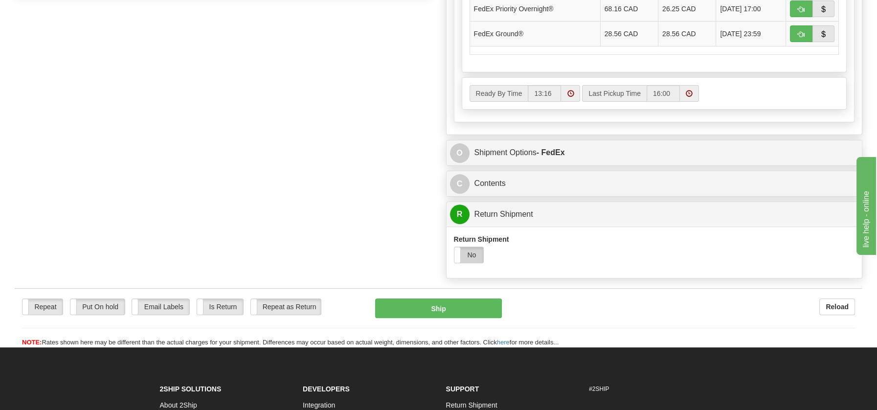
click at [475, 251] on label "No" at bounding box center [468, 255] width 29 height 16
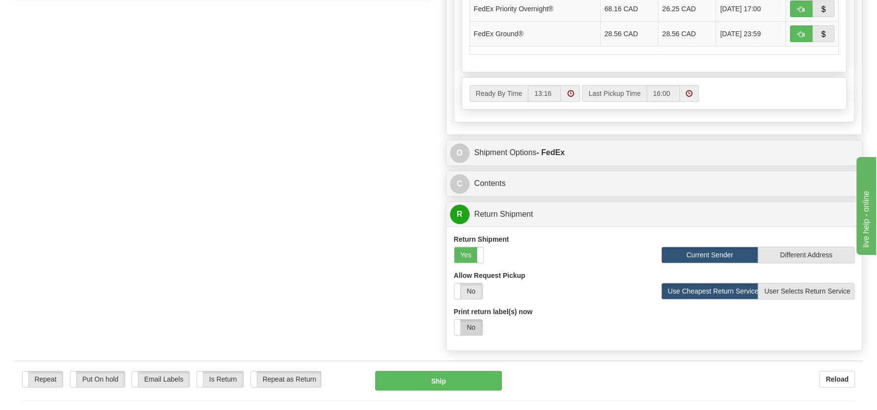
click at [474, 322] on label "No" at bounding box center [468, 327] width 28 height 16
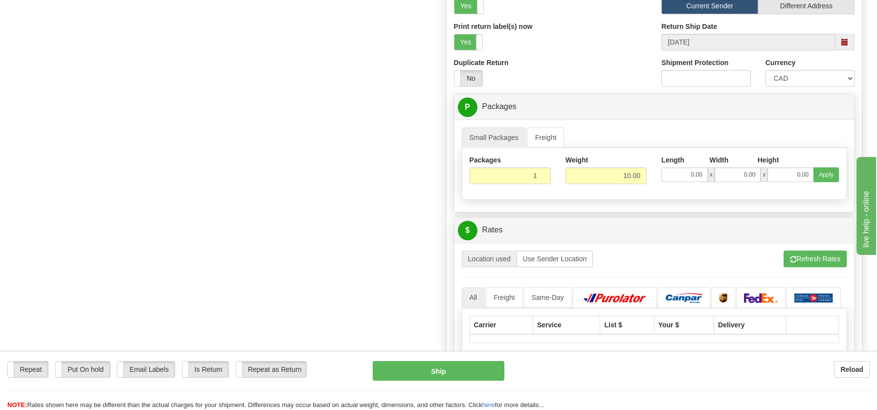
scroll to position [776, 0]
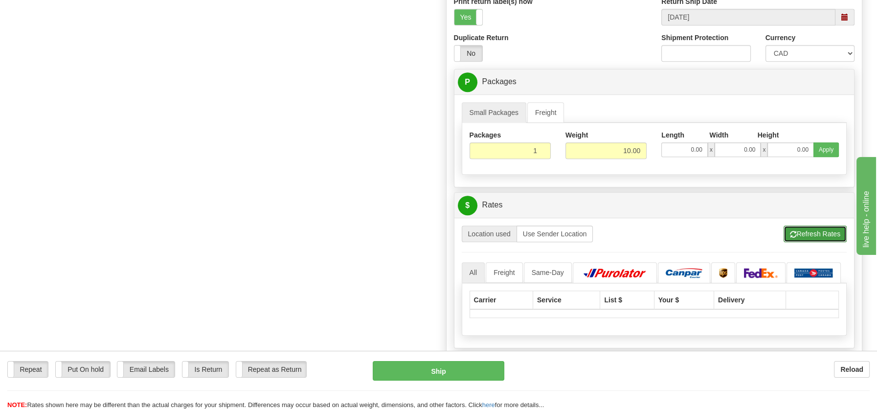
click at [814, 225] on button "Refresh Rates" at bounding box center [814, 233] width 63 height 17
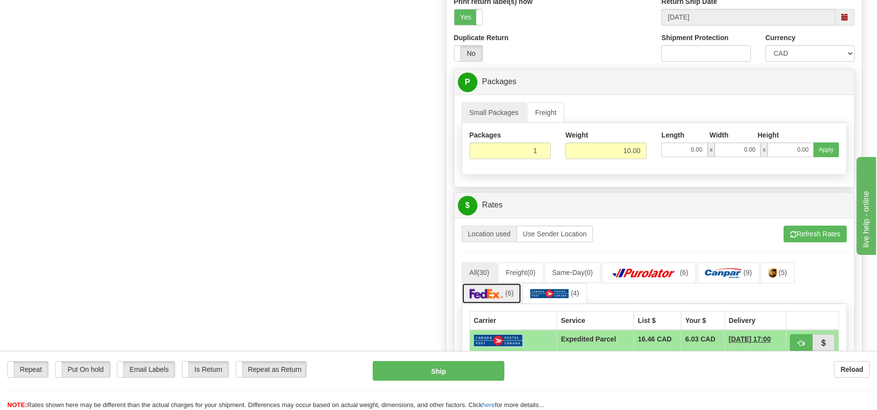
click at [495, 288] on img at bounding box center [486, 293] width 34 height 10
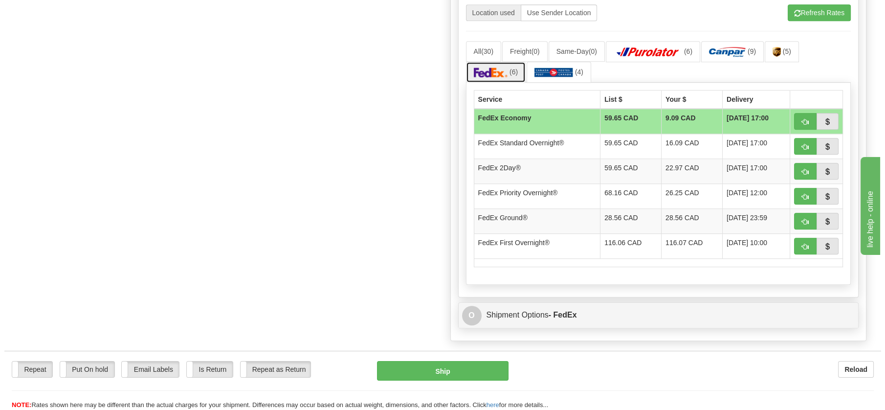
scroll to position [1021, 0]
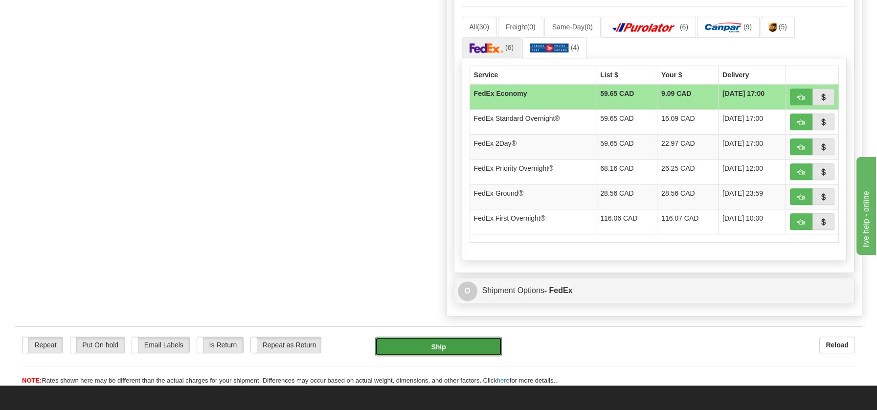
click at [430, 336] on button "Ship" at bounding box center [438, 346] width 127 height 20
type input "20"
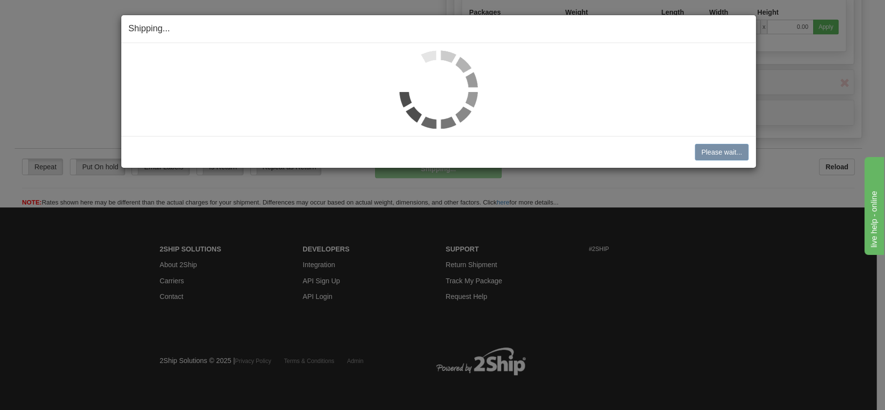
scroll to position [563, 0]
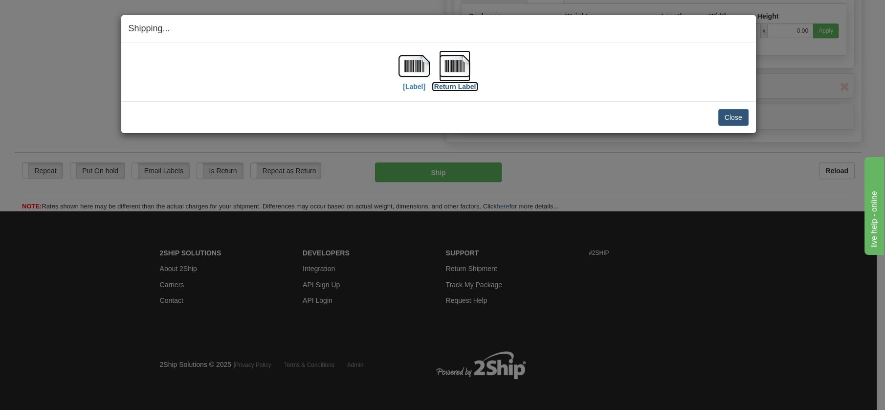
click at [456, 63] on img at bounding box center [454, 65] width 31 height 31
click at [732, 109] on div "Close Cancel Cancel Shipment and Quit Pickup Quit Pickup ONLY" at bounding box center [438, 117] width 635 height 32
click at [731, 112] on button "Close" at bounding box center [733, 117] width 30 height 17
